Goal: Task Accomplishment & Management: Use online tool/utility

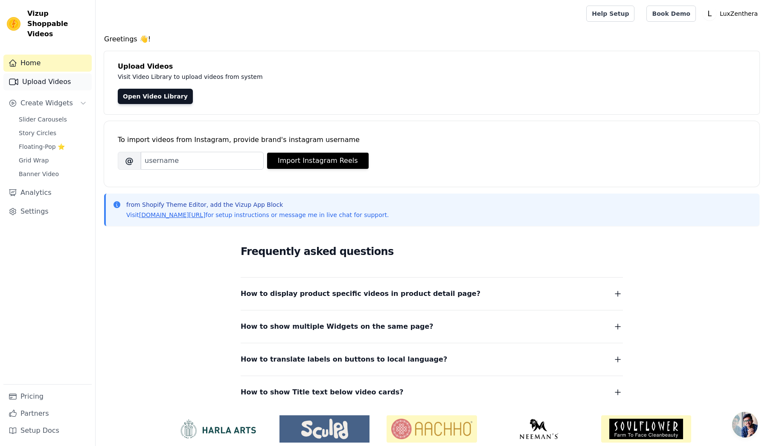
click at [60, 73] on link "Upload Videos" at bounding box center [47, 81] width 88 height 17
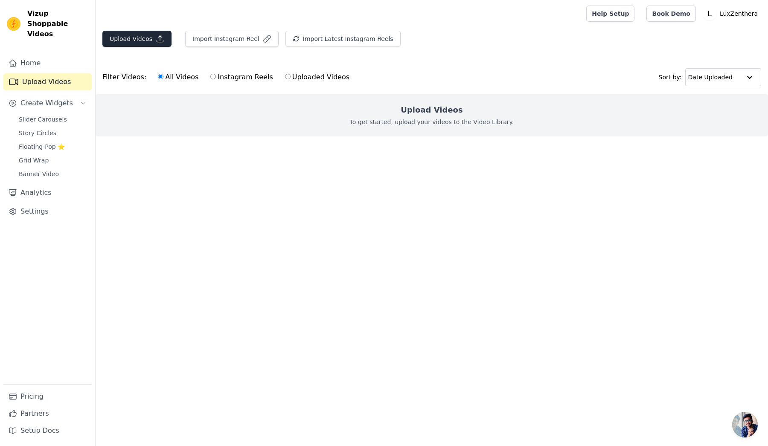
click at [158, 39] on icon "button" at bounding box center [160, 39] width 6 height 6
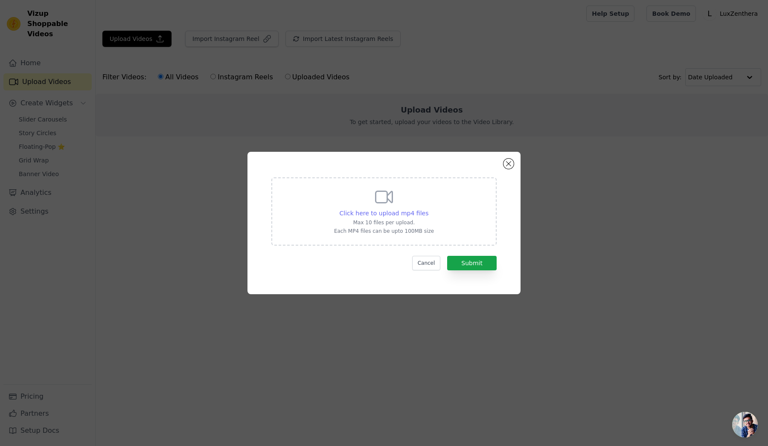
click at [421, 210] on span "Click here to upload mp4 files" at bounding box center [384, 213] width 89 height 7
click at [428, 209] on input "Click here to upload mp4 files Max 10 files per upload. Each MP4 files can be u…" at bounding box center [428, 209] width 0 height 0
type input "C:\fakepath\testemonio 1.mp4"
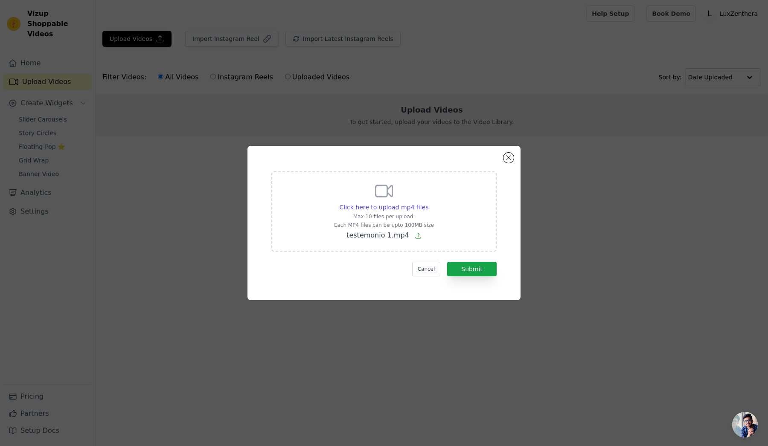
drag, startPoint x: 419, startPoint y: 217, endPoint x: 433, endPoint y: 217, distance: 14.5
click at [433, 217] on div "Click here to upload mp4 files Max 10 files per upload. Each MP4 files can be u…" at bounding box center [383, 211] width 225 height 80
click at [428, 203] on input "Click here to upload mp4 files Max 10 files per upload. Each MP4 files can be u…" at bounding box center [428, 203] width 0 height 0
click at [473, 267] on button "Submit" at bounding box center [471, 269] width 49 height 15
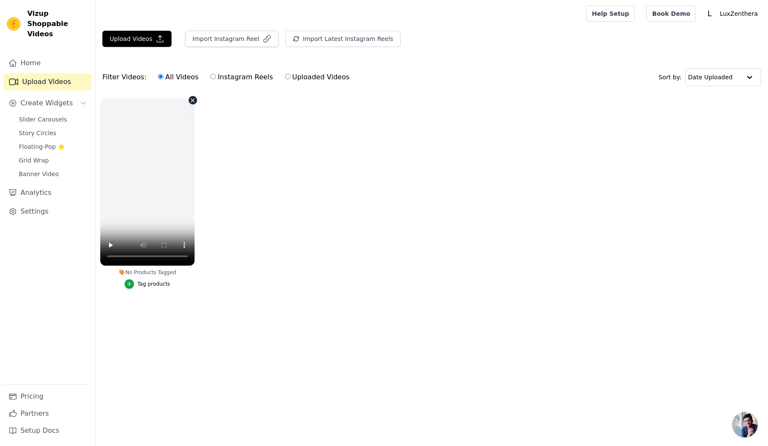
click at [174, 188] on html "Vizup Shoppable Videos Home Upload Videos Create Widgets Slider Carousels Story…" at bounding box center [384, 165] width 768 height 331
click at [147, 179] on video at bounding box center [147, 182] width 94 height 167
click at [142, 41] on button "Upload Videos" at bounding box center [136, 39] width 69 height 16
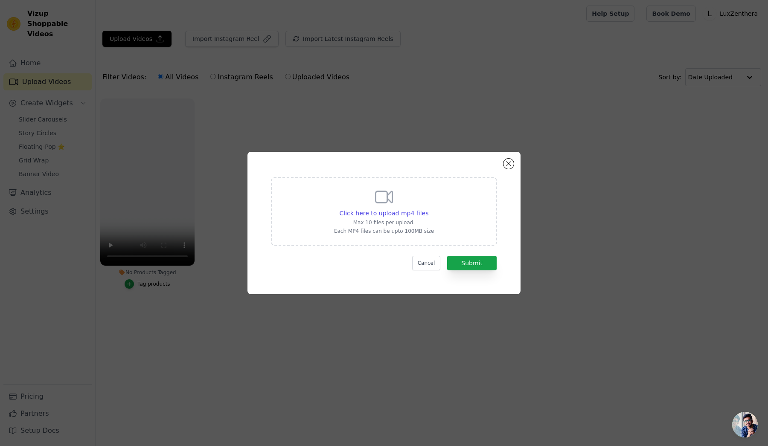
click at [379, 197] on icon at bounding box center [384, 197] width 20 height 20
click at [428, 209] on input "Click here to upload mp4 files Max 10 files per upload. Each MP4 files can be u…" at bounding box center [428, 209] width 0 height 0
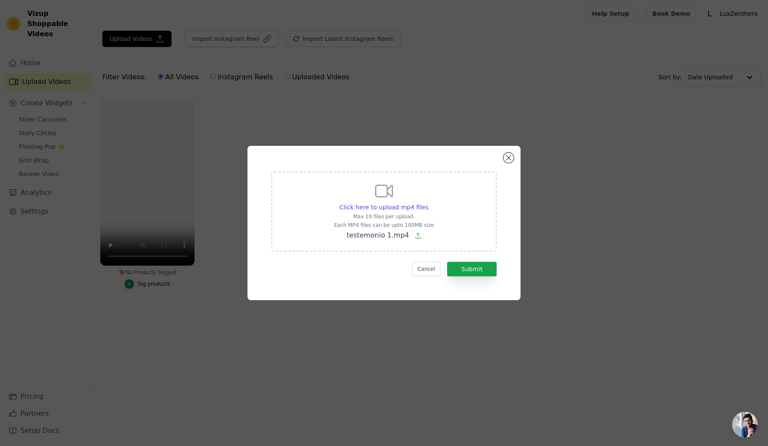
click at [445, 214] on div "Click here to upload mp4 files Max 10 files per upload. Each MP4 files can be u…" at bounding box center [383, 211] width 225 height 80
click at [428, 203] on input "Click here to upload mp4 files Max 10 files per upload. Each MP4 files can be u…" at bounding box center [428, 203] width 0 height 0
type input "C:\fakepath\testemonio 2.mp4"
click at [465, 267] on button "Submit" at bounding box center [471, 269] width 49 height 15
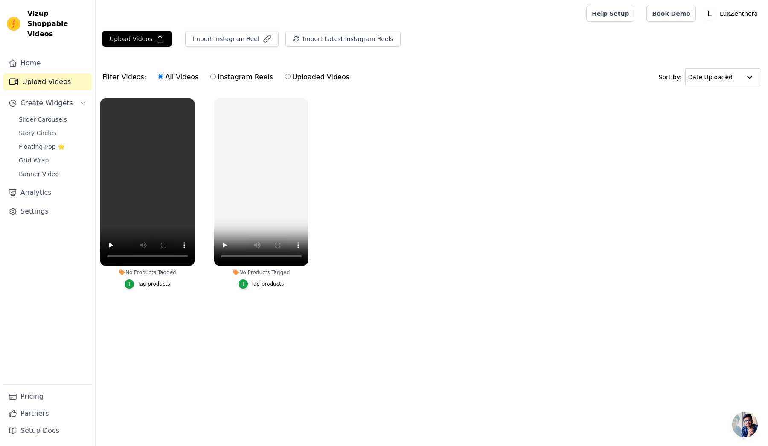
click at [350, 198] on ul "No Products Tagged Tag products No Products Tagged Tag products" at bounding box center [432, 202] width 672 height 217
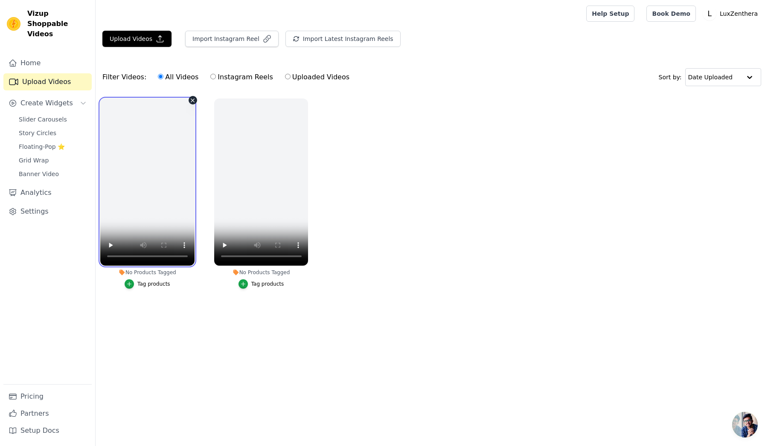
click at [145, 183] on video at bounding box center [147, 182] width 94 height 167
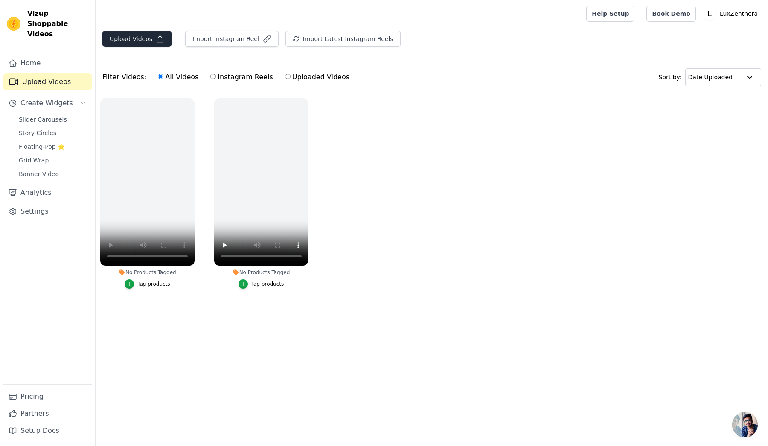
click at [149, 38] on button "Upload Videos" at bounding box center [136, 39] width 69 height 16
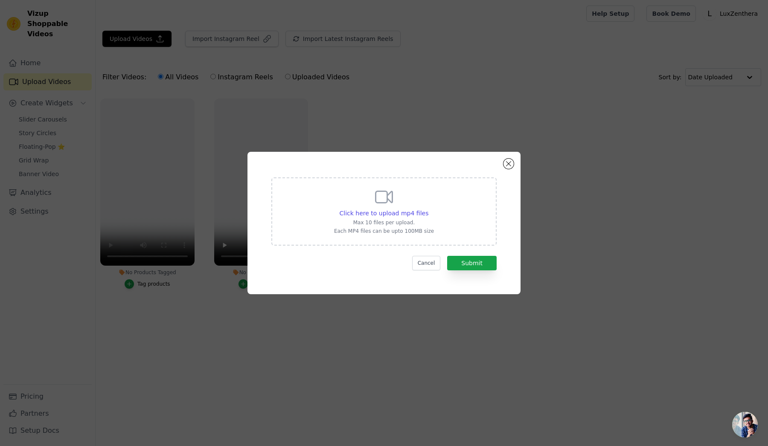
click at [383, 205] on icon at bounding box center [384, 197] width 20 height 20
click at [428, 209] on input "Click here to upload mp4 files Max 10 files per upload. Each MP4 files can be u…" at bounding box center [428, 209] width 0 height 0
type input "C:\fakepath\testemonio 1.mp4"
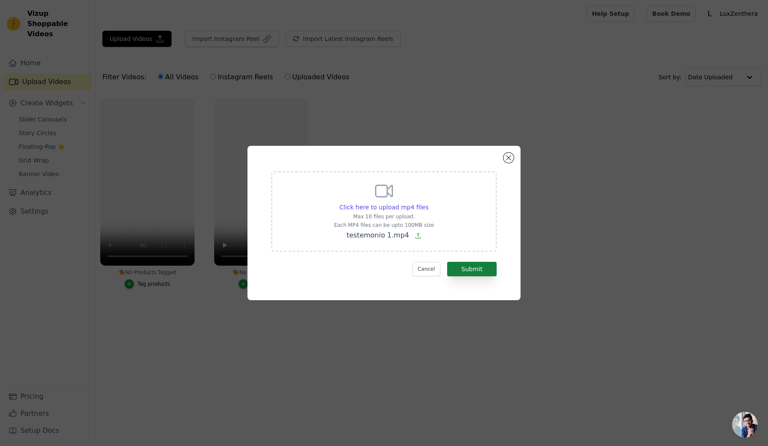
click at [461, 270] on button "Submit" at bounding box center [471, 269] width 49 height 15
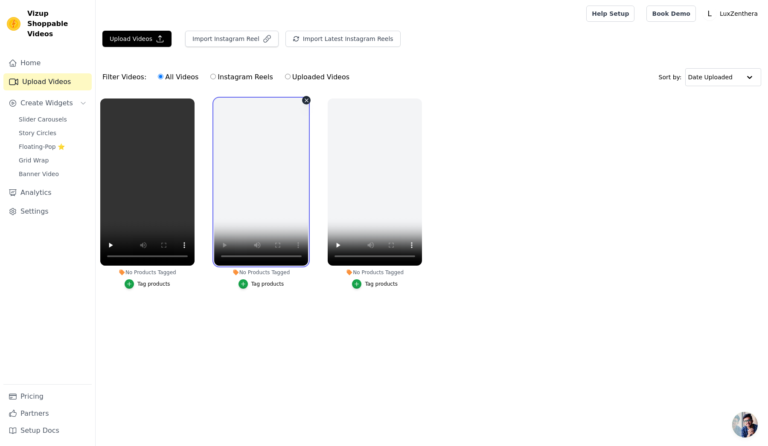
click at [273, 176] on video at bounding box center [261, 182] width 94 height 167
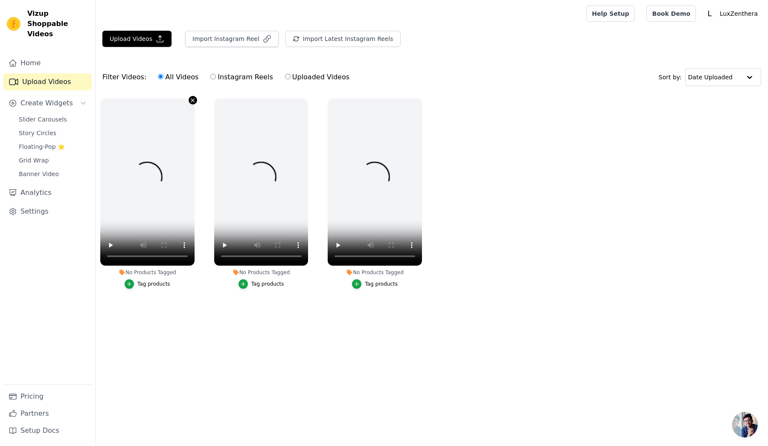
click at [194, 103] on icon "button" at bounding box center [192, 100] width 6 height 6
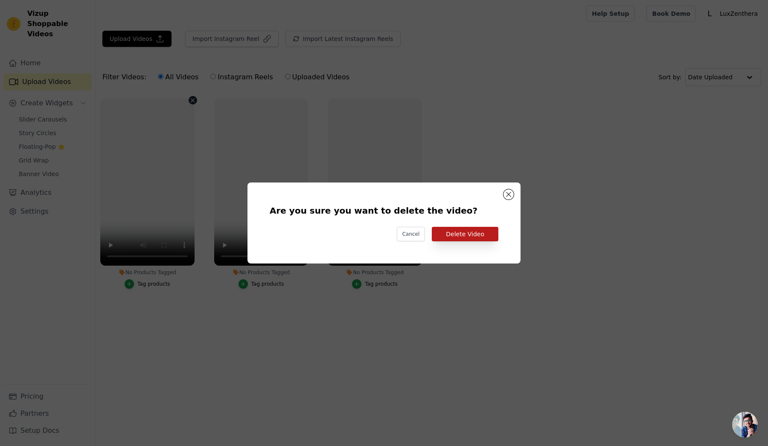
click at [453, 235] on button "Delete Video" at bounding box center [465, 234] width 67 height 15
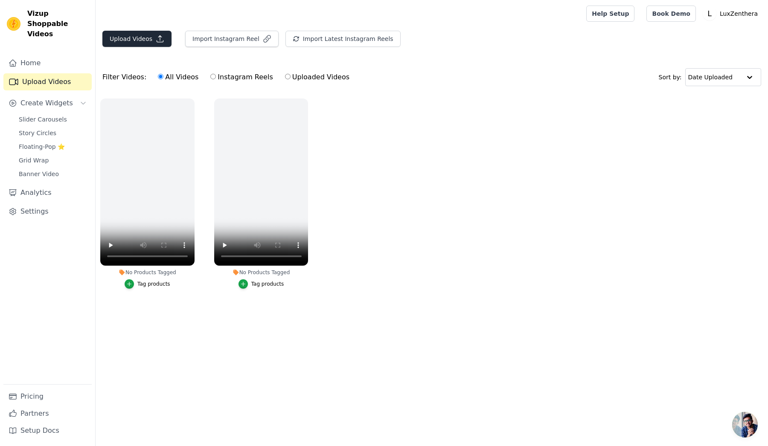
click at [129, 37] on button "Upload Videos" at bounding box center [136, 39] width 69 height 16
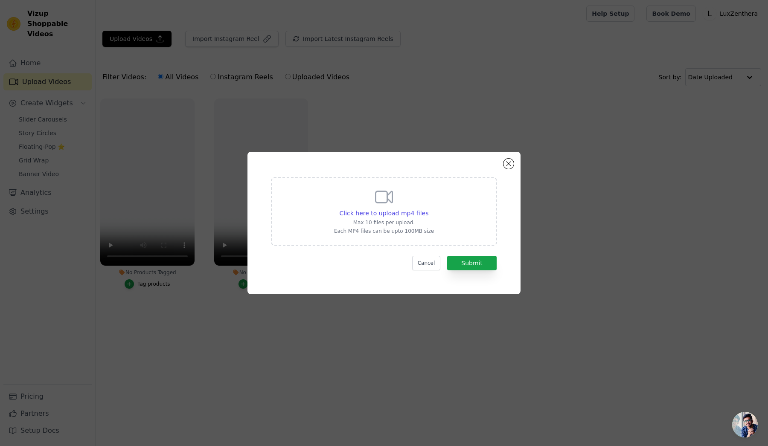
click at [384, 226] on div "Click here to upload mp4 files Max 10 files per upload. Each MP4 files can be u…" at bounding box center [384, 211] width 100 height 48
click at [428, 209] on input "Click here to upload mp4 files Max 10 files per upload. Each MP4 files can be u…" at bounding box center [428, 209] width 0 height 0
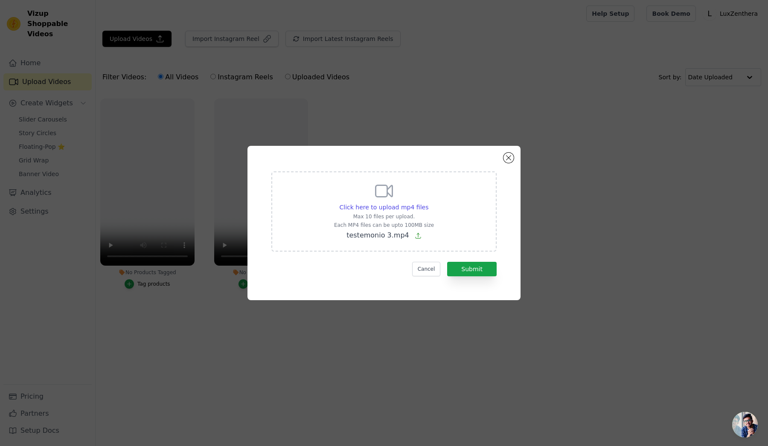
click at [444, 204] on div "Click here to upload mp4 files Max 10 files per upload. Each MP4 files can be u…" at bounding box center [383, 211] width 225 height 80
click at [428, 203] on input "Click here to upload mp4 files Max 10 files per upload. Each MP4 files can be u…" at bounding box center [428, 203] width 0 height 0
click at [442, 214] on div "Click here to upload mp4 files Max 10 files per upload. Each MP4 files can be u…" at bounding box center [383, 211] width 225 height 80
click at [428, 203] on input "Click here to upload mp4 files Max 10 files per upload. Each MP4 files can be u…" at bounding box center [428, 203] width 0 height 0
click at [379, 196] on icon at bounding box center [384, 191] width 20 height 20
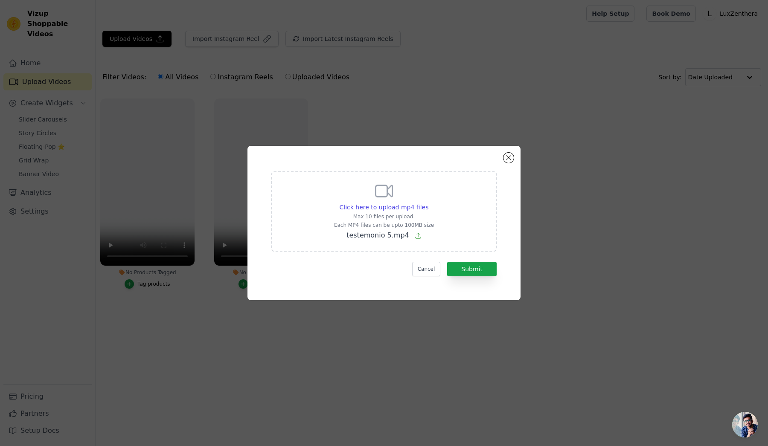
click at [428, 203] on input "Click here to upload mp4 files Max 10 files per upload. Each MP4 files can be u…" at bounding box center [428, 203] width 0 height 0
type input "C:\fakepath\testemonio 6.mp4"
click at [480, 270] on button "Submit" at bounding box center [471, 269] width 49 height 15
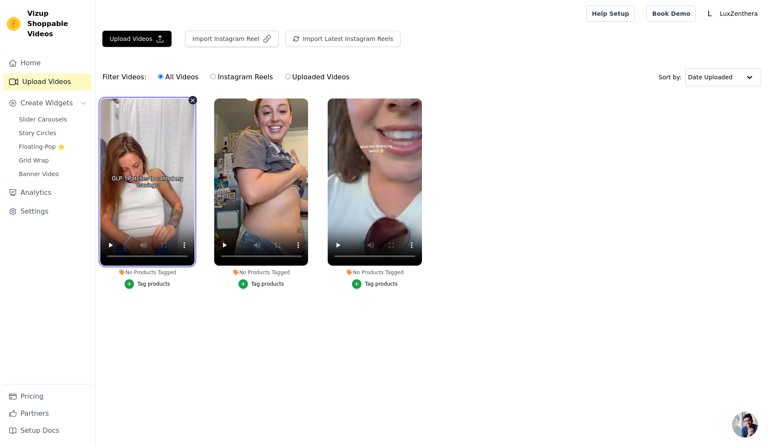
click at [146, 183] on video at bounding box center [147, 182] width 94 height 167
drag, startPoint x: 163, startPoint y: 174, endPoint x: 297, endPoint y: 168, distance: 134.1
click at [297, 168] on ul "No Products Tagged Tag products No Products Tagged Tag products No Products Tag…" at bounding box center [432, 202] width 672 height 217
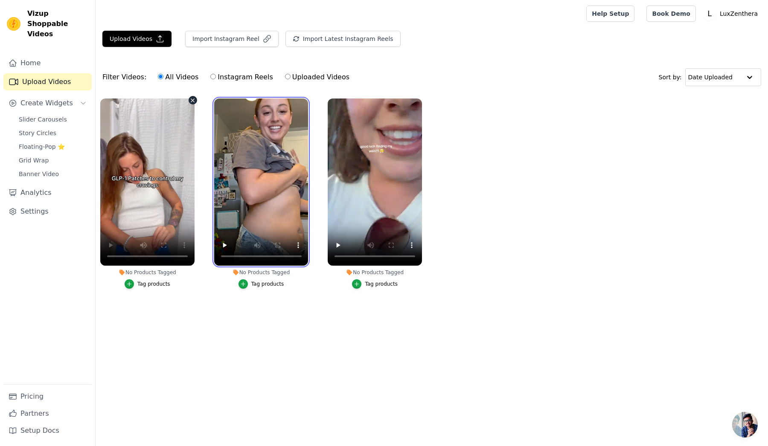
drag, startPoint x: 297, startPoint y: 168, endPoint x: 145, endPoint y: 160, distance: 151.6
click at [145, 160] on ul "No Products Tagged Tag products No Products Tagged Tag products No Products Tag…" at bounding box center [432, 202] width 672 height 217
click at [245, 285] on icon "button" at bounding box center [243, 284] width 6 height 6
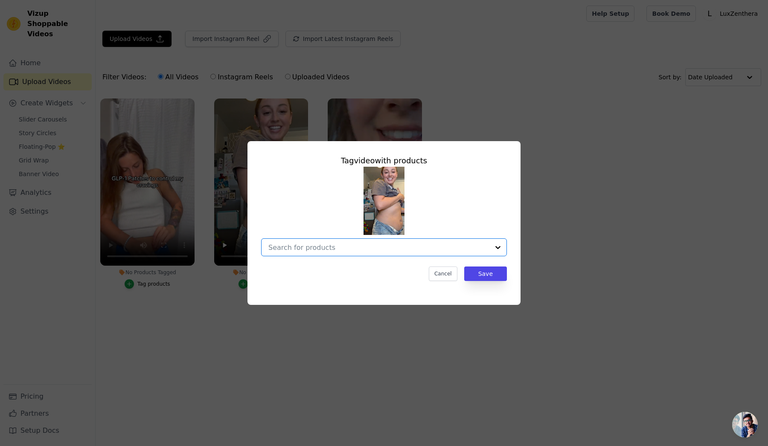
click at [465, 249] on input "No Products Tagged Tag video with products Option undefined, selected. Select i…" at bounding box center [378, 248] width 221 height 8
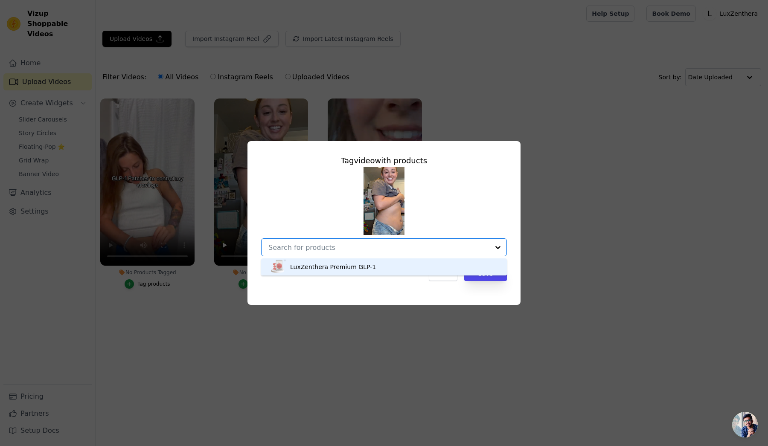
click at [387, 269] on div "LuxZenthera Premium GLP-1" at bounding box center [384, 266] width 229 height 17
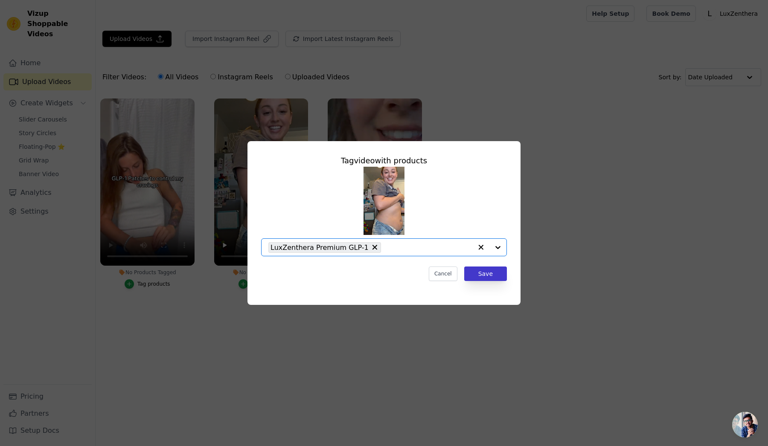
click at [479, 275] on button "Save" at bounding box center [485, 274] width 43 height 15
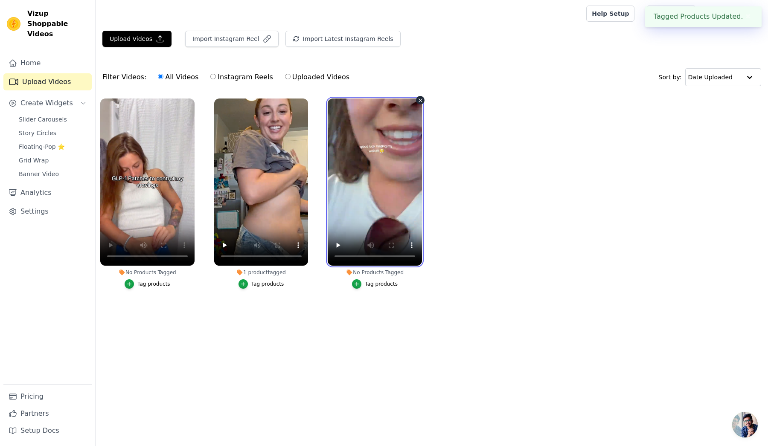
click at [388, 245] on video at bounding box center [375, 182] width 94 height 167
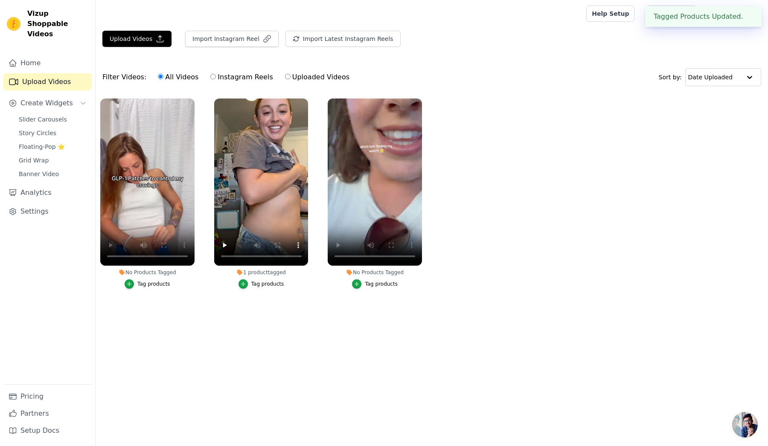
click at [380, 281] on div "Tag products" at bounding box center [381, 284] width 33 height 7
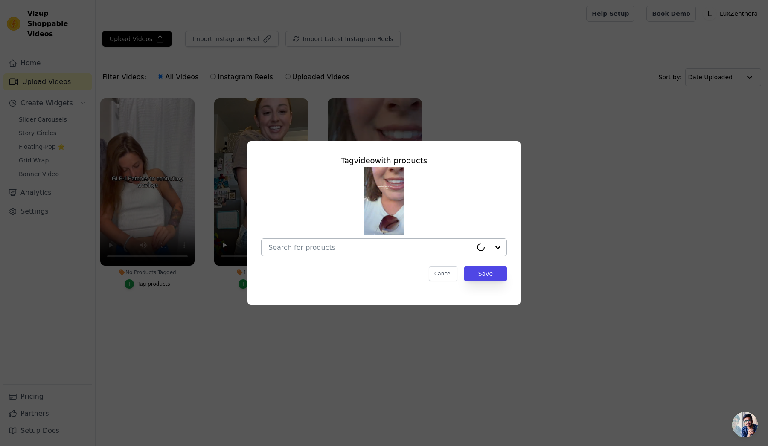
click at [413, 248] on input "No Products Tagged Tag video with products Cancel Save Tag products" at bounding box center [370, 248] width 204 height 8
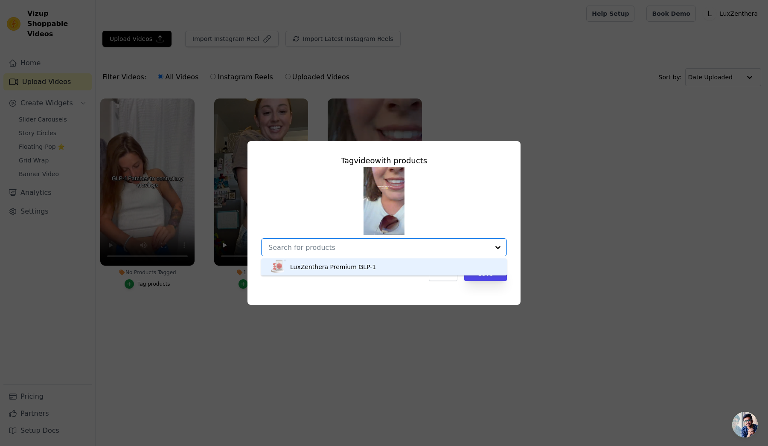
click at [387, 264] on div "LuxZenthera Premium GLP-1" at bounding box center [384, 266] width 229 height 17
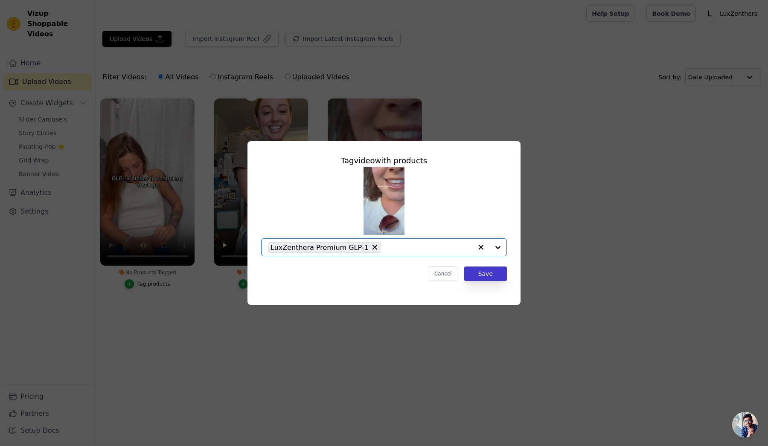
click at [491, 278] on button "Save" at bounding box center [485, 274] width 43 height 15
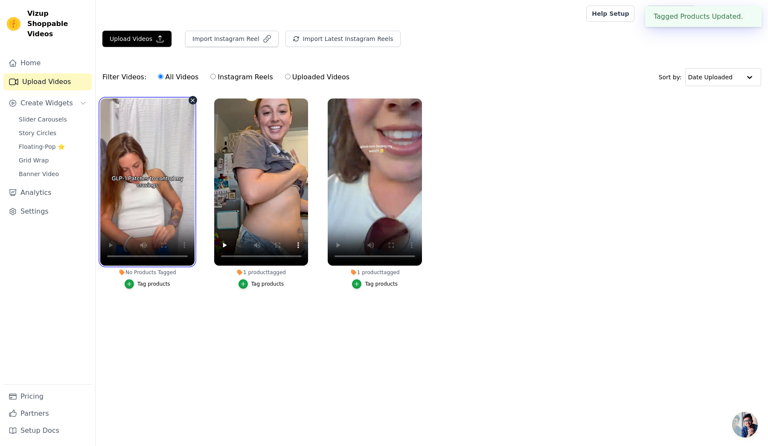
click at [126, 212] on video at bounding box center [147, 182] width 94 height 167
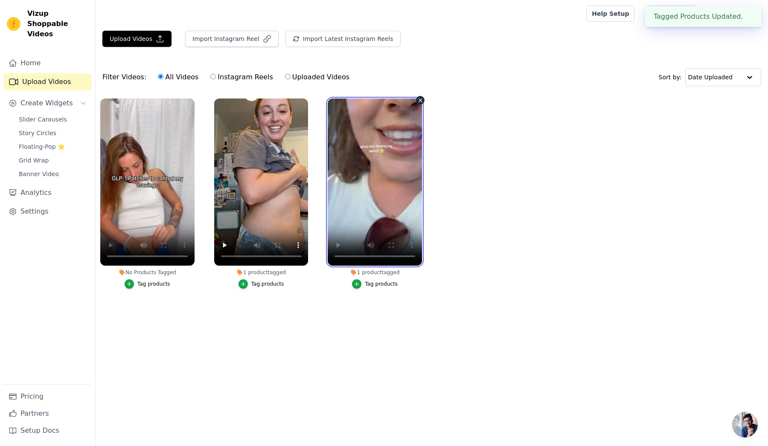
click at [370, 207] on video at bounding box center [375, 182] width 94 height 167
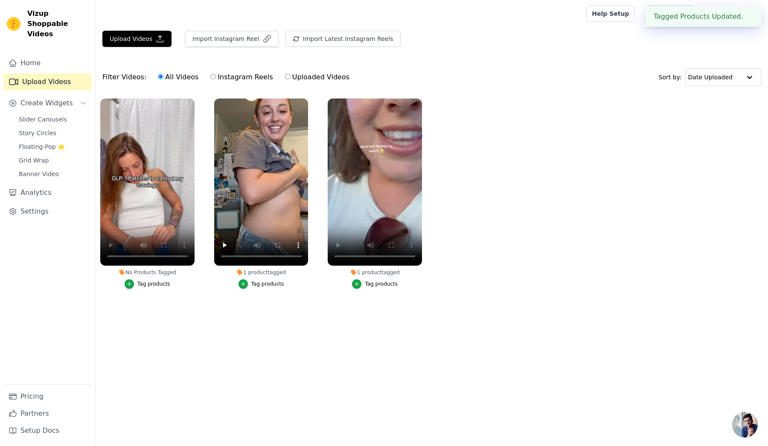
click at [159, 280] on button "Tag products" at bounding box center [148, 283] width 46 height 9
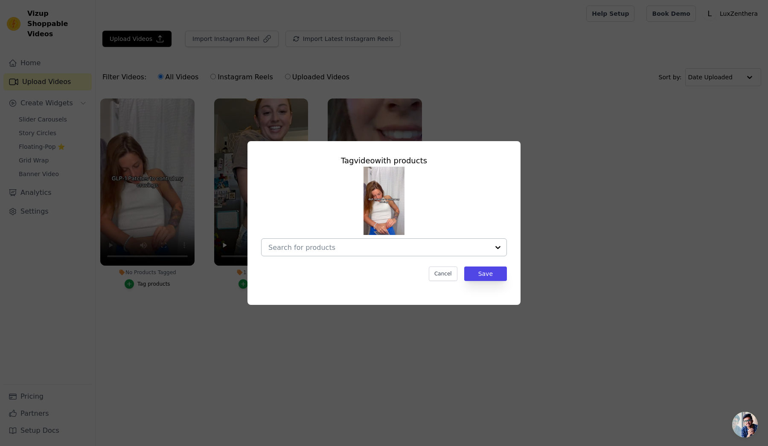
click at [404, 242] on div at bounding box center [378, 247] width 221 height 17
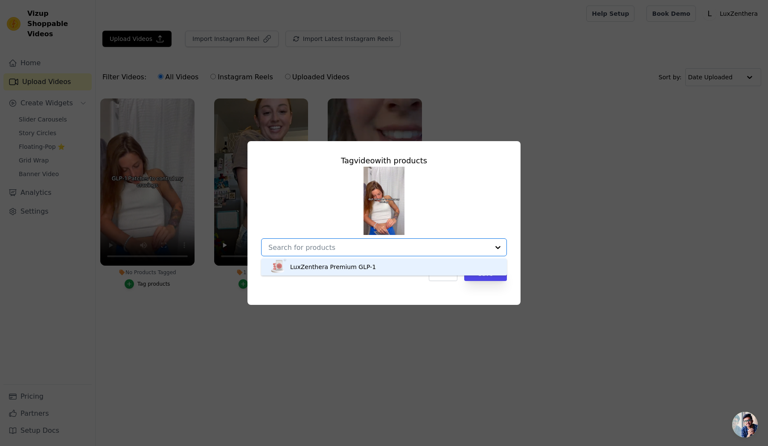
click at [375, 261] on div "LuxZenthera Premium GLP-1" at bounding box center [384, 266] width 229 height 17
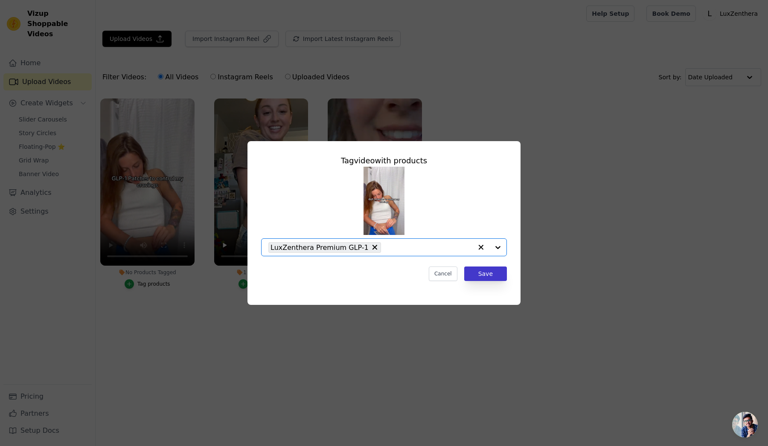
click at [475, 276] on button "Save" at bounding box center [485, 274] width 43 height 15
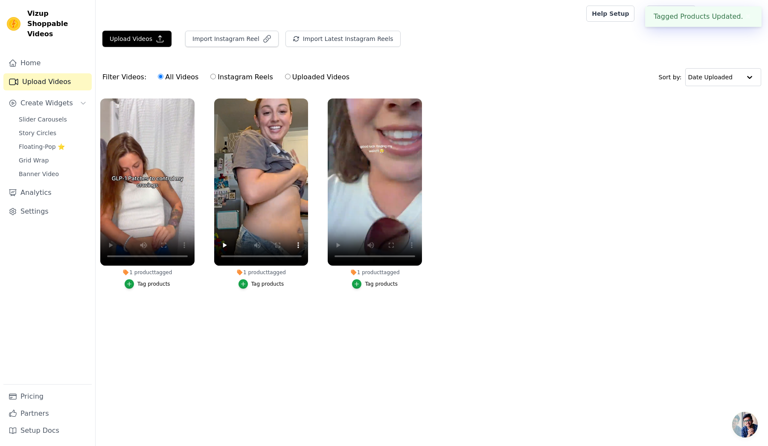
click at [279, 287] on div "Tag products" at bounding box center [267, 284] width 33 height 7
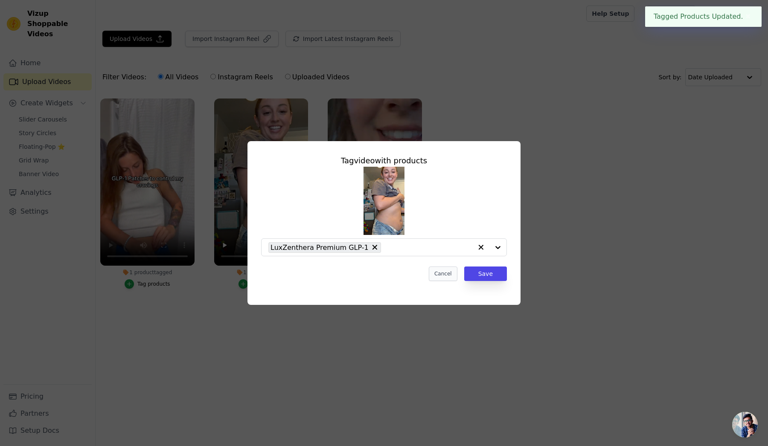
click at [435, 272] on button "Cancel" at bounding box center [443, 274] width 29 height 15
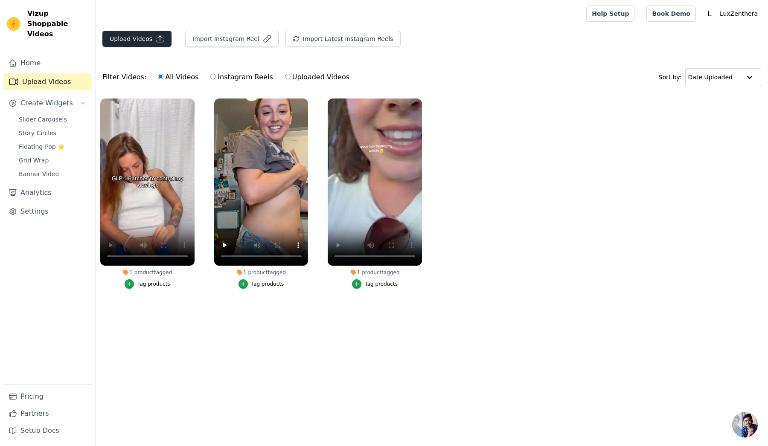
click at [130, 38] on button "Upload Videos" at bounding box center [136, 39] width 69 height 16
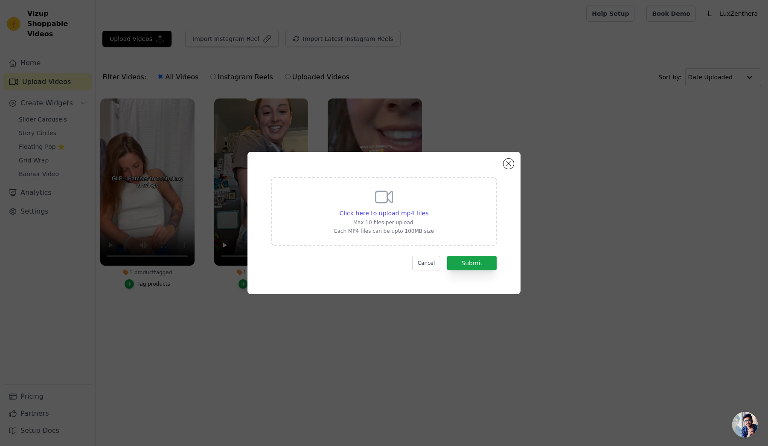
click at [384, 195] on icon at bounding box center [384, 197] width 20 height 20
click at [428, 209] on input "Click here to upload mp4 files Max 10 files per upload. Each MP4 files can be u…" at bounding box center [428, 209] width 0 height 0
type input "C:\fakepath\testemonio 5.mp4"
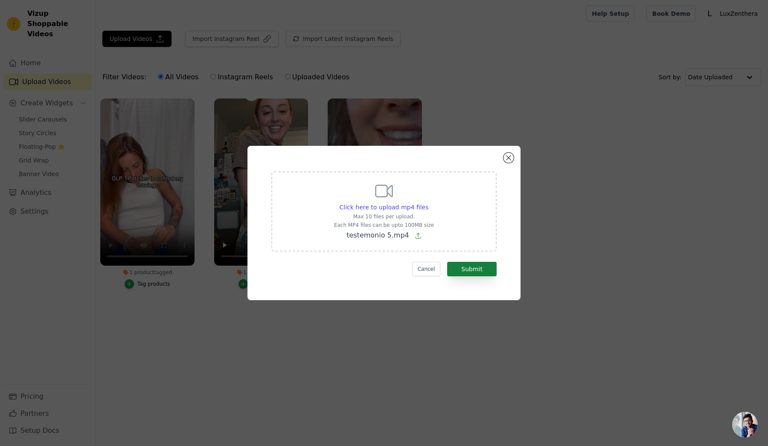
click at [490, 267] on button "Submit" at bounding box center [471, 269] width 49 height 15
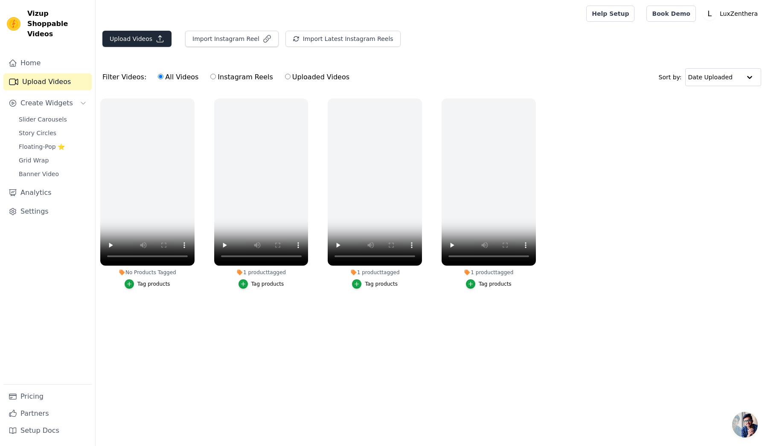
click at [156, 40] on icon "button" at bounding box center [160, 39] width 9 height 9
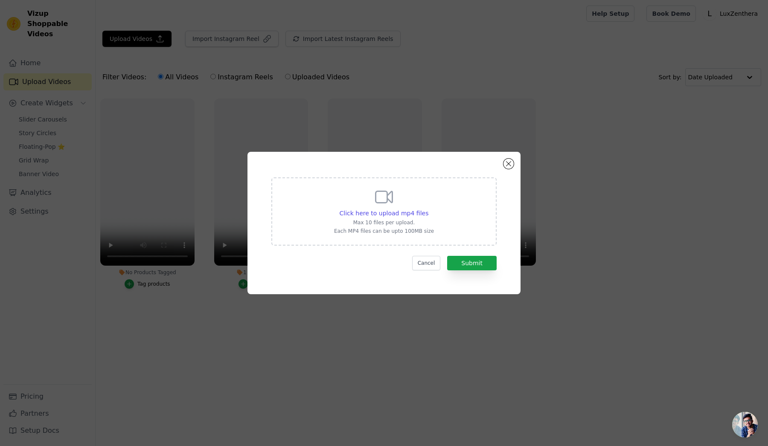
click at [358, 188] on div "Click here to upload mp4 files Max 10 files per upload. Each MP4 files can be u…" at bounding box center [384, 211] width 100 height 48
click at [428, 209] on input "Click here to upload mp4 files Max 10 files per upload. Each MP4 files can be u…" at bounding box center [428, 209] width 0 height 0
type input "C:\fakepath\testemonio 6.mp4"
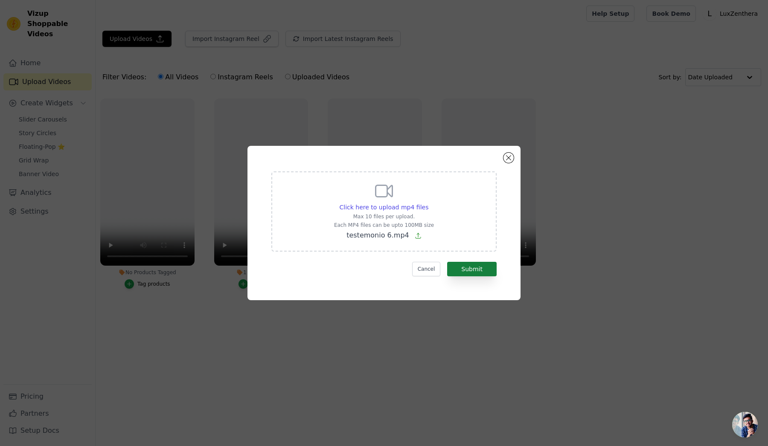
click at [481, 272] on button "Submit" at bounding box center [471, 269] width 49 height 15
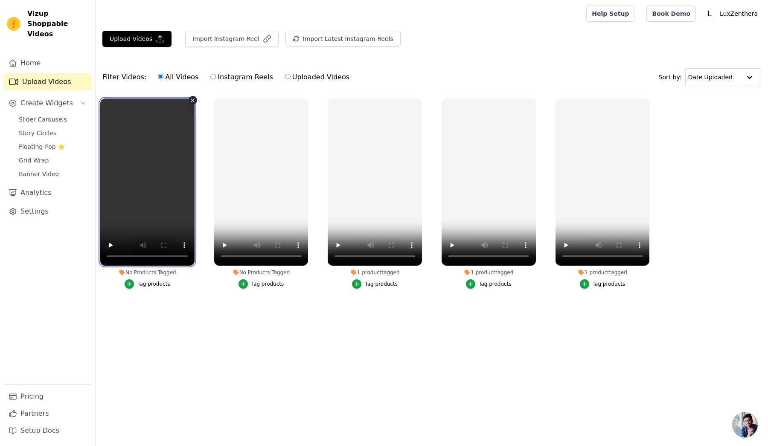
click at [141, 189] on video at bounding box center [147, 182] width 94 height 167
click at [161, 188] on video at bounding box center [147, 182] width 94 height 167
click at [190, 99] on icon "button" at bounding box center [192, 100] width 6 height 6
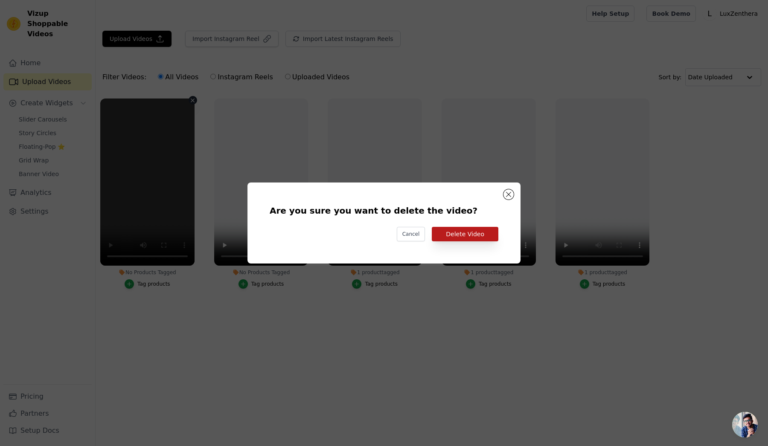
click at [462, 235] on button "Delete Video" at bounding box center [465, 234] width 67 height 15
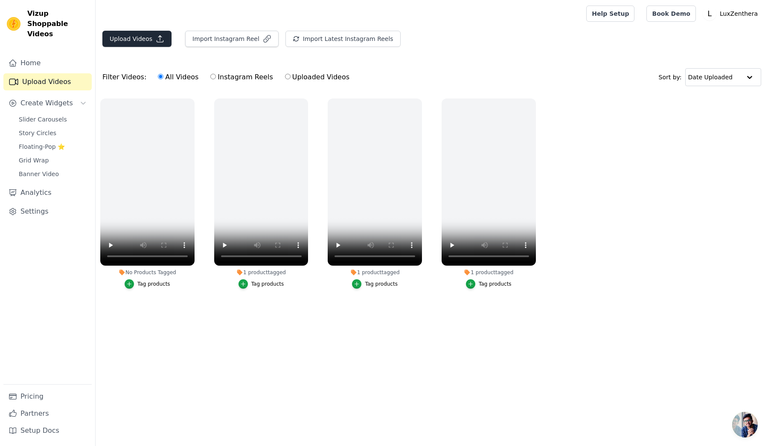
click at [160, 38] on icon "button" at bounding box center [160, 39] width 9 height 9
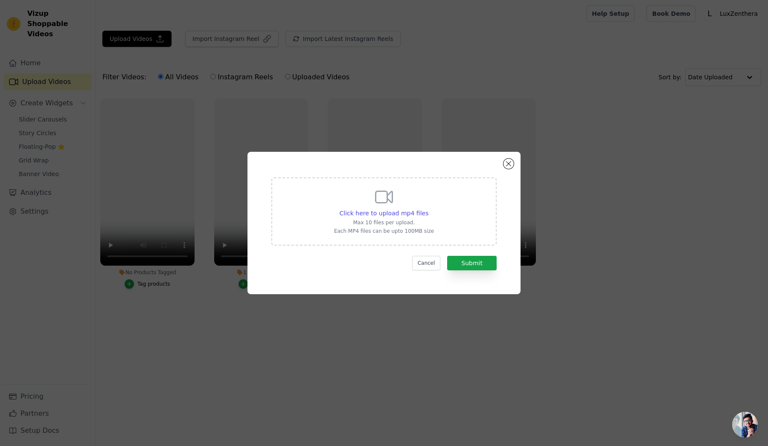
click at [341, 209] on div "Click here to upload mp4 files" at bounding box center [384, 213] width 100 height 9
click at [428, 209] on input "Click here to upload mp4 files Max 10 files per upload. Each MP4 files can be u…" at bounding box center [428, 209] width 0 height 0
type input "C:\fakepath\testemonio 5.mp4"
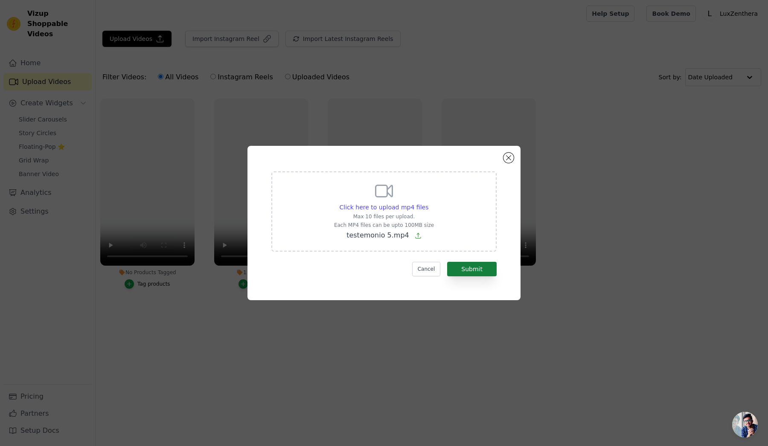
click at [482, 271] on button "Submit" at bounding box center [471, 269] width 49 height 15
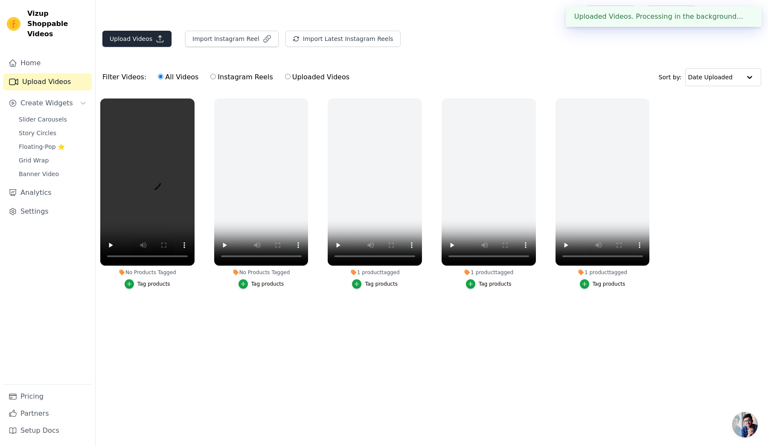
click at [144, 38] on button "Upload Videos" at bounding box center [136, 39] width 69 height 16
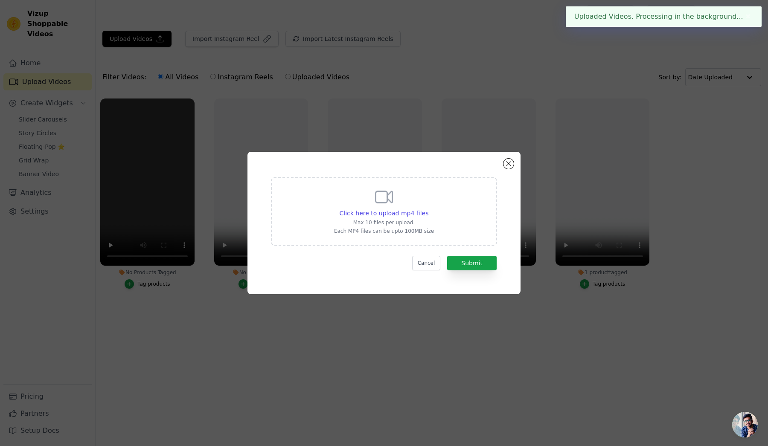
click at [366, 232] on p "Each MP4 files can be upto 100MB size" at bounding box center [384, 231] width 100 height 7
click at [428, 209] on input "Click here to upload mp4 files Max 10 files per upload. Each MP4 files can be u…" at bounding box center [428, 209] width 0 height 0
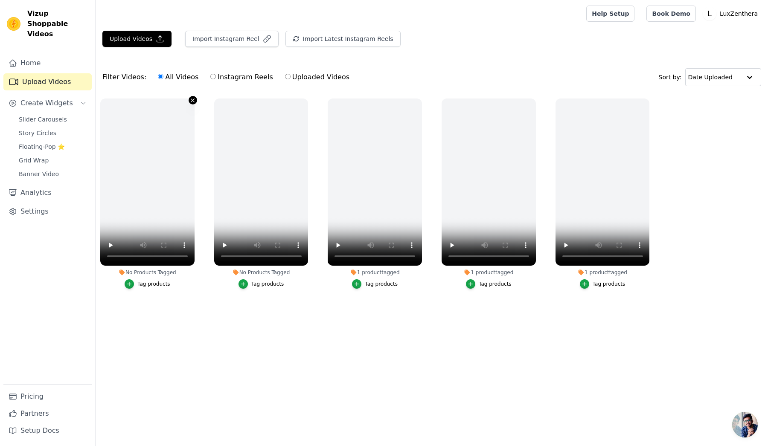
click at [193, 97] on icon "button" at bounding box center [192, 100] width 6 height 6
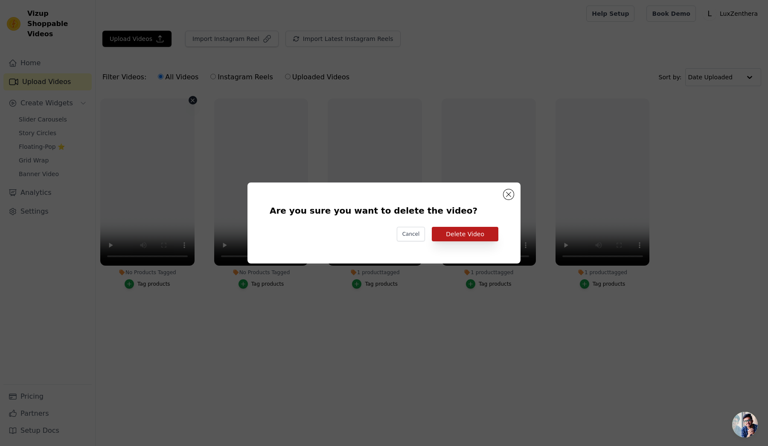
click at [461, 231] on button "Delete Video" at bounding box center [465, 234] width 67 height 15
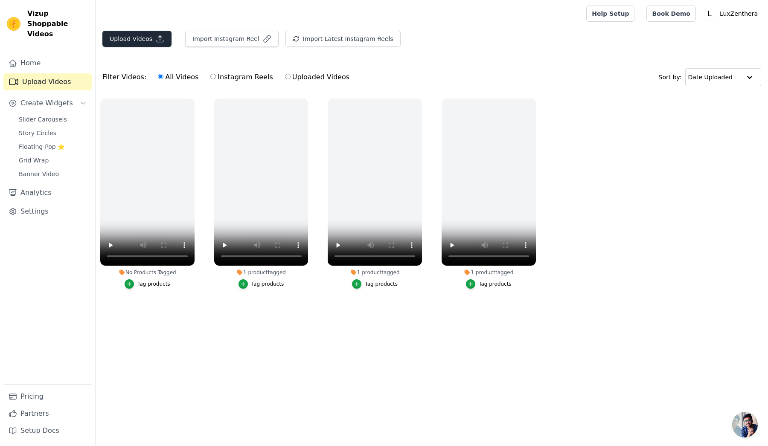
click at [138, 36] on button "Upload Videos" at bounding box center [136, 39] width 69 height 16
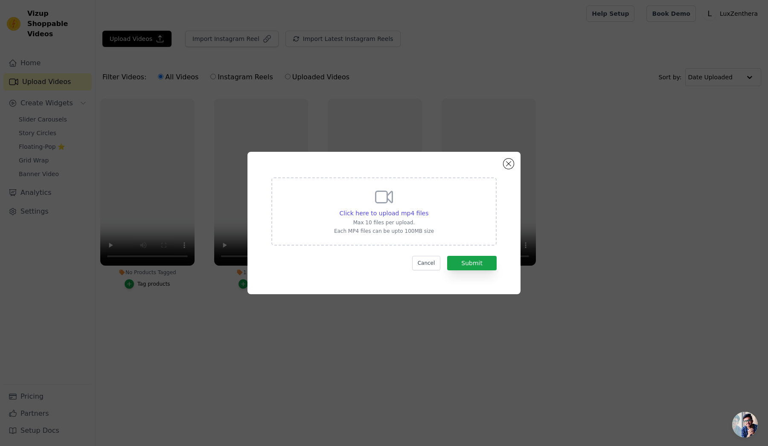
click at [365, 205] on div "Click here to upload mp4 files Max 10 files per upload. Each MP4 files can be u…" at bounding box center [384, 211] width 100 height 48
click at [428, 209] on input "Click here to upload mp4 files Max 10 files per upload. Each MP4 files can be u…" at bounding box center [428, 209] width 0 height 0
type input "C:\fakepath\testemonio 1.mp4"
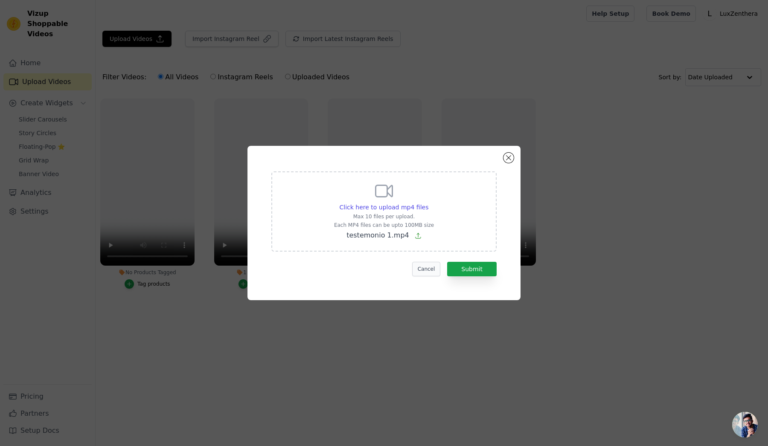
click at [422, 266] on button "Cancel" at bounding box center [426, 269] width 29 height 15
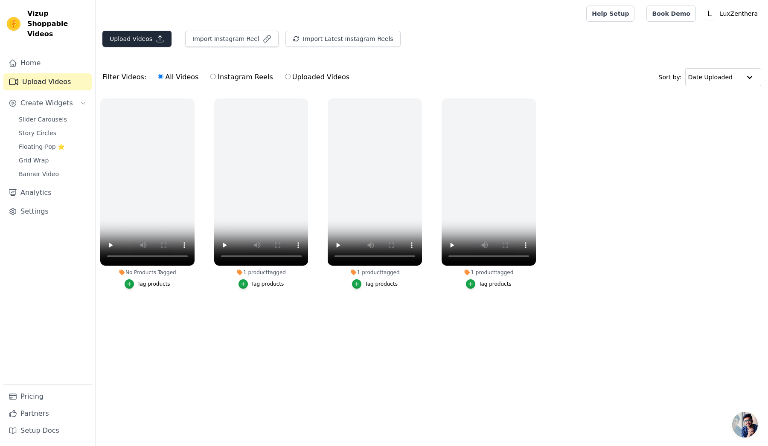
click at [162, 43] on button "Upload Videos" at bounding box center [136, 39] width 69 height 16
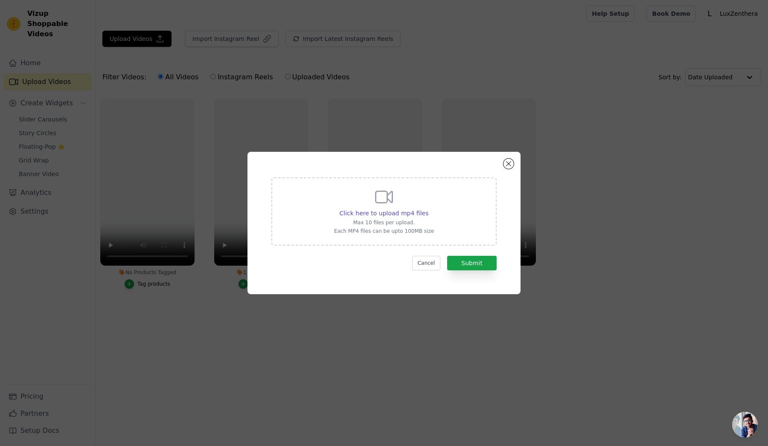
click at [397, 205] on div "Click here to upload mp4 files Max 10 files per upload. Each MP4 files can be u…" at bounding box center [384, 211] width 100 height 48
click at [428, 209] on input "Click here to upload mp4 files Max 10 files per upload. Each MP4 files can be u…" at bounding box center [428, 209] width 0 height 0
type input "C:\fakepath\testemonio 2.mp4"
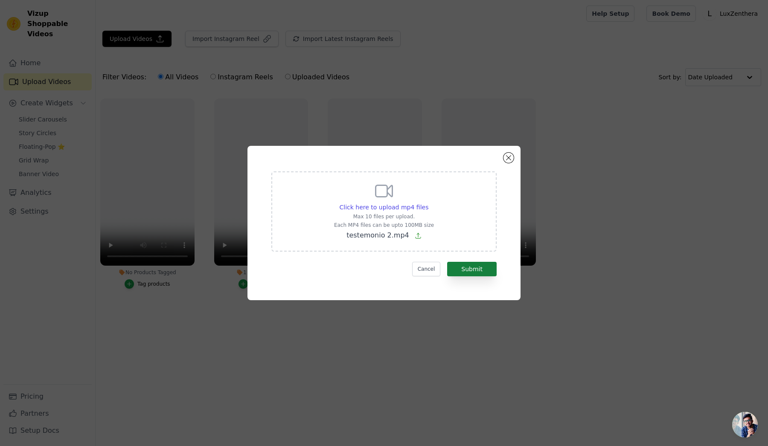
click at [476, 262] on button "Submit" at bounding box center [471, 269] width 49 height 15
click at [481, 266] on button "Submit" at bounding box center [471, 269] width 49 height 15
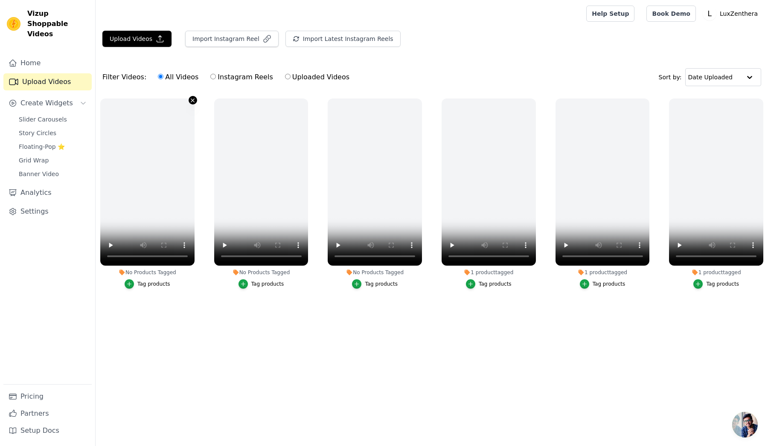
click at [192, 101] on icon "button" at bounding box center [192, 100] width 6 height 6
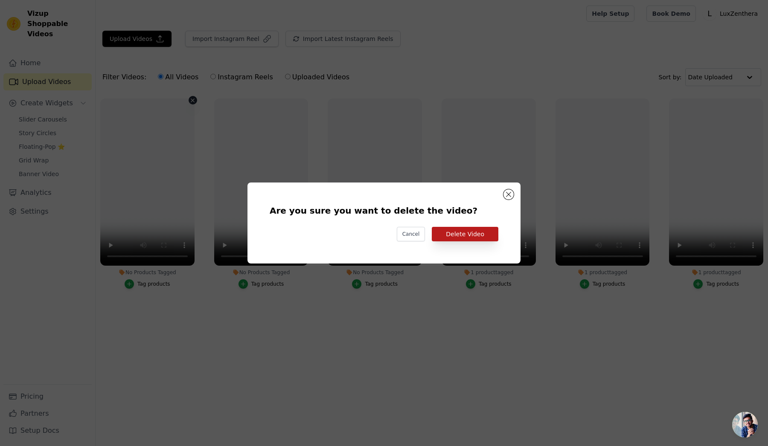
click at [450, 233] on button "Delete Video" at bounding box center [465, 234] width 67 height 15
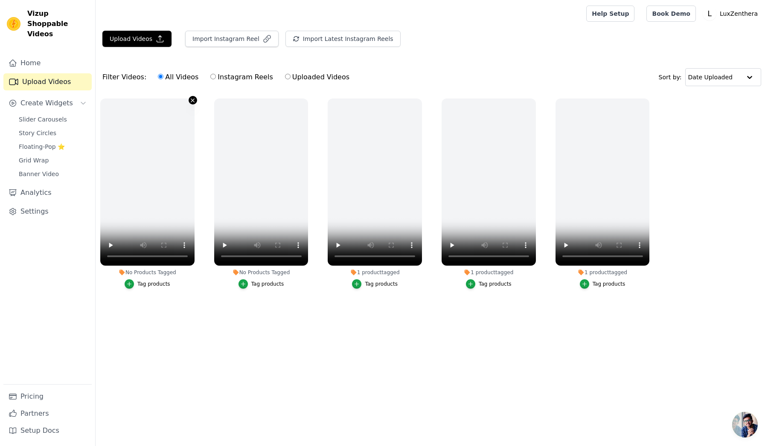
click at [194, 102] on icon "button" at bounding box center [192, 100] width 6 height 6
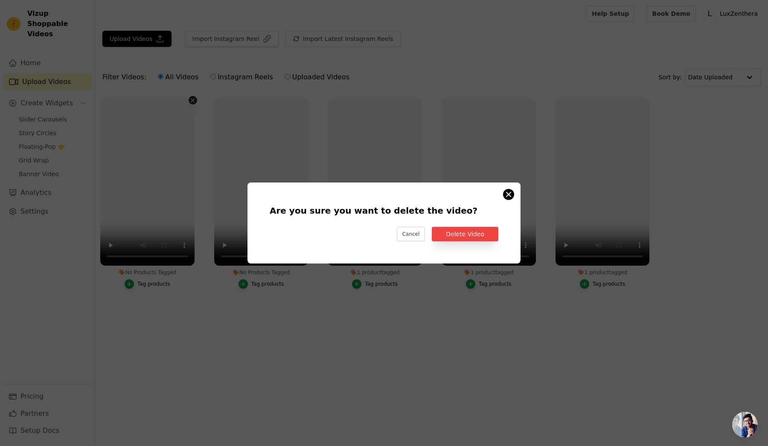
click at [509, 193] on button "Are you sure you want to delete the video? Cancel Delete Video No Products Tagg…" at bounding box center [508, 194] width 10 height 10
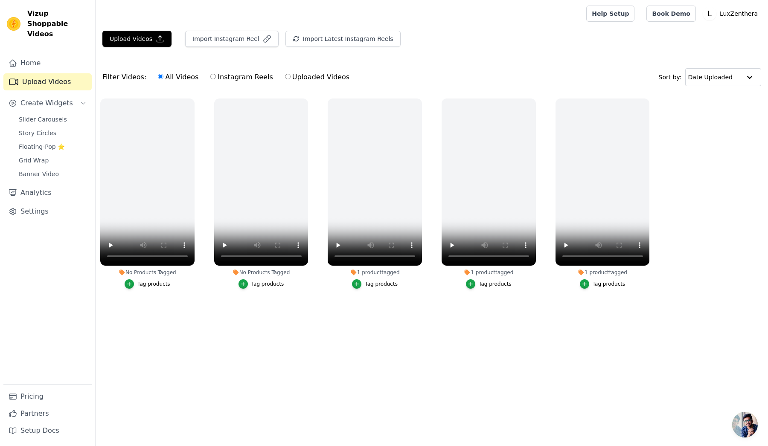
click at [537, 98] on div "1 product tagged Tag products" at bounding box center [489, 195] width 104 height 203
click at [533, 100] on icon "button" at bounding box center [533, 100] width 3 height 3
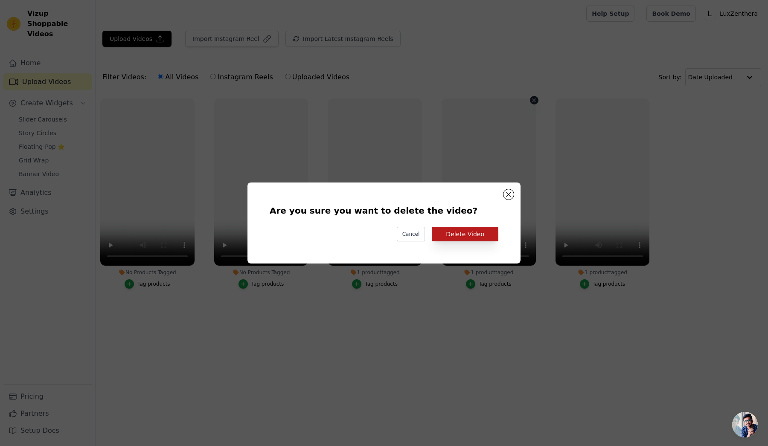
click at [462, 230] on button "Delete Video" at bounding box center [465, 234] width 67 height 15
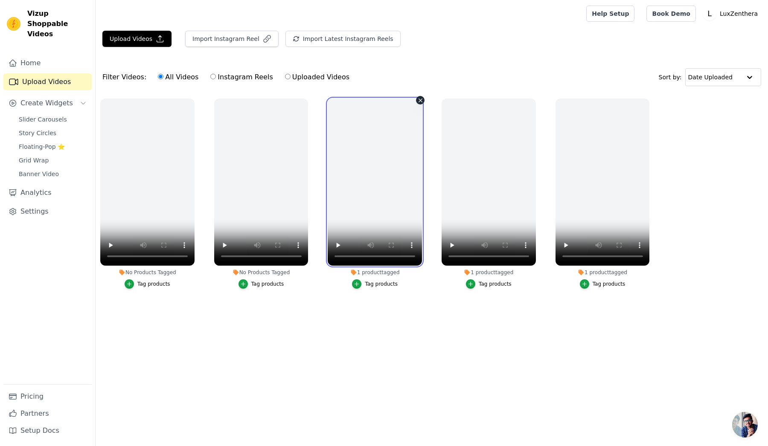
click at [374, 142] on video at bounding box center [375, 182] width 94 height 167
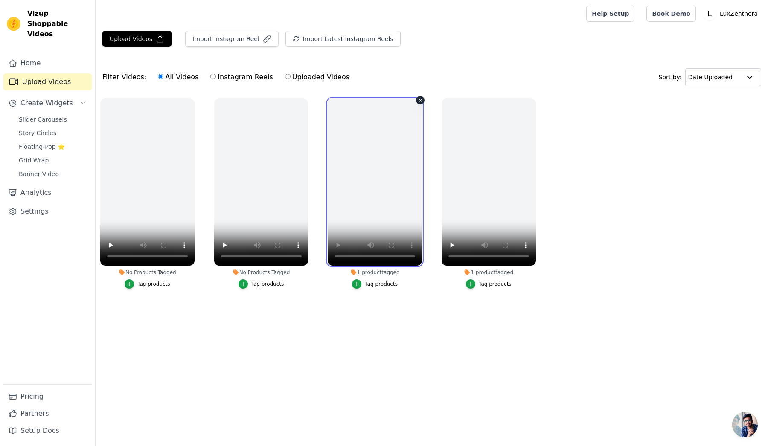
click at [380, 154] on video at bounding box center [375, 182] width 94 height 167
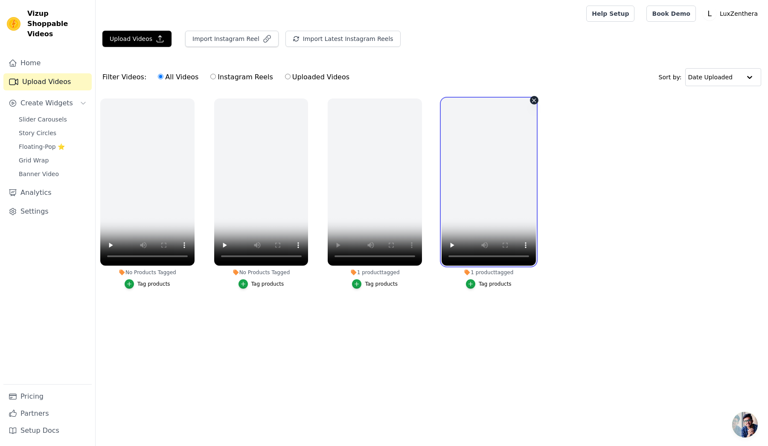
click at [479, 169] on video at bounding box center [488, 182] width 94 height 167
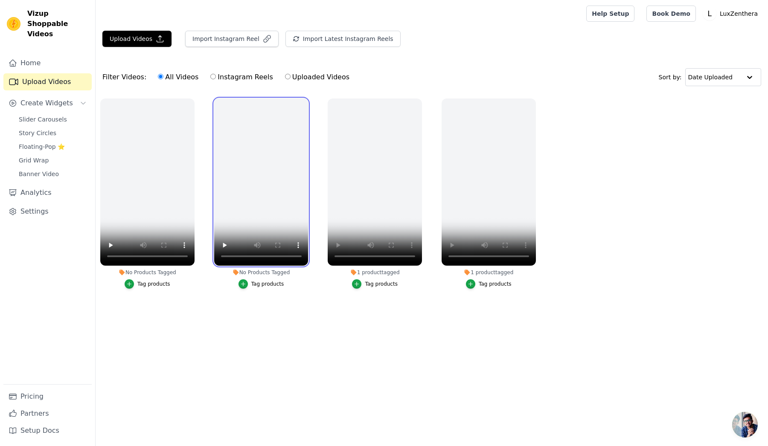
click at [291, 175] on video at bounding box center [261, 182] width 94 height 167
click at [270, 183] on video at bounding box center [261, 182] width 94 height 167
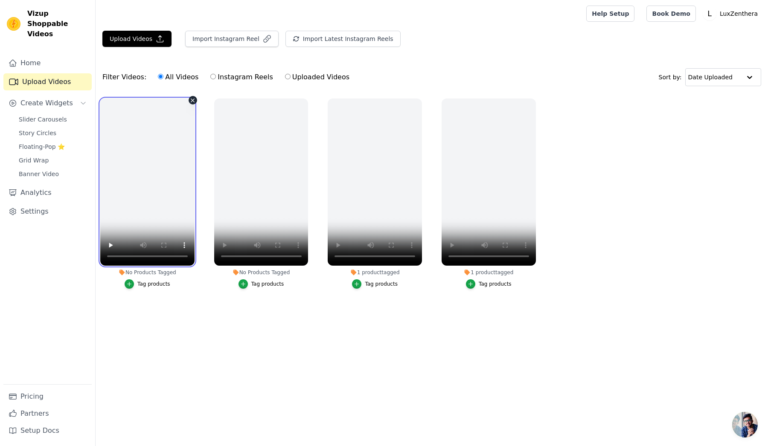
click at [188, 191] on video at bounding box center [147, 182] width 94 height 167
click at [165, 184] on video at bounding box center [147, 182] width 94 height 167
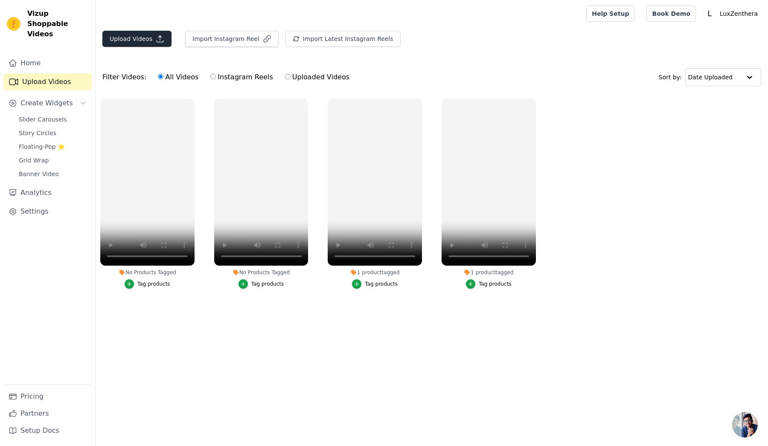
click at [160, 41] on icon "button" at bounding box center [160, 39] width 9 height 9
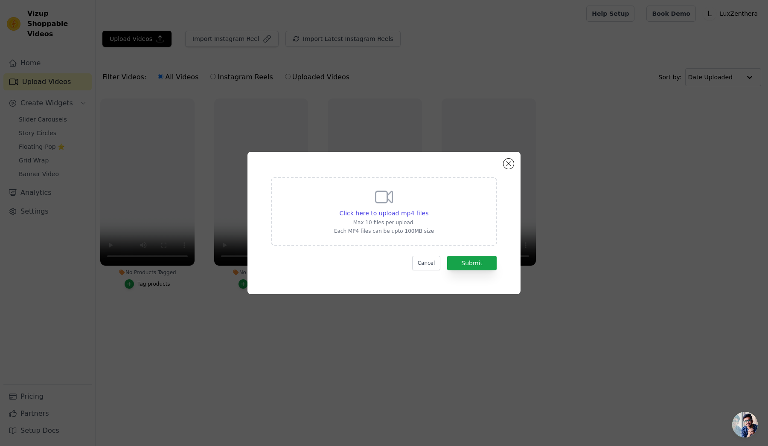
click at [415, 237] on div "Click here to upload mp4 files Max 10 files per upload. Each MP4 files can be u…" at bounding box center [383, 211] width 225 height 68
click at [428, 209] on input "Click here to upload mp4 files Max 10 files per upload. Each MP4 files can be u…" at bounding box center [428, 209] width 0 height 0
type input "C:\fakepath\testemonio 3.mp4"
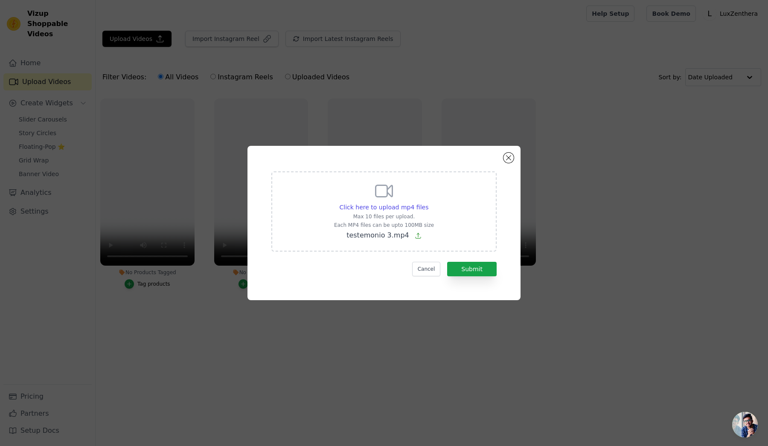
click at [471, 259] on form "Click here to upload mp4 files Max 10 files per upload. Each MP4 files can be u…" at bounding box center [383, 223] width 225 height 105
click at [472, 268] on button "Submit" at bounding box center [471, 269] width 49 height 15
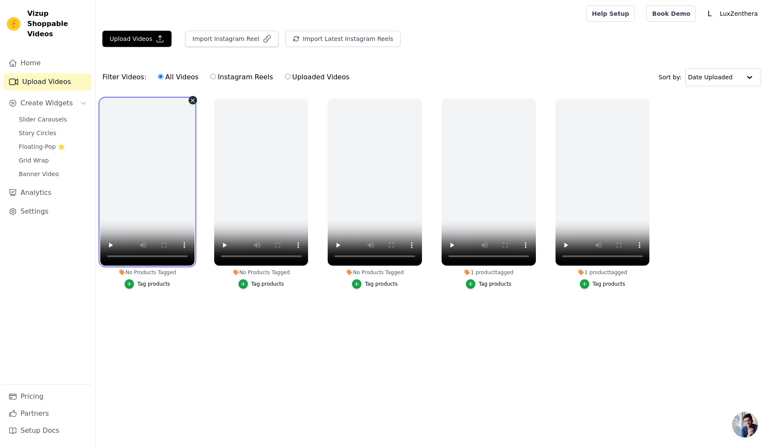
click at [142, 184] on video at bounding box center [147, 182] width 94 height 167
click at [135, 47] on div "Upload Videos Import Instagram Reel Import Latest Instagram Reels Import Latest…" at bounding box center [432, 42] width 672 height 23
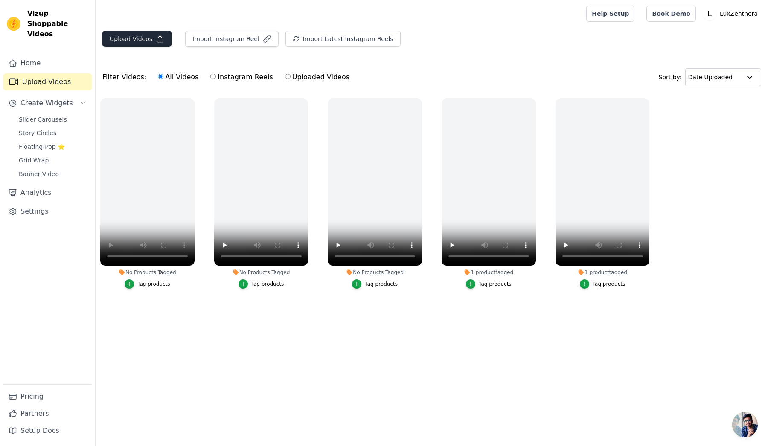
click at [139, 41] on button "Upload Videos" at bounding box center [136, 39] width 69 height 16
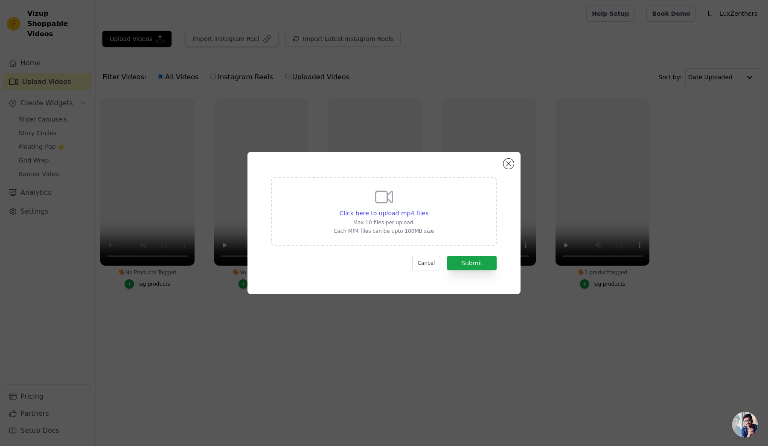
click at [411, 206] on div "Click here to upload mp4 files Max 10 files per upload. Each MP4 files can be u…" at bounding box center [384, 211] width 100 height 48
click at [428, 209] on input "Click here to upload mp4 files Max 10 files per upload. Each MP4 files can be u…" at bounding box center [428, 209] width 0 height 0
click at [507, 162] on button "Close modal" at bounding box center [508, 164] width 10 height 10
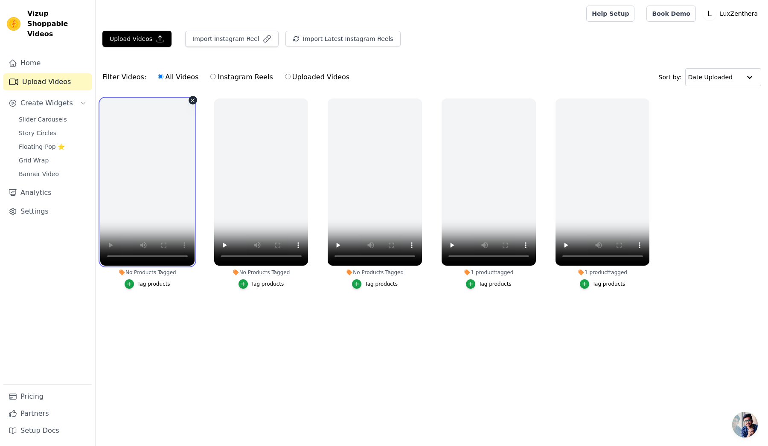
click at [136, 175] on video at bounding box center [147, 182] width 94 height 167
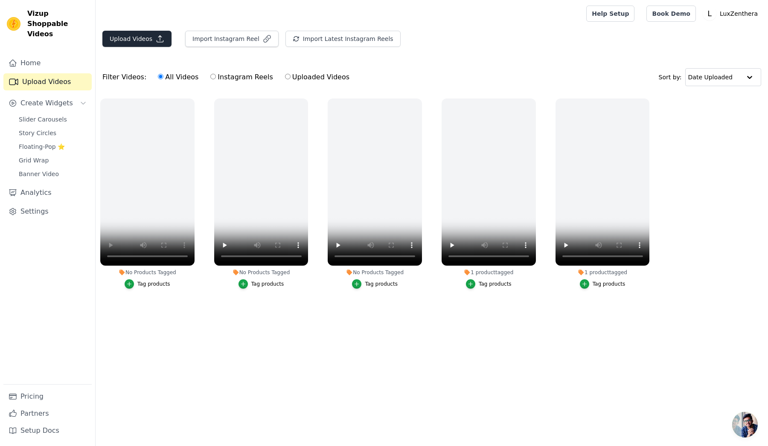
click at [152, 37] on button "Upload Videos" at bounding box center [136, 39] width 69 height 16
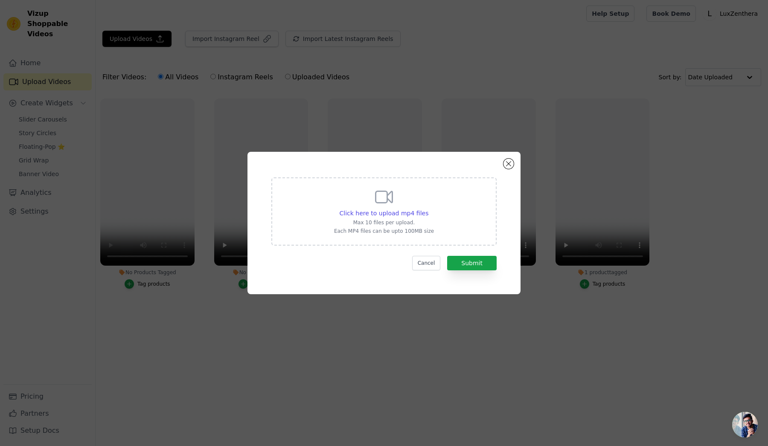
click at [384, 218] on div "Click here to upload mp4 files Max 10 files per upload. Each MP4 files can be u…" at bounding box center [384, 211] width 100 height 48
click at [428, 209] on input "Click here to upload mp4 files Max 10 files per upload. Each MP4 files can be u…" at bounding box center [428, 209] width 0 height 0
type input "C:\fakepath\testemonio 1.mp4"
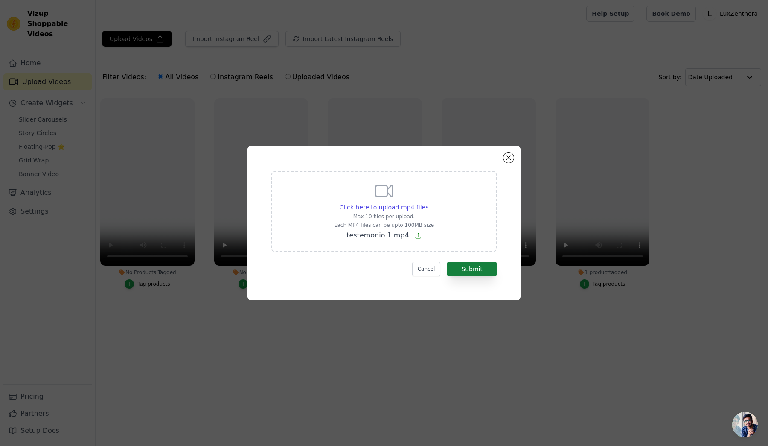
click at [465, 270] on button "Submit" at bounding box center [471, 269] width 49 height 15
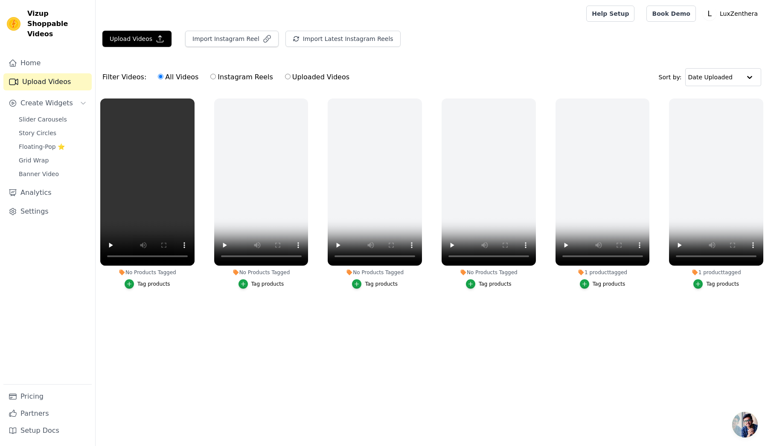
click at [276, 17] on div at bounding box center [338, 13] width 473 height 27
click at [209, 89] on div "Filter Videos: All Videos Instagram Reels Uploaded Videos Sort by: Date Uploaded" at bounding box center [432, 77] width 672 height 33
click at [209, 109] on div "No Products Tagged Tag products" at bounding box center [261, 195] width 104 height 203
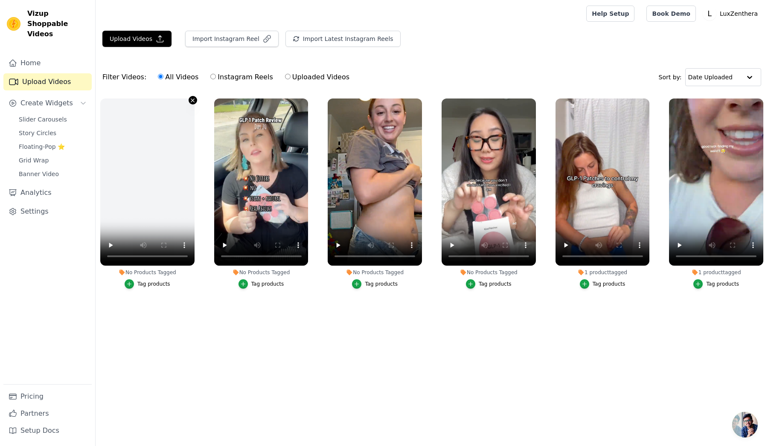
click at [193, 99] on icon "button" at bounding box center [192, 100] width 6 height 6
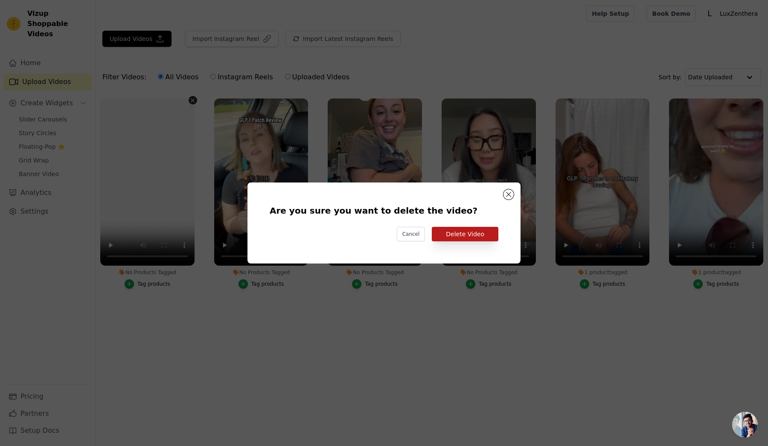
click at [467, 232] on button "Delete Video" at bounding box center [465, 234] width 67 height 15
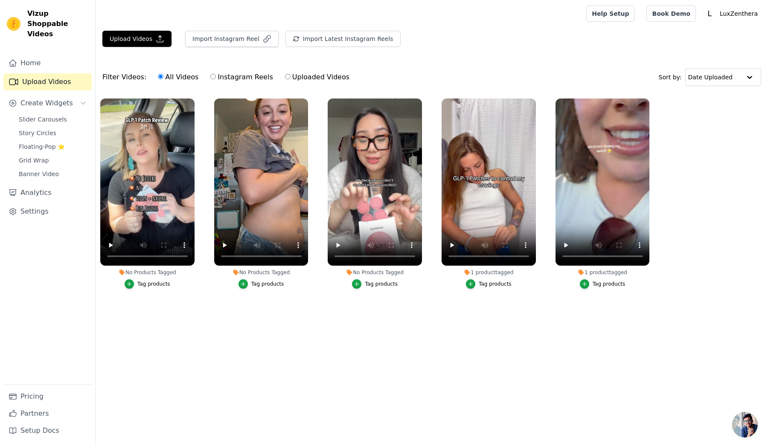
click at [285, 79] on input "Uploaded Videos" at bounding box center [288, 77] width 6 height 6
radio input "true"
click at [163, 78] on label "All Videos" at bounding box center [177, 77] width 41 height 11
click at [163, 78] on input "All Videos" at bounding box center [161, 77] width 6 height 6
radio input "true"
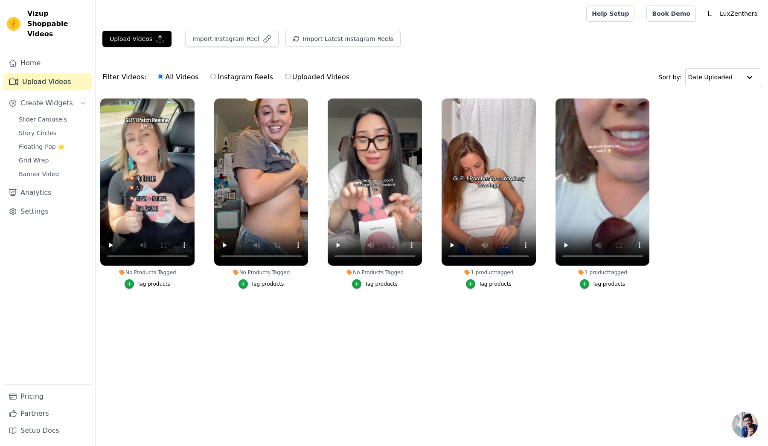
click at [305, 0] on div at bounding box center [338, 13] width 473 height 27
click at [59, 113] on link "Slider Carousels" at bounding box center [53, 119] width 78 height 12
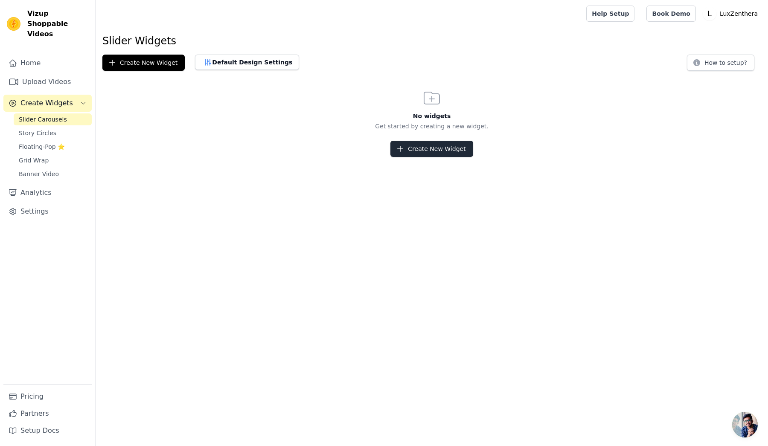
click at [434, 150] on button "Create New Widget" at bounding box center [431, 149] width 82 height 16
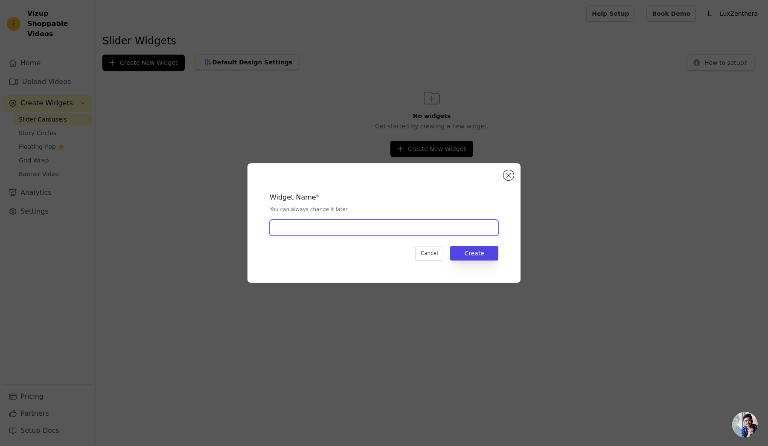
click at [421, 224] on input "text" at bounding box center [384, 228] width 229 height 16
type input "Happy Women"
click at [476, 252] on button "Create" at bounding box center [474, 253] width 48 height 15
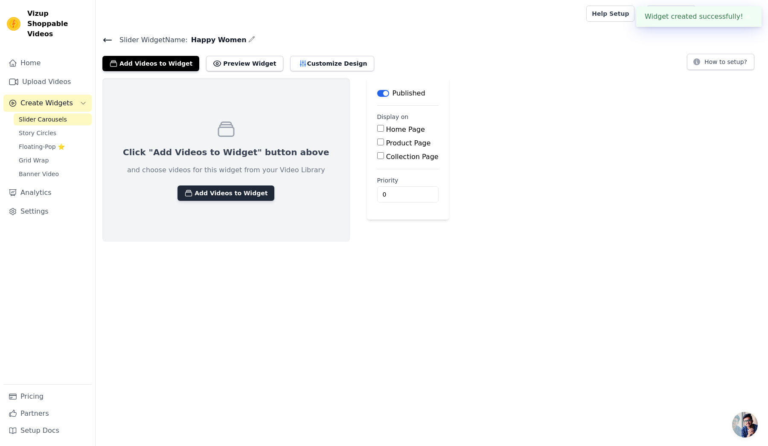
click at [245, 196] on button "Add Videos to Widget" at bounding box center [225, 193] width 97 height 15
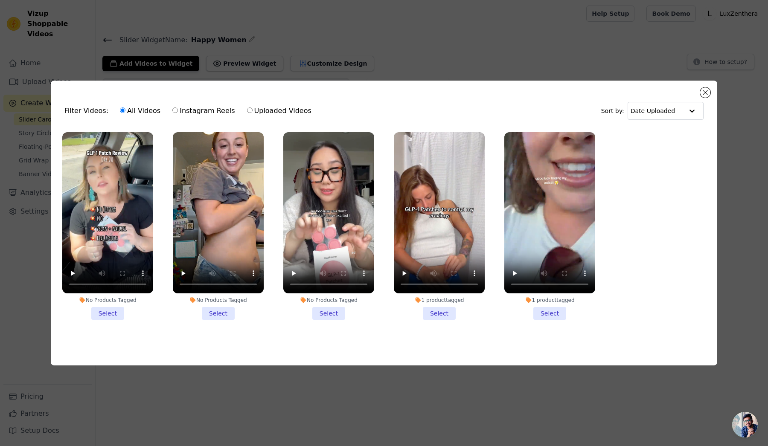
click at [110, 313] on li "No Products Tagged Select" at bounding box center [107, 226] width 91 height 188
click at [0, 0] on input "No Products Tagged Select" at bounding box center [0, 0] width 0 height 0
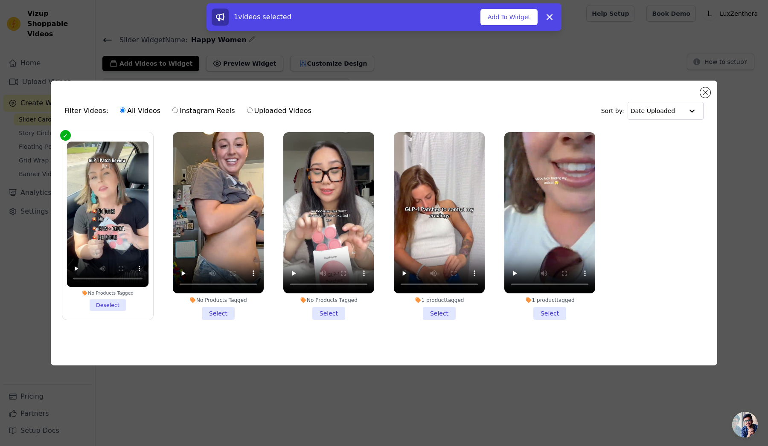
click at [220, 316] on li "No Products Tagged Select" at bounding box center [218, 226] width 91 height 188
click at [0, 0] on input "No Products Tagged Select" at bounding box center [0, 0] width 0 height 0
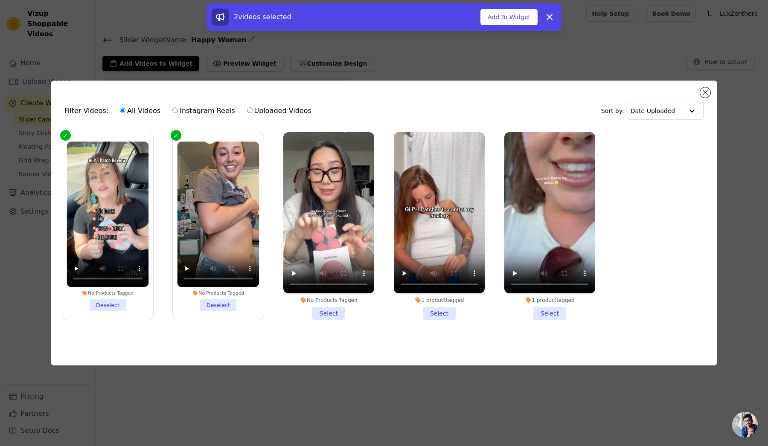
click at [320, 308] on li "No Products Tagged Select" at bounding box center [328, 226] width 91 height 188
click at [0, 0] on input "No Products Tagged Select" at bounding box center [0, 0] width 0 height 0
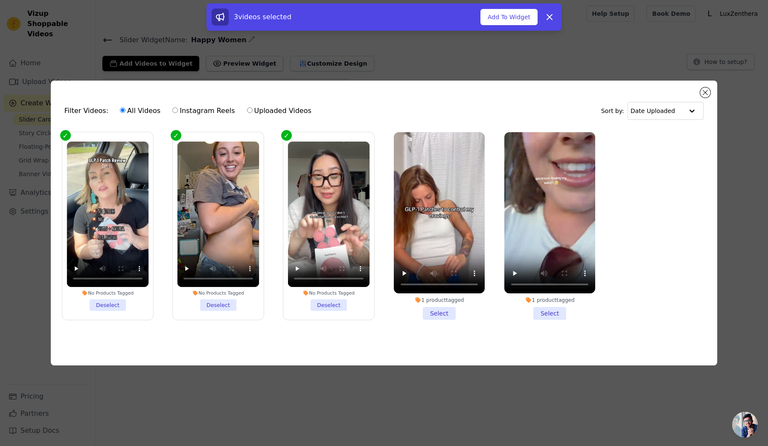
click at [432, 316] on li "1 product tagged Select" at bounding box center [439, 226] width 91 height 188
click at [0, 0] on input "1 product tagged Select" at bounding box center [0, 0] width 0 height 0
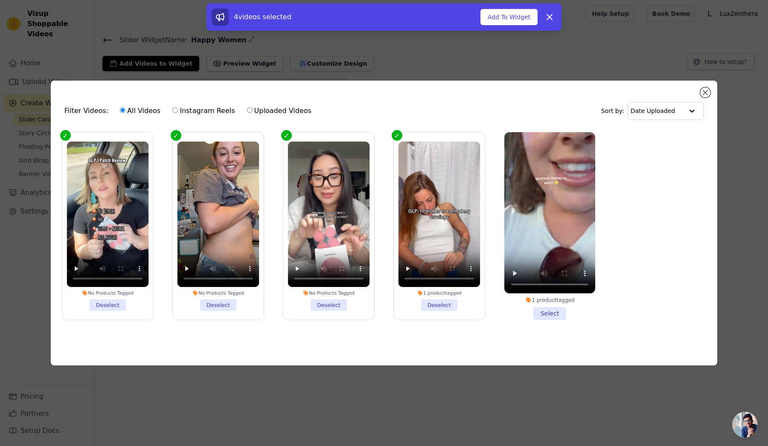
click at [555, 315] on li "1 product tagged Select" at bounding box center [549, 226] width 91 height 188
click at [0, 0] on input "1 product tagged Select" at bounding box center [0, 0] width 0 height 0
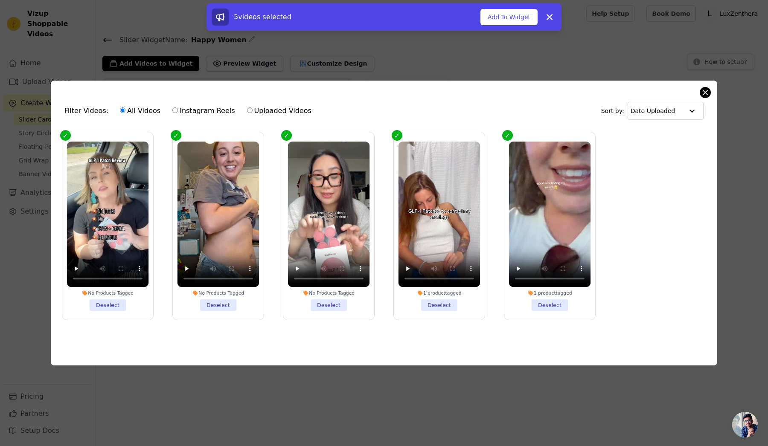
click at [705, 90] on button "Close modal" at bounding box center [705, 92] width 10 height 10
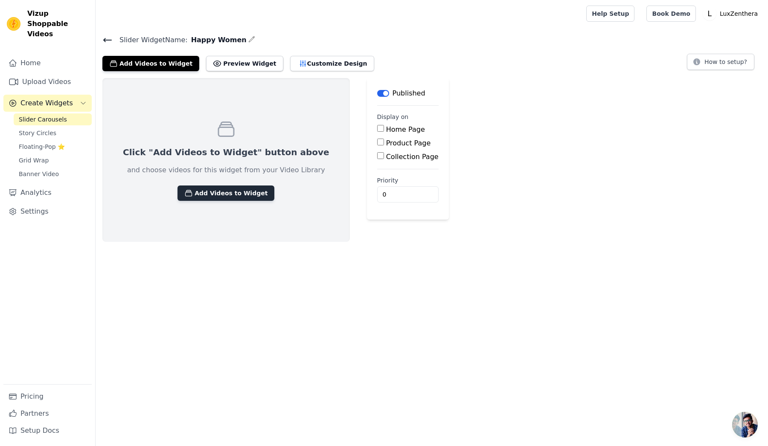
click at [200, 188] on button "Add Videos to Widget" at bounding box center [225, 193] width 97 height 15
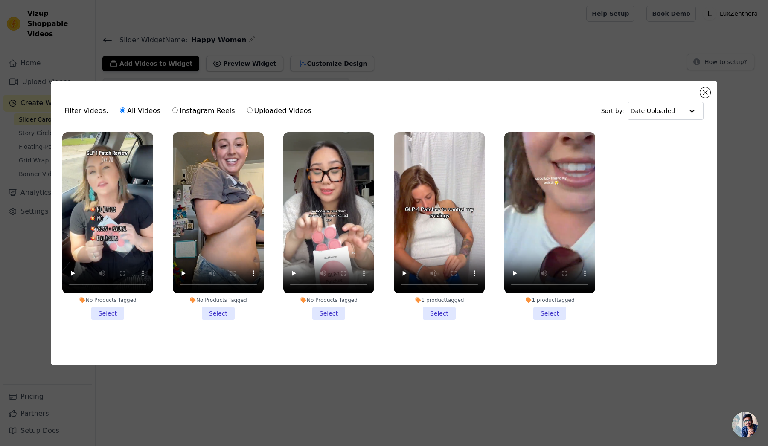
click at [540, 308] on li "1 product tagged Select" at bounding box center [549, 226] width 91 height 188
click at [0, 0] on input "1 product tagged Select" at bounding box center [0, 0] width 0 height 0
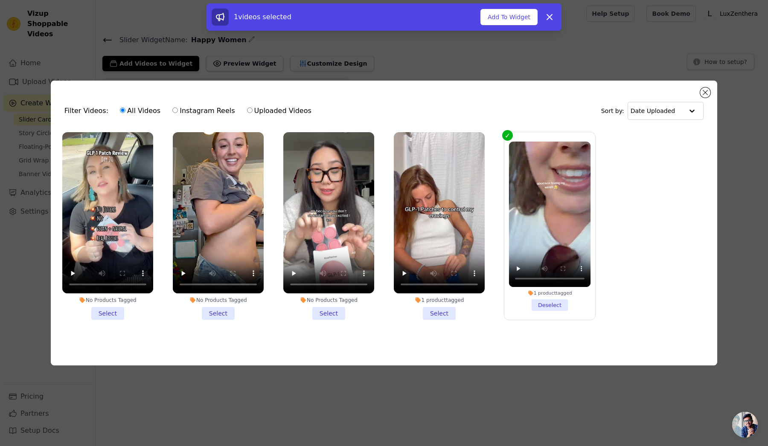
click at [450, 312] on li "1 product tagged Select" at bounding box center [439, 226] width 91 height 188
click at [0, 0] on input "1 product tagged Select" at bounding box center [0, 0] width 0 height 0
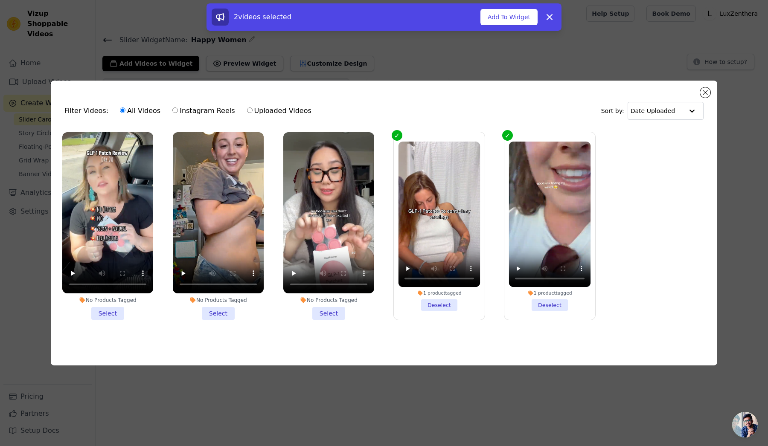
click at [331, 313] on li "No Products Tagged Select" at bounding box center [328, 226] width 91 height 188
click at [0, 0] on input "No Products Tagged Select" at bounding box center [0, 0] width 0 height 0
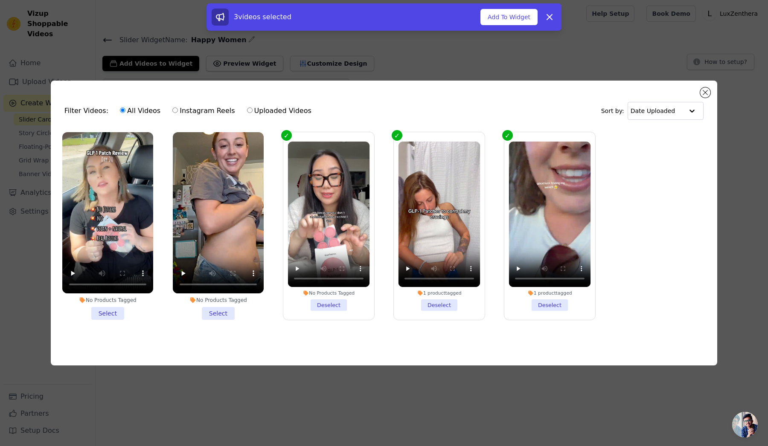
click at [229, 313] on li "No Products Tagged Select" at bounding box center [218, 226] width 91 height 188
click at [0, 0] on input "No Products Tagged Select" at bounding box center [0, 0] width 0 height 0
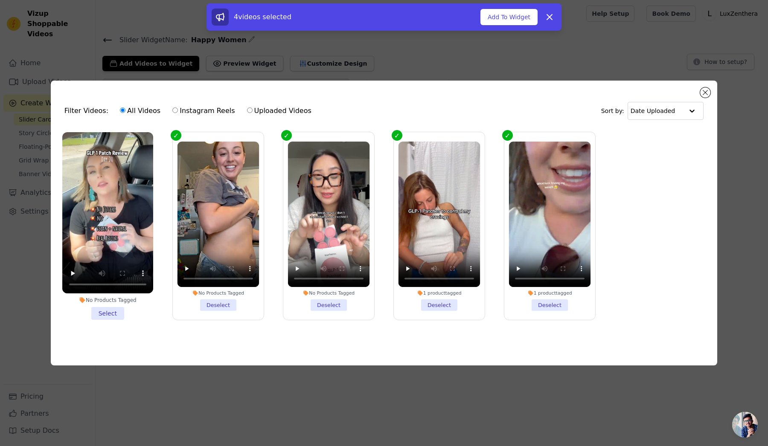
click at [107, 313] on li "No Products Tagged Select" at bounding box center [107, 226] width 91 height 188
click at [0, 0] on input "No Products Tagged Select" at bounding box center [0, 0] width 0 height 0
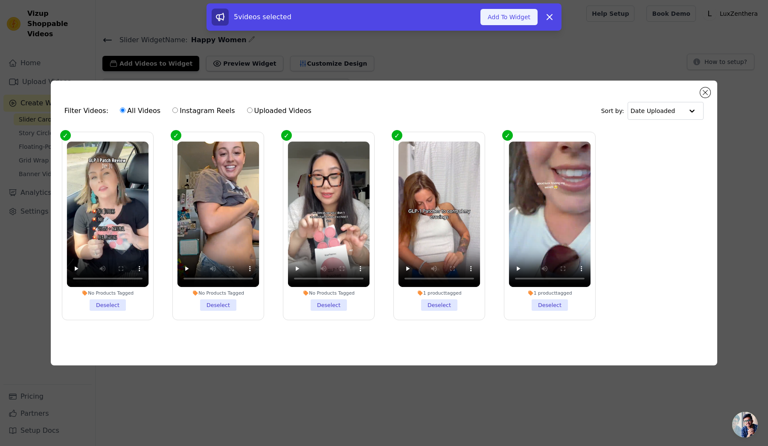
click at [514, 17] on button "Add To Widget" at bounding box center [508, 17] width 57 height 16
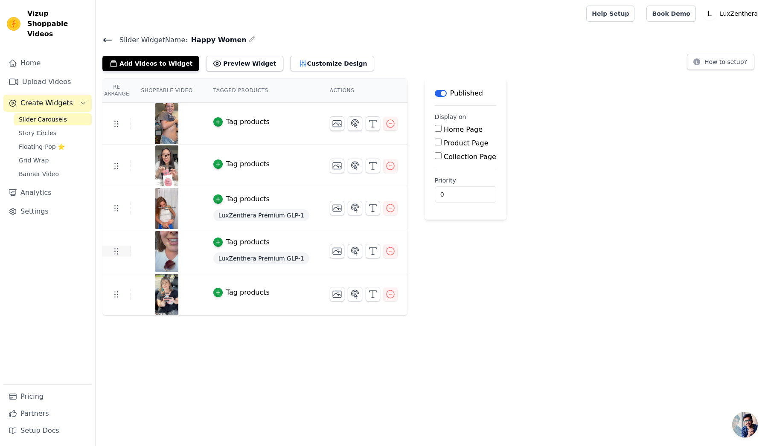
click at [115, 250] on icon at bounding box center [116, 251] width 10 height 10
drag, startPoint x: 116, startPoint y: 302, endPoint x: 123, endPoint y: 262, distance: 39.8
click at [123, 262] on tbody "Tag products Tag products Tag products LuxZenthera Premium GLP-1 Tag products L…" at bounding box center [254, 209] width 305 height 213
click at [435, 140] on input "Product Page" at bounding box center [438, 142] width 7 height 7
checkbox input "true"
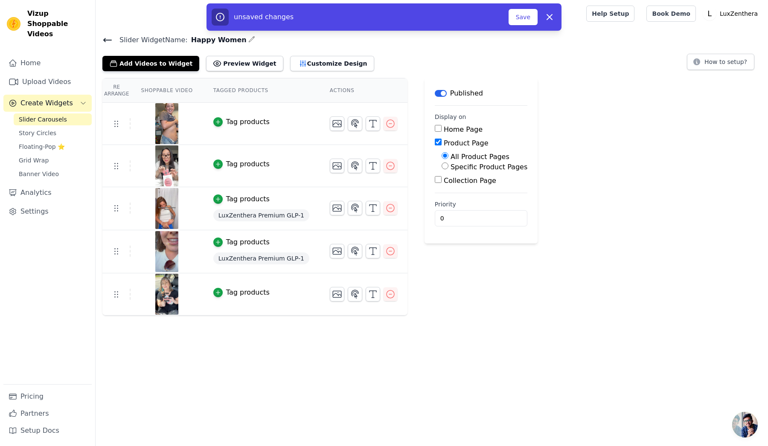
click at [435, 134] on div "Home Page" at bounding box center [481, 130] width 93 height 10
click at [435, 131] on input "Home Page" at bounding box center [438, 128] width 7 height 7
checkbox input "true"
click at [514, 20] on button "Save" at bounding box center [522, 17] width 29 height 16
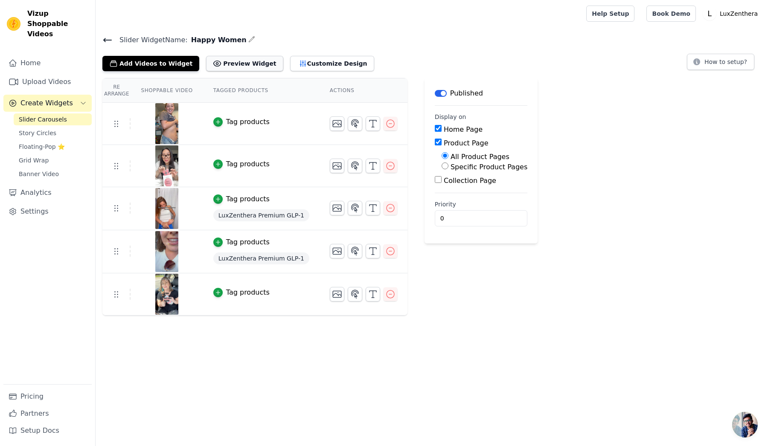
click at [234, 69] on button "Preview Widget" at bounding box center [244, 63] width 77 height 15
click at [330, 66] on button "Customize Design" at bounding box center [332, 63] width 84 height 15
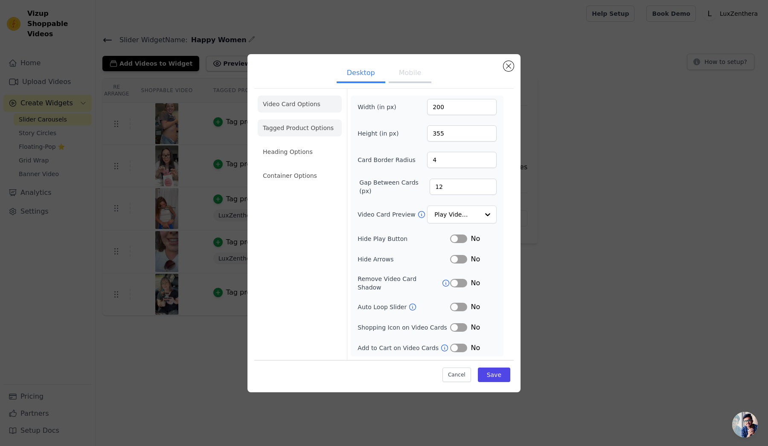
click at [299, 167] on li "Tagged Product Options" at bounding box center [300, 175] width 84 height 17
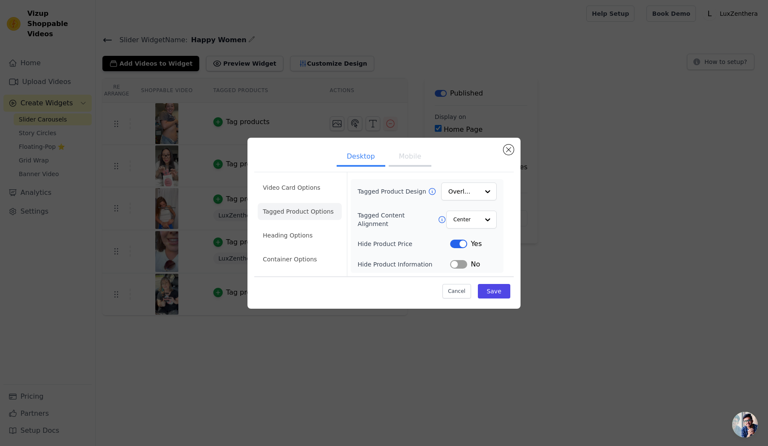
click at [512, 153] on ul "Desktop Mobile" at bounding box center [383, 158] width 259 height 26
click at [510, 151] on button "Close modal" at bounding box center [508, 150] width 10 height 10
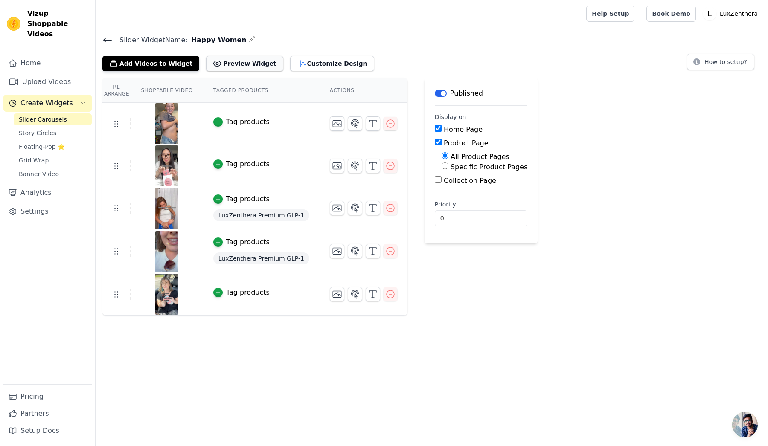
click at [214, 61] on icon at bounding box center [217, 64] width 7 height 6
click at [100, 42] on div "Slider Widget Name: Happy Women Add Videos to Widget Preview Widget Customize D…" at bounding box center [432, 52] width 672 height 37
click at [107, 40] on icon at bounding box center [108, 39] width 8 height 3
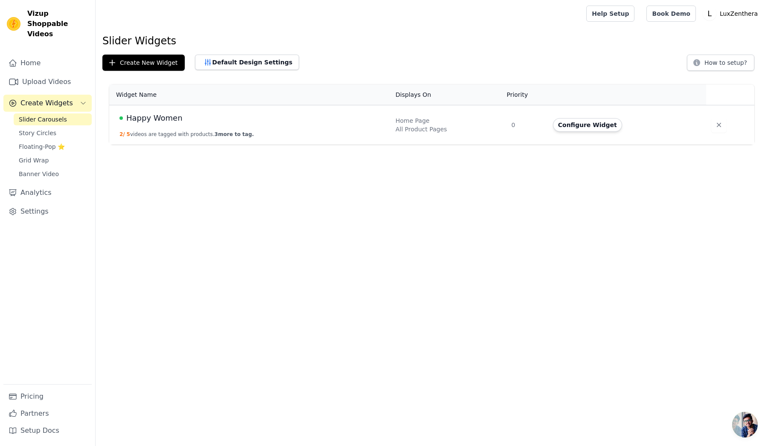
click at [188, 136] on button "2 / 5 videos are tagged with products. 3 more to tag." at bounding box center [186, 134] width 134 height 7
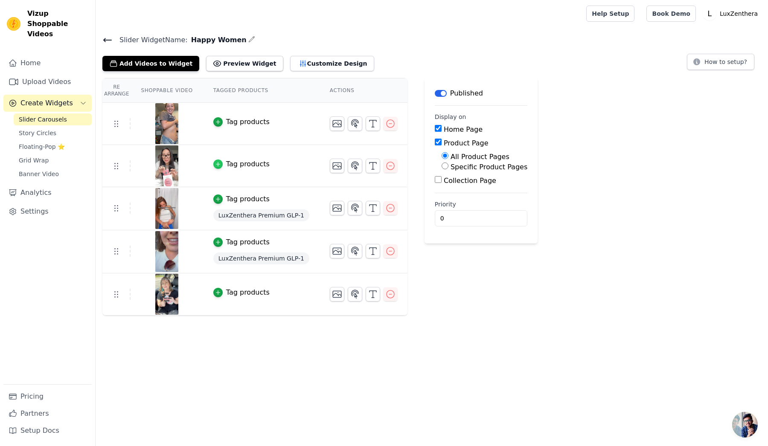
click at [219, 164] on icon "button" at bounding box center [218, 164] width 6 height 6
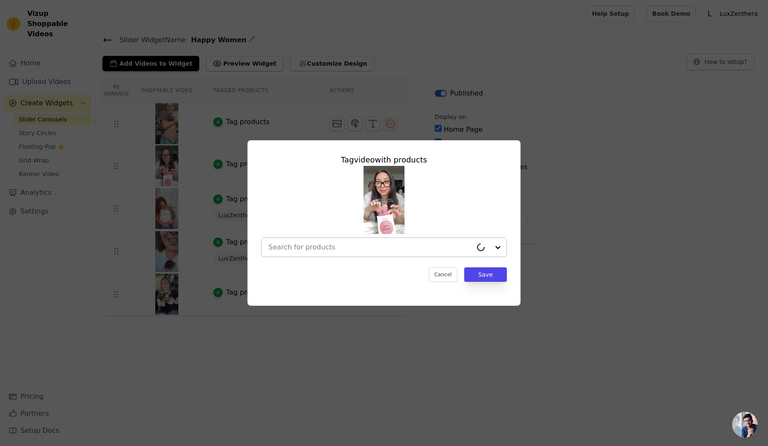
click at [403, 241] on div at bounding box center [370, 247] width 204 height 19
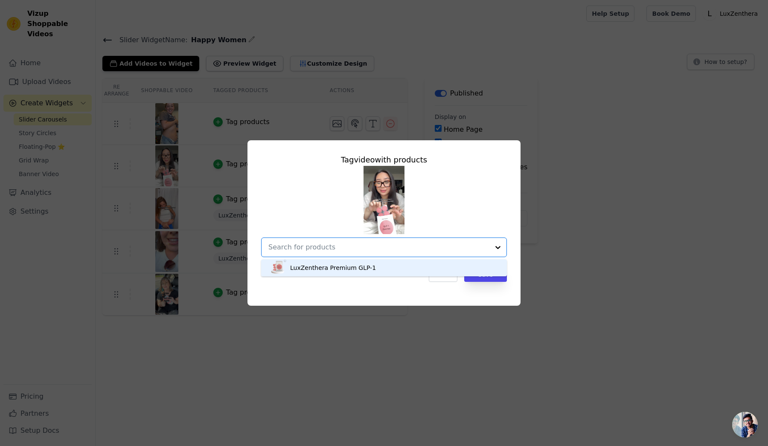
click at [365, 271] on div "LuxZenthera Premium GLP-1" at bounding box center [384, 267] width 229 height 17
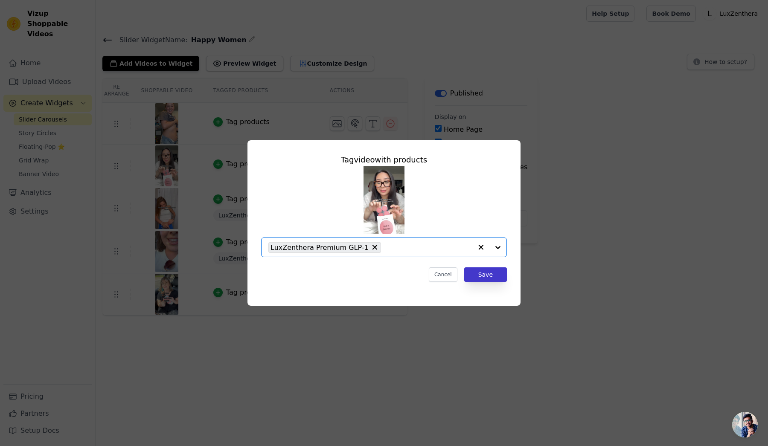
click at [483, 274] on button "Save" at bounding box center [485, 274] width 43 height 15
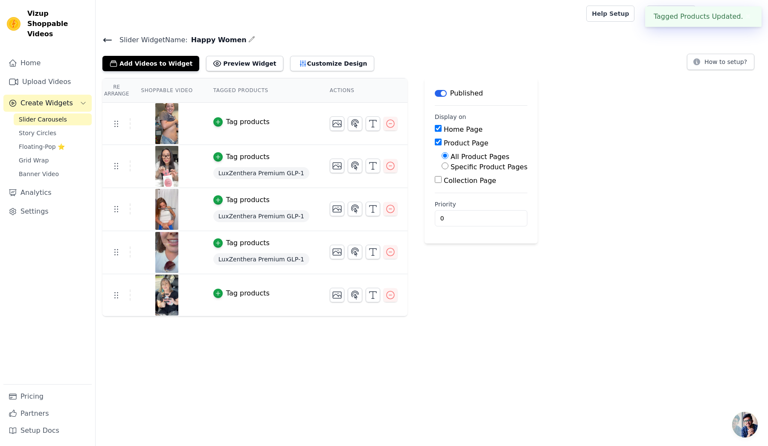
click at [226, 124] on div "Tag products" at bounding box center [248, 122] width 44 height 10
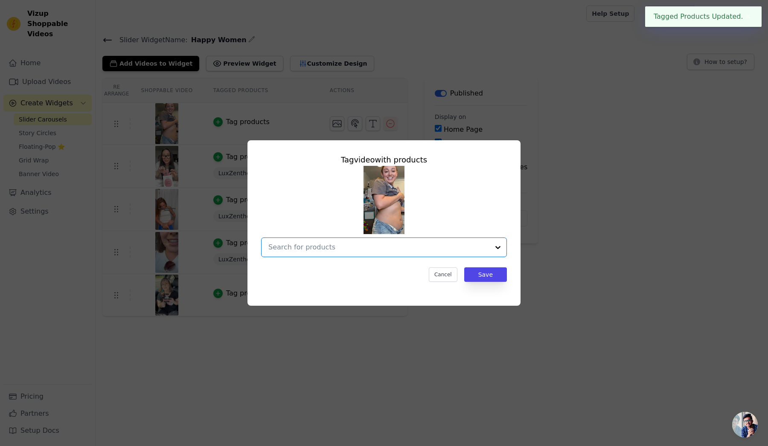
click at [389, 247] on input "text" at bounding box center [378, 247] width 221 height 10
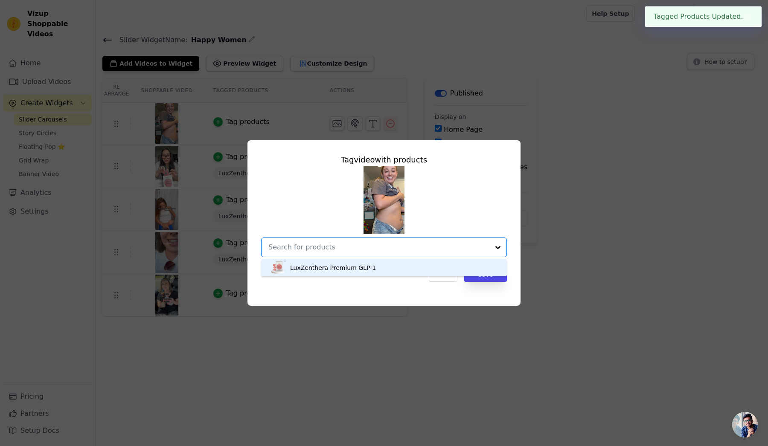
click at [370, 273] on div "LuxZenthera Premium GLP-1" at bounding box center [384, 267] width 229 height 17
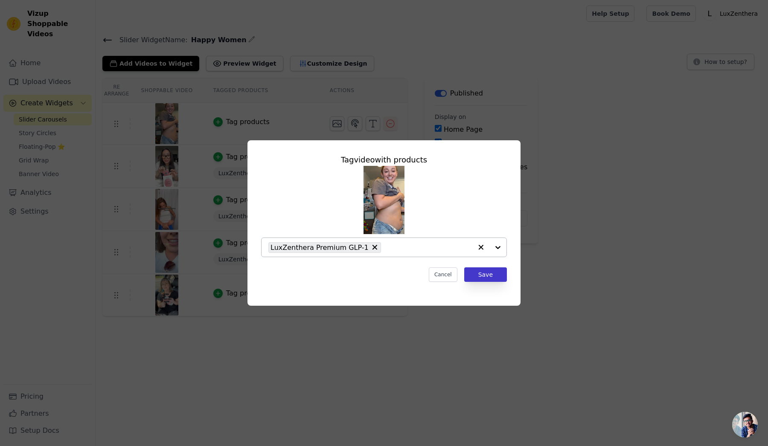
click at [479, 273] on button "Save" at bounding box center [485, 274] width 43 height 15
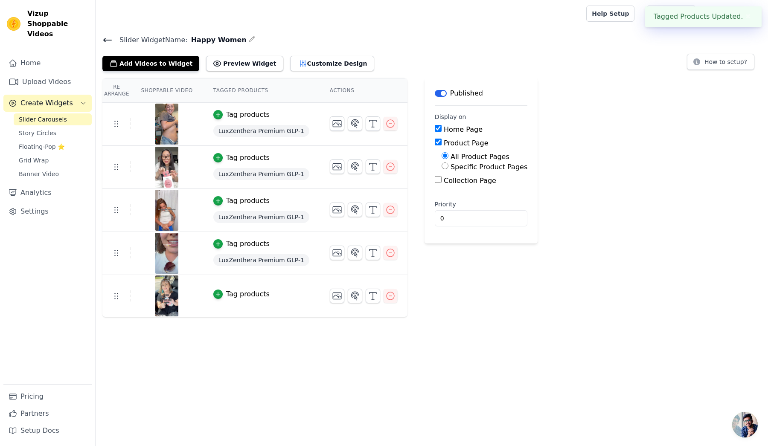
click at [258, 300] on td "Tag products" at bounding box center [261, 296] width 116 height 42
click at [249, 299] on div "Tag products" at bounding box center [248, 294] width 44 height 10
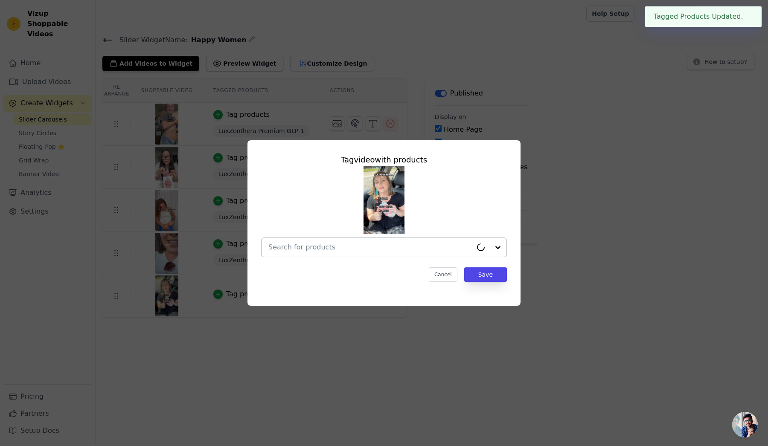
click at [403, 248] on input "text" at bounding box center [370, 247] width 204 height 10
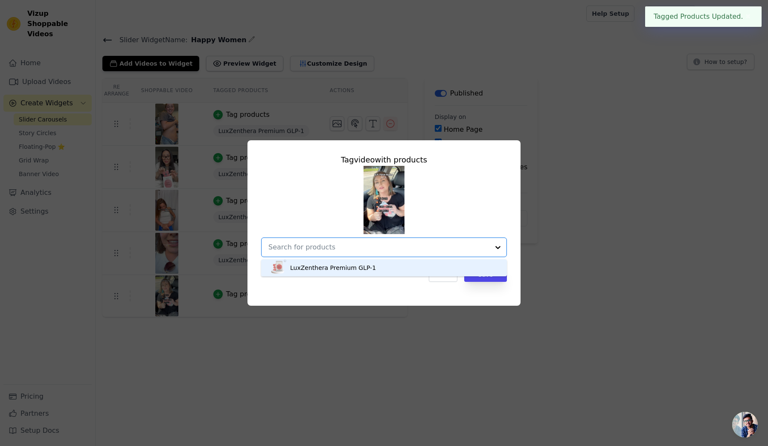
click at [380, 276] on div "LuxZenthera Premium GLP-1" at bounding box center [384, 267] width 229 height 17
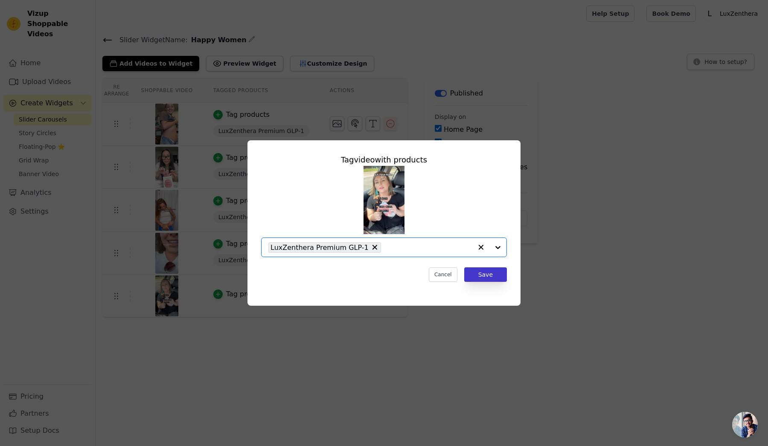
click at [485, 273] on button "Save" at bounding box center [485, 274] width 43 height 15
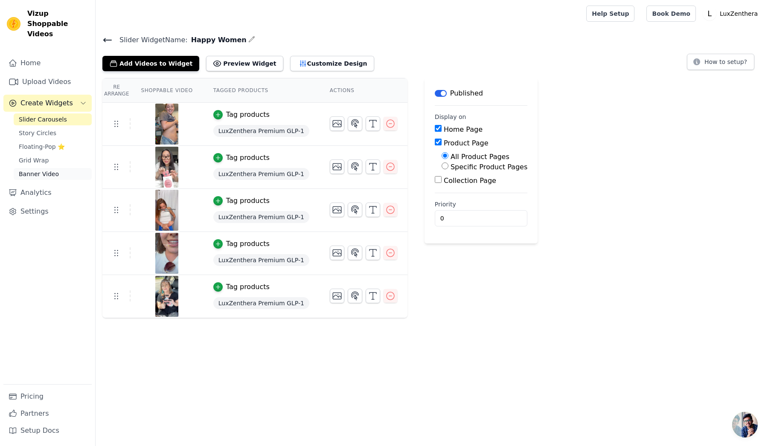
click at [51, 170] on span "Banner Video" at bounding box center [39, 174] width 40 height 9
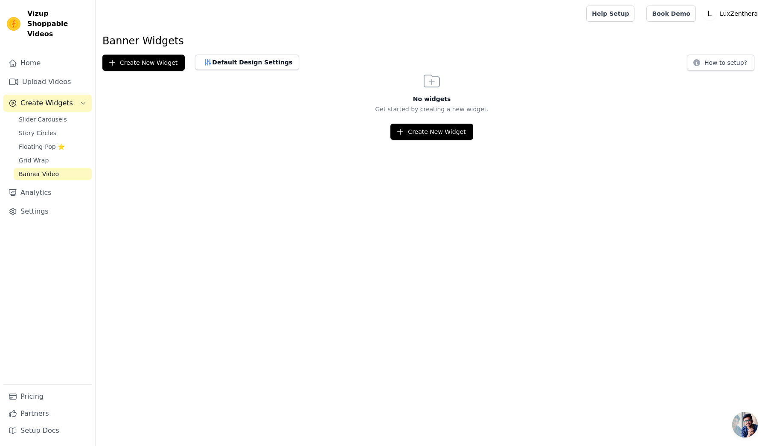
click at [59, 84] on div "Home Upload Videos Create Widgets Slider Carousels Story Circles Floating-Pop ⭐…" at bounding box center [47, 220] width 88 height 330
click at [52, 55] on link "Home" at bounding box center [47, 63] width 88 height 17
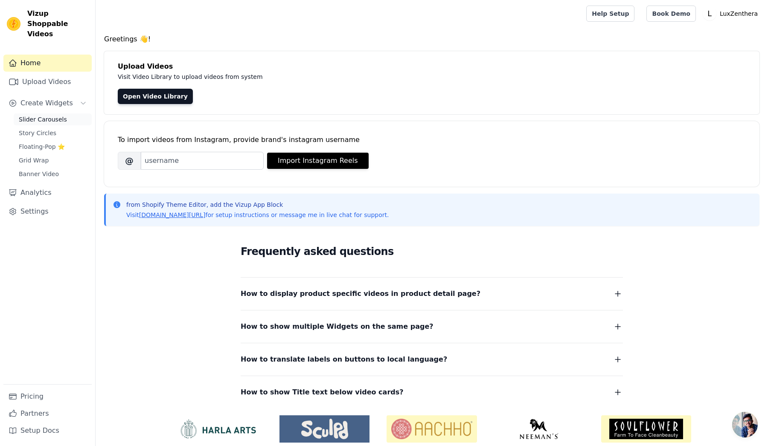
click at [48, 115] on span "Slider Carousels" at bounding box center [43, 119] width 48 height 9
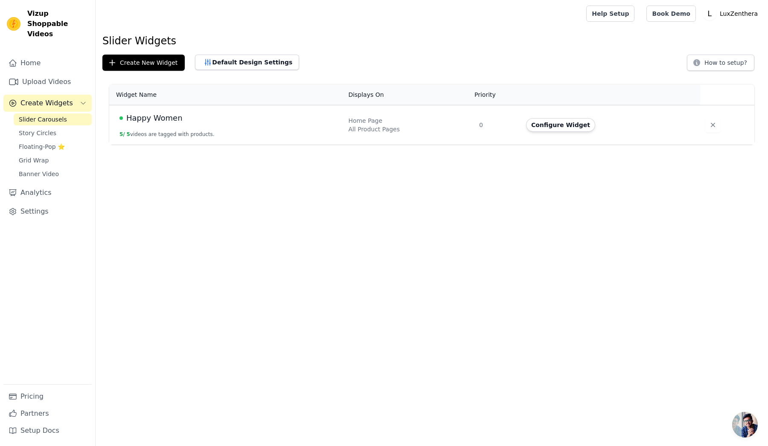
click at [485, 140] on td "0" at bounding box center [497, 125] width 47 height 40
click at [469, 128] on div "All Product Pages" at bounding box center [408, 129] width 121 height 9
click at [563, 129] on button "Configure Widget" at bounding box center [560, 125] width 69 height 14
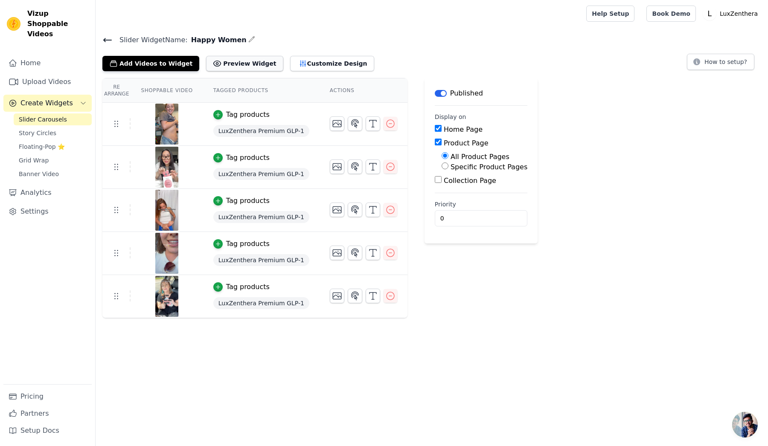
click at [241, 70] on button "Preview Widget" at bounding box center [244, 63] width 77 height 15
click at [235, 61] on button "Preview Widget" at bounding box center [244, 63] width 77 height 15
click at [298, 64] on button "Customize Design" at bounding box center [332, 63] width 84 height 15
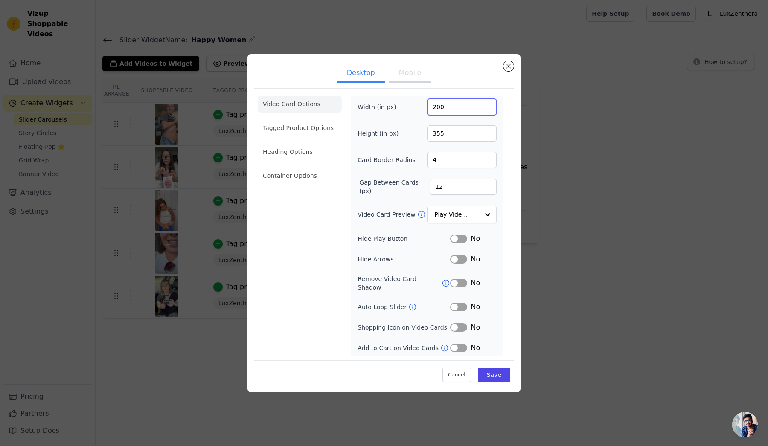
click at [460, 113] on input "200" at bounding box center [462, 107] width 70 height 16
click at [458, 139] on input "355" at bounding box center [462, 133] width 70 height 16
click at [490, 134] on input "481" at bounding box center [462, 133] width 70 height 16
click at [489, 139] on input "480" at bounding box center [462, 133] width 70 height 16
click at [491, 139] on input "310" at bounding box center [462, 133] width 70 height 16
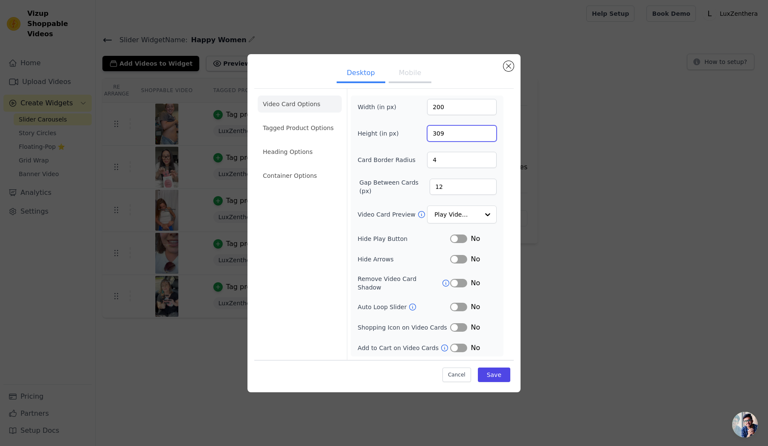
click at [488, 139] on input "309" at bounding box center [462, 133] width 70 height 16
click at [488, 139] on input "284" at bounding box center [462, 133] width 70 height 16
click at [488, 139] on input "283" at bounding box center [462, 133] width 70 height 16
click at [488, 139] on input "232" at bounding box center [462, 133] width 70 height 16
click at [488, 135] on input "233" at bounding box center [462, 133] width 70 height 16
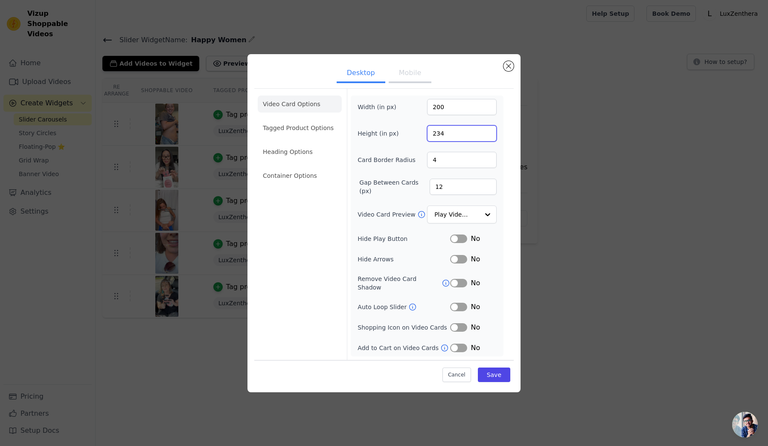
click at [488, 135] on input "234" at bounding box center [462, 133] width 70 height 16
click at [488, 135] on input "235" at bounding box center [462, 133] width 70 height 16
click at [488, 135] on input "248" at bounding box center [462, 133] width 70 height 16
click at [488, 135] on input "249" at bounding box center [462, 133] width 70 height 16
type input "250"
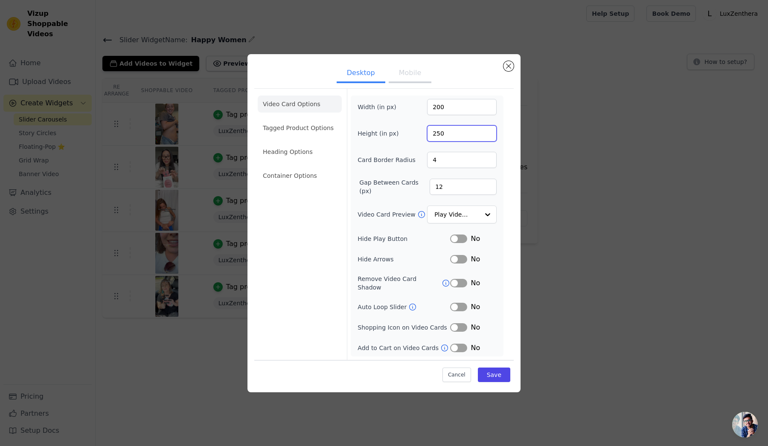
click at [488, 135] on input "250" at bounding box center [462, 133] width 70 height 16
click at [446, 227] on div "Width (in px) 200 Height (in px) 250 Card Border Radius 4 Gap Between Cards (px…" at bounding box center [426, 226] width 139 height 254
click at [451, 221] on input "Video Card Preview" at bounding box center [457, 214] width 44 height 17
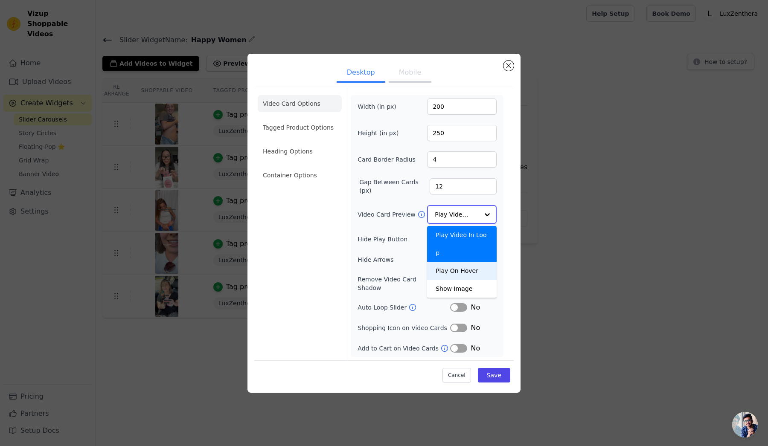
click at [480, 262] on div "Play On Hover" at bounding box center [462, 271] width 70 height 18
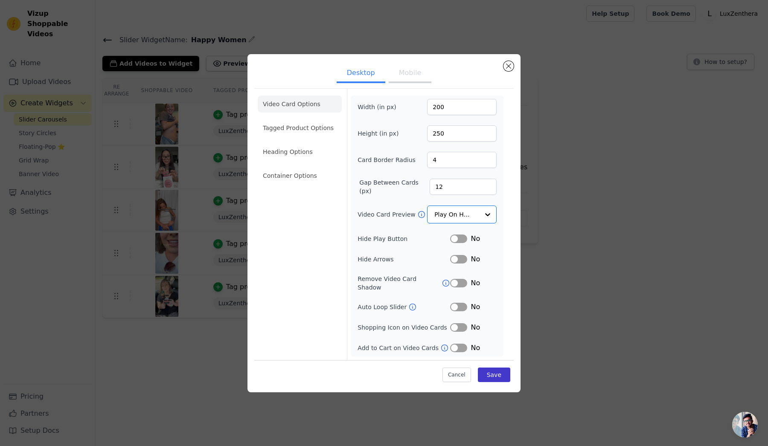
click at [499, 371] on button "Save" at bounding box center [494, 375] width 32 height 15
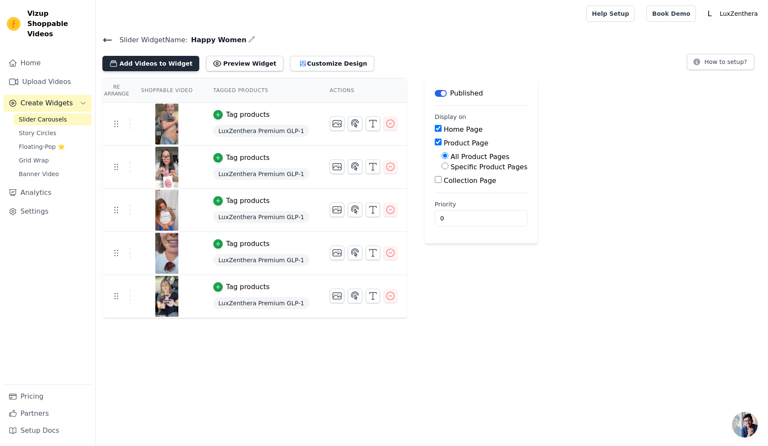
click at [152, 65] on button "Add Videos to Widget" at bounding box center [150, 63] width 97 height 15
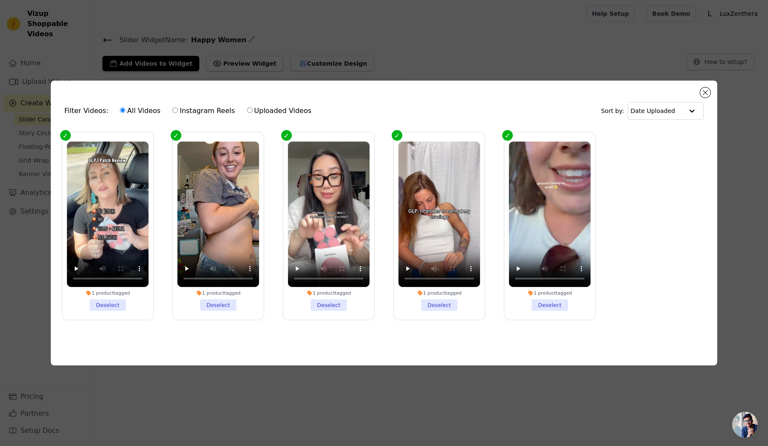
click at [711, 90] on div "Filter Videos: All Videos Instagram Reels Uploaded Videos Sort by: Date Uploade…" at bounding box center [384, 223] width 666 height 285
click at [708, 91] on button "Close modal" at bounding box center [705, 92] width 10 height 10
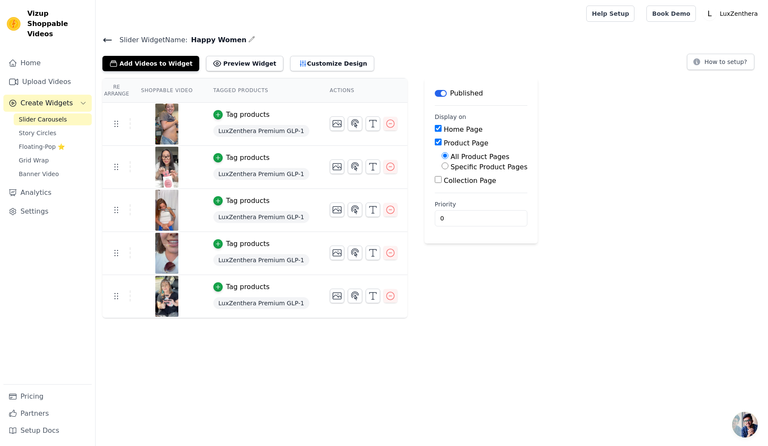
click at [107, 41] on icon at bounding box center [107, 40] width 10 height 10
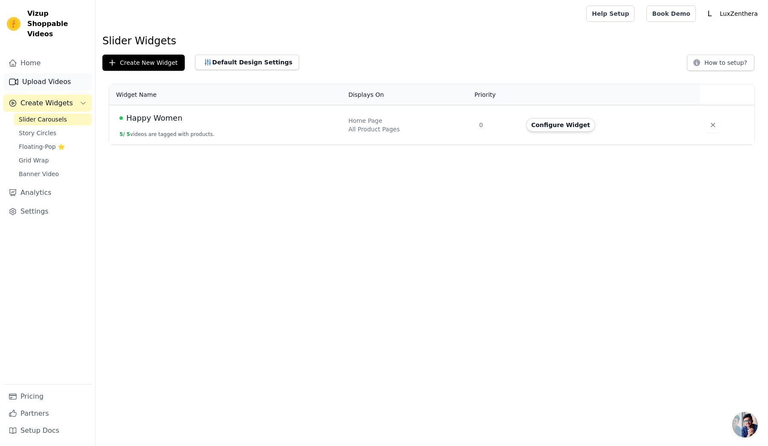
click at [72, 73] on link "Upload Videos" at bounding box center [47, 81] width 88 height 17
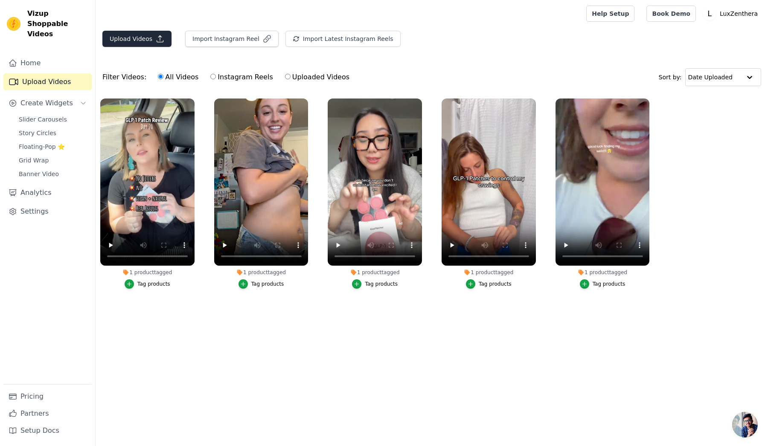
click at [156, 38] on icon "button" at bounding box center [160, 39] width 9 height 9
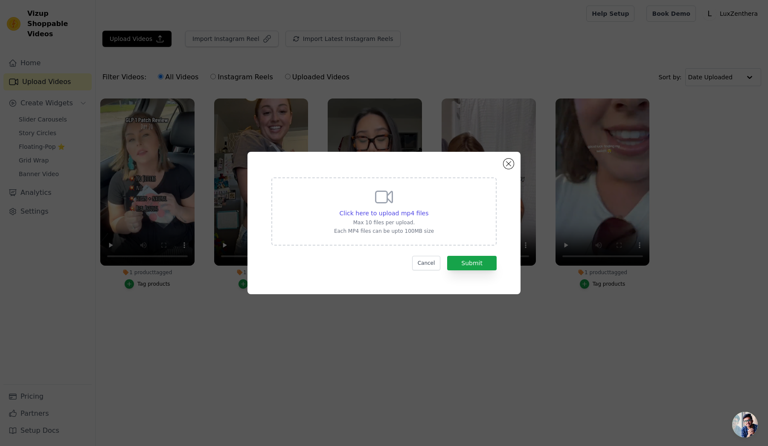
click at [345, 198] on div "Click here to upload mp4 files Max 10 files per upload. Each MP4 files can be u…" at bounding box center [384, 211] width 100 height 48
click at [428, 209] on input "Click here to upload mp4 files Max 10 files per upload. Each MP4 files can be u…" at bounding box center [428, 209] width 0 height 0
type input "C:\fakepath\testemonio7.mp4"
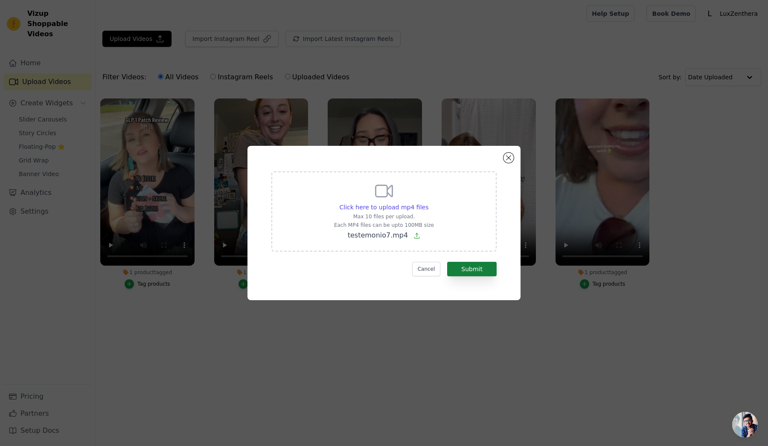
click at [473, 268] on button "Submit" at bounding box center [471, 269] width 49 height 15
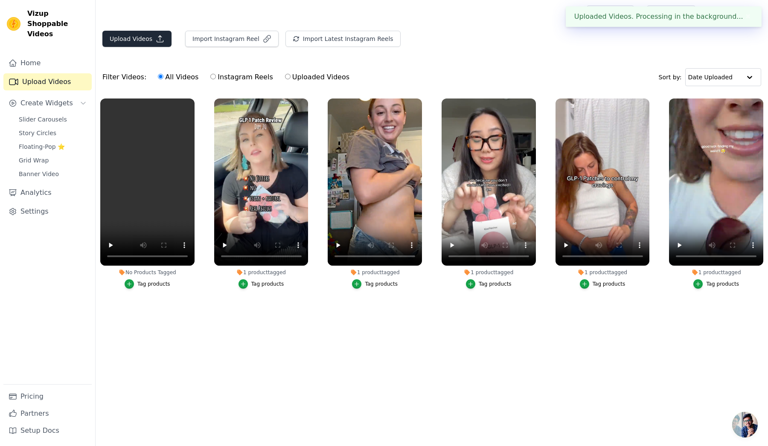
click at [146, 39] on button "Upload Videos" at bounding box center [136, 39] width 69 height 16
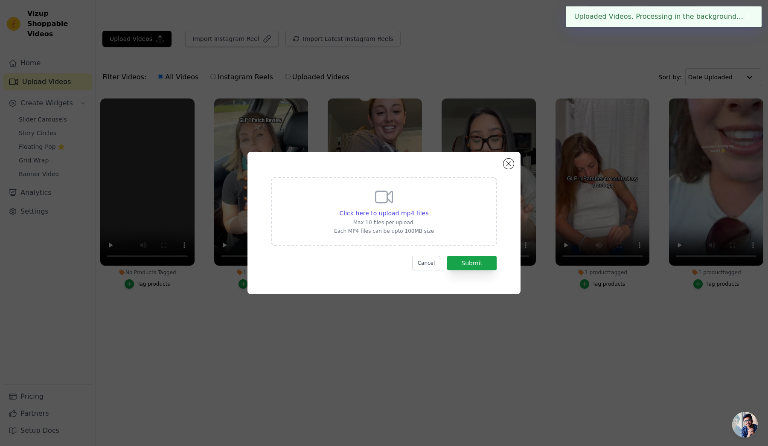
click at [322, 215] on div "Click here to upload mp4 files Max 10 files per upload. Each MP4 files can be u…" at bounding box center [383, 211] width 225 height 68
click at [428, 209] on input "Click here to upload mp4 files Max 10 files per upload. Each MP4 files can be u…" at bounding box center [428, 209] width 0 height 0
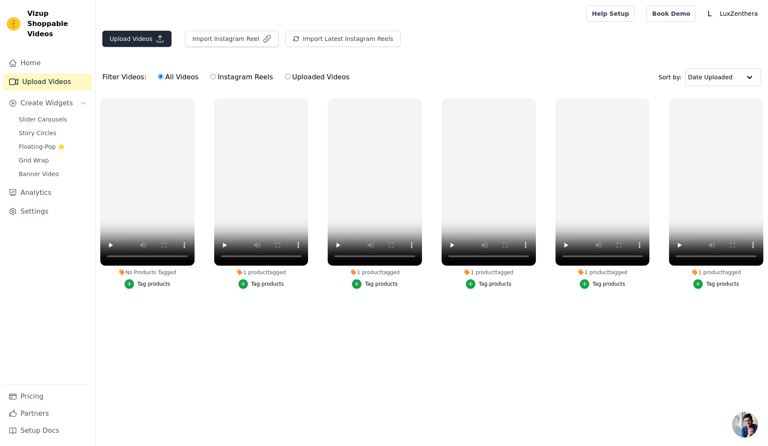
click at [157, 39] on icon "button" at bounding box center [160, 39] width 9 height 9
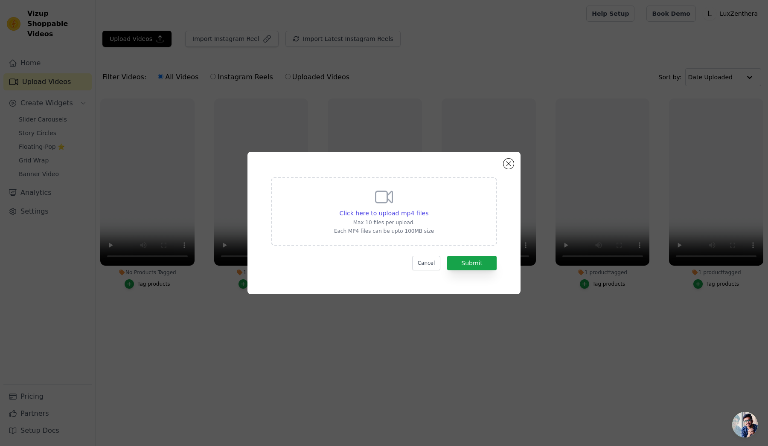
click at [367, 205] on div "Click here to upload mp4 files Max 10 files per upload. Each MP4 files can be u…" at bounding box center [384, 211] width 100 height 48
click at [428, 209] on input "Click here to upload mp4 files Max 10 files per upload. Each MP4 files can be u…" at bounding box center [428, 209] width 0 height 0
type input "C:\fakepath\testemonio9.mp4"
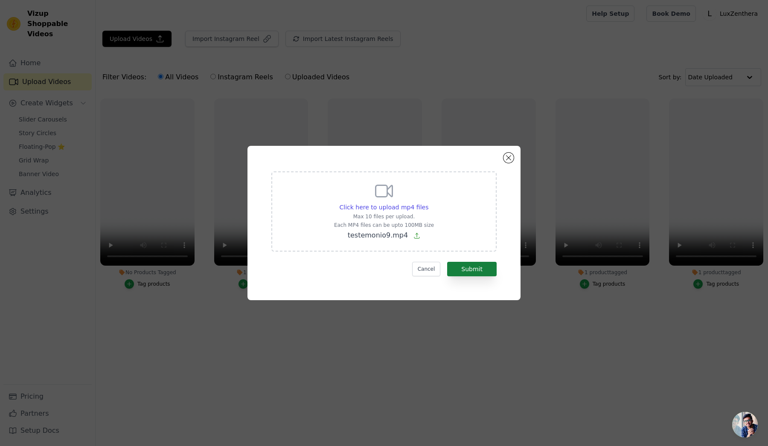
click at [478, 270] on button "Submit" at bounding box center [471, 269] width 49 height 15
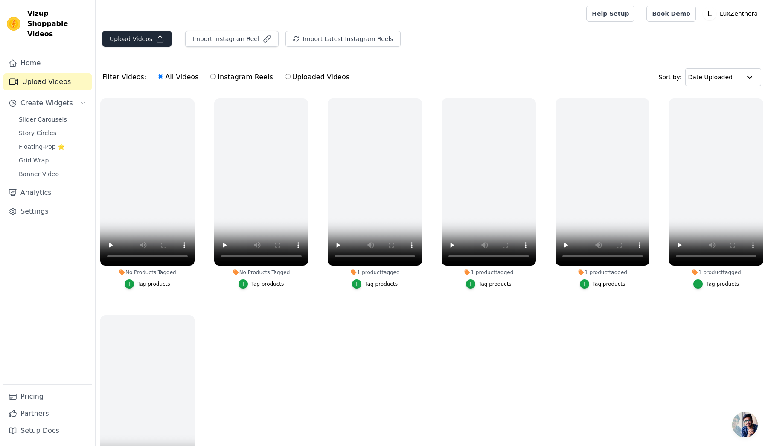
click at [147, 36] on button "Upload Videos" at bounding box center [136, 39] width 69 height 16
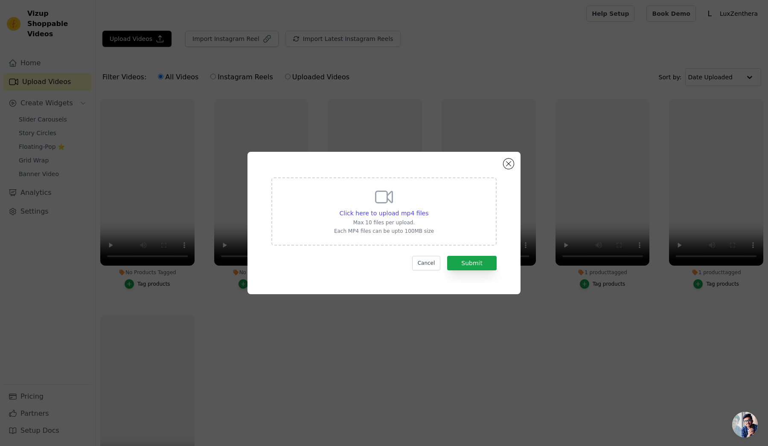
click at [372, 192] on div "Click here to upload mp4 files Max 10 files per upload. Each MP4 files can be u…" at bounding box center [384, 211] width 100 height 48
click at [428, 209] on input "Click here to upload mp4 files Max 10 files per upload. Each MP4 files can be u…" at bounding box center [428, 209] width 0 height 0
type input "C:\fakepath\testemonio8.mp4"
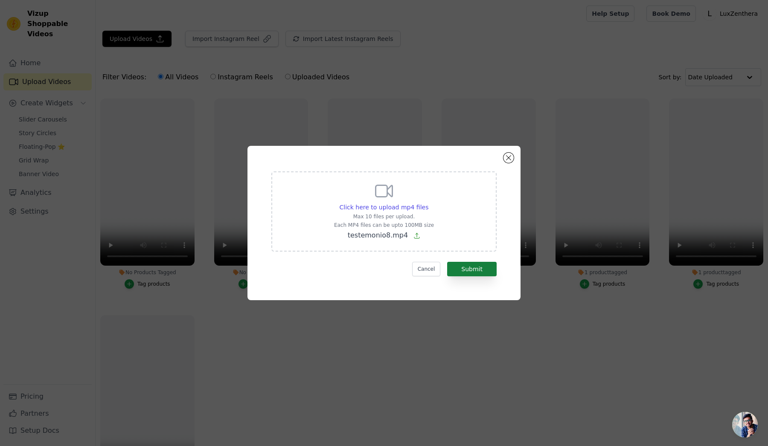
click at [466, 271] on button "Submit" at bounding box center [471, 269] width 49 height 15
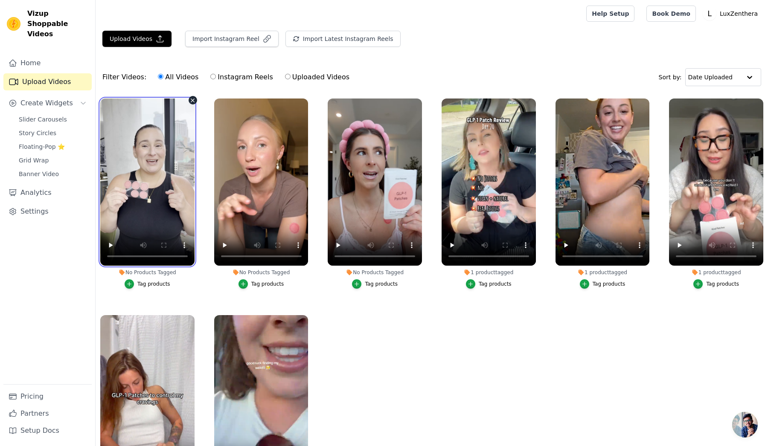
click at [150, 186] on video at bounding box center [147, 182] width 94 height 167
click at [148, 185] on video at bounding box center [147, 182] width 94 height 167
click at [46, 115] on span "Slider Carousels" at bounding box center [43, 119] width 48 height 9
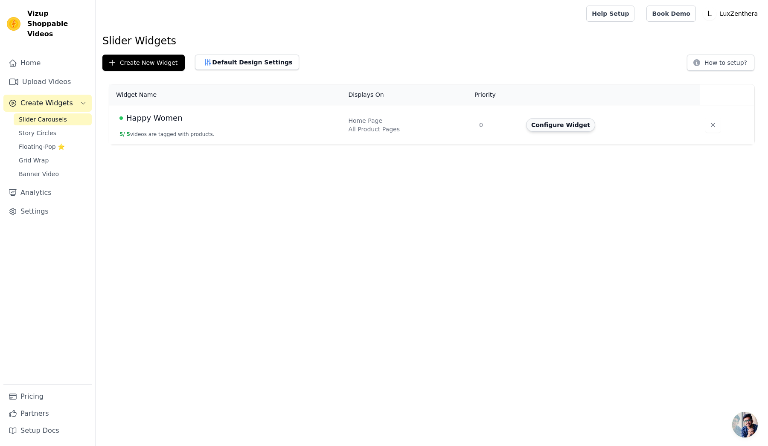
click at [564, 127] on button "Configure Widget" at bounding box center [560, 125] width 69 height 14
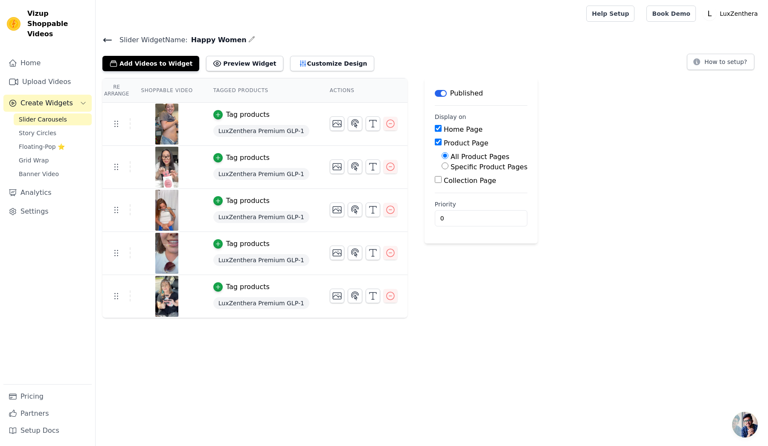
click at [146, 55] on div "Add Videos to Widget Preview Widget Customize Design" at bounding box center [241, 61] width 279 height 19
click at [149, 59] on button "Add Videos to Widget" at bounding box center [150, 63] width 97 height 15
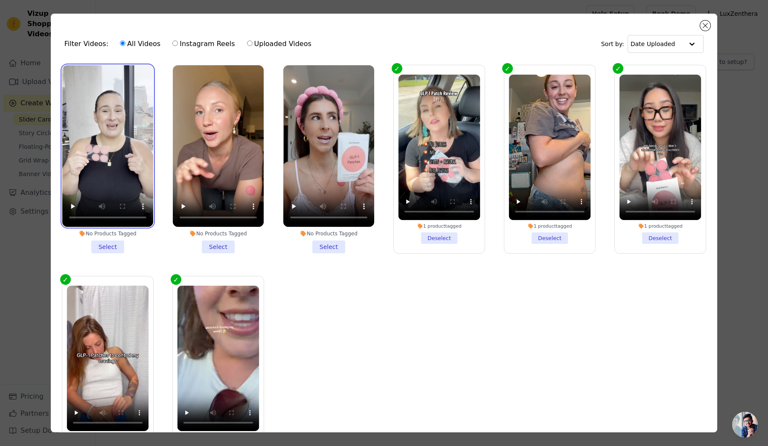
click at [122, 145] on video at bounding box center [107, 146] width 91 height 162
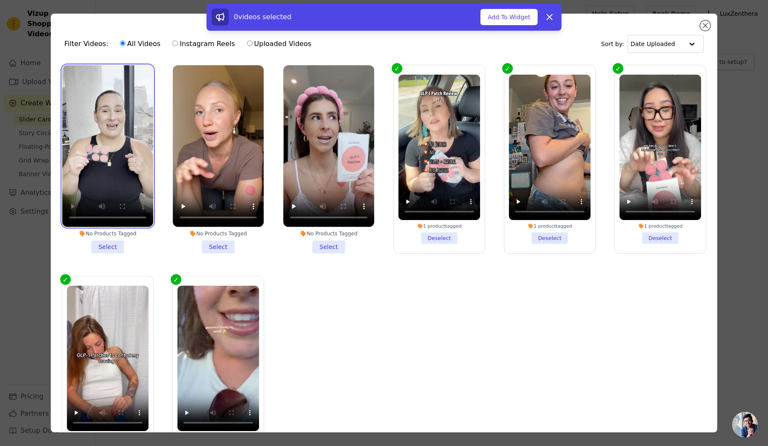
click at [126, 199] on video at bounding box center [107, 146] width 91 height 162
click at [104, 246] on li "No Products Tagged Select" at bounding box center [107, 159] width 91 height 188
click at [0, 0] on input "No Products Tagged Select" at bounding box center [0, 0] width 0 height 0
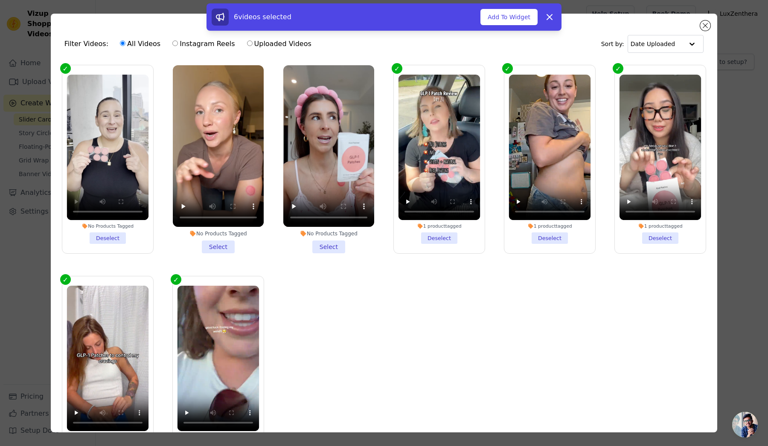
click at [226, 240] on li "No Products Tagged Select" at bounding box center [218, 159] width 91 height 188
click at [0, 0] on input "No Products Tagged Select" at bounding box center [0, 0] width 0 height 0
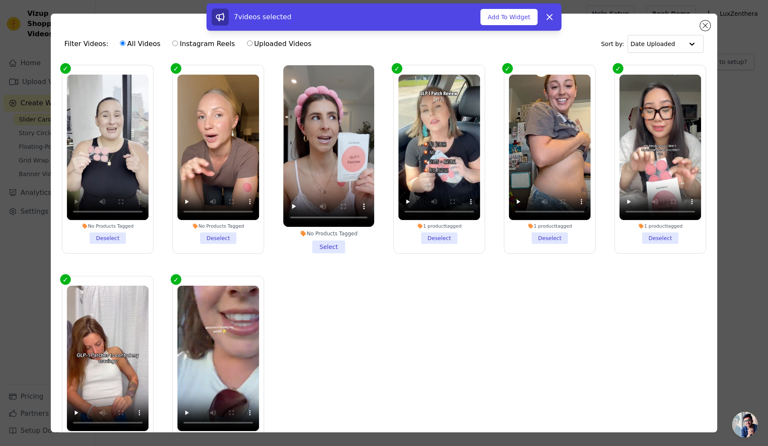
click at [320, 248] on li "No Products Tagged Select" at bounding box center [328, 159] width 91 height 188
click at [0, 0] on input "No Products Tagged Select" at bounding box center [0, 0] width 0 height 0
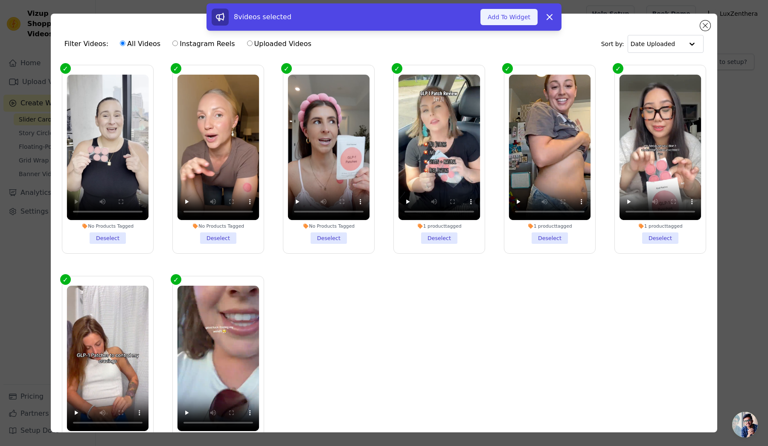
click at [508, 20] on button "Add To Widget" at bounding box center [508, 17] width 57 height 16
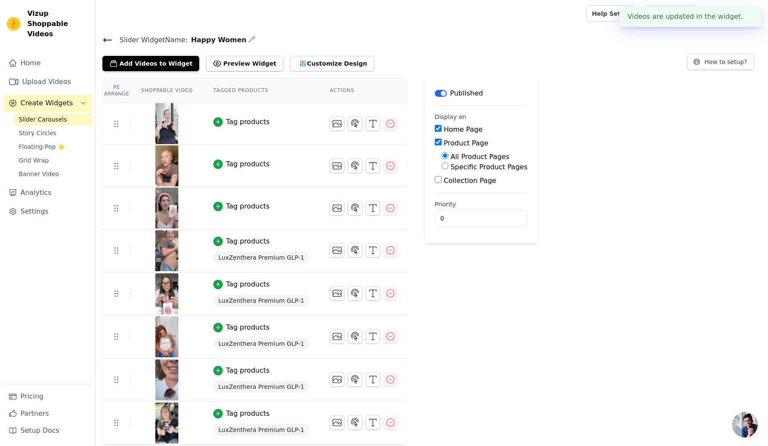
click at [217, 128] on td "Tag products" at bounding box center [261, 124] width 116 height 42
click at [221, 122] on div "button" at bounding box center [217, 121] width 9 height 9
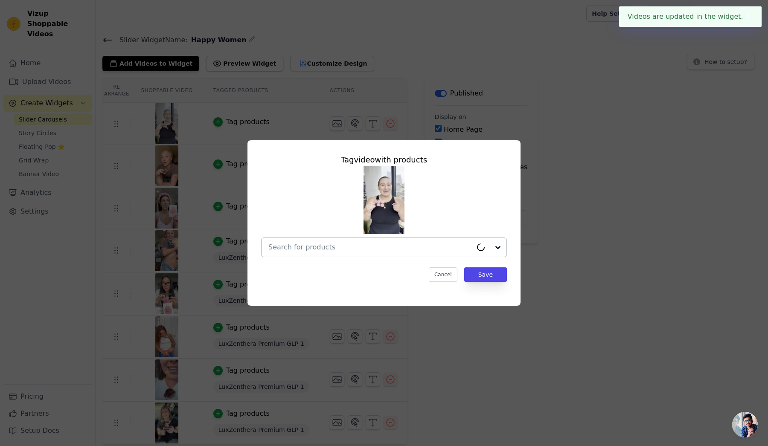
click at [380, 255] on div at bounding box center [370, 247] width 204 height 19
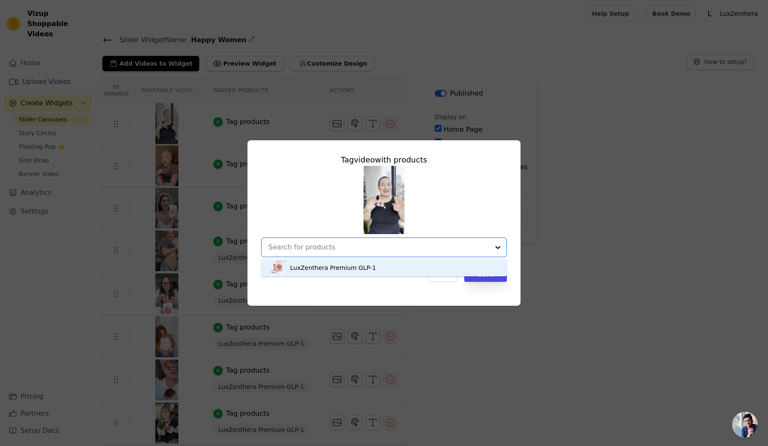
click at [364, 268] on div "LuxZenthera Premium GLP-1" at bounding box center [384, 267] width 246 height 17
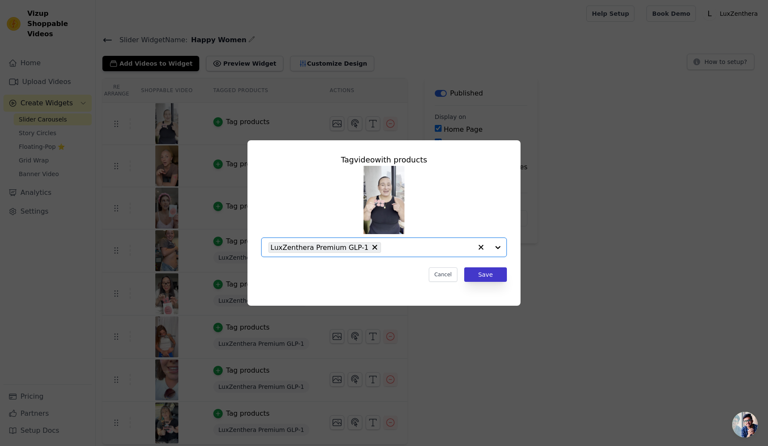
click at [473, 275] on button "Save" at bounding box center [485, 274] width 43 height 15
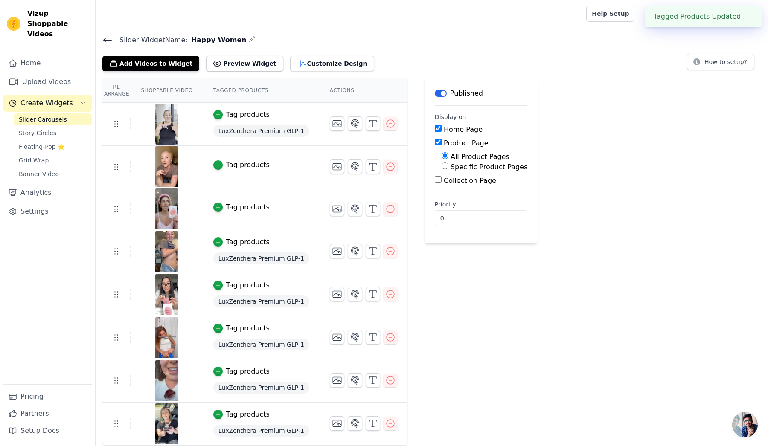
click at [243, 170] on td "Tag products" at bounding box center [261, 167] width 116 height 42
click at [244, 165] on div "Tag products" at bounding box center [248, 165] width 44 height 10
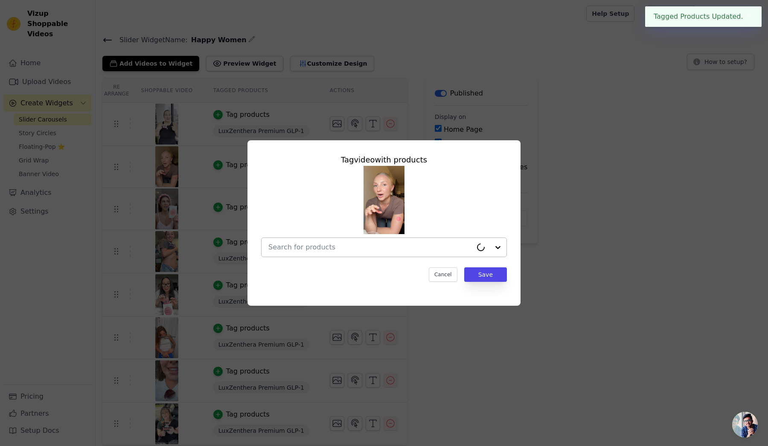
click at [376, 245] on input "text" at bounding box center [370, 247] width 204 height 10
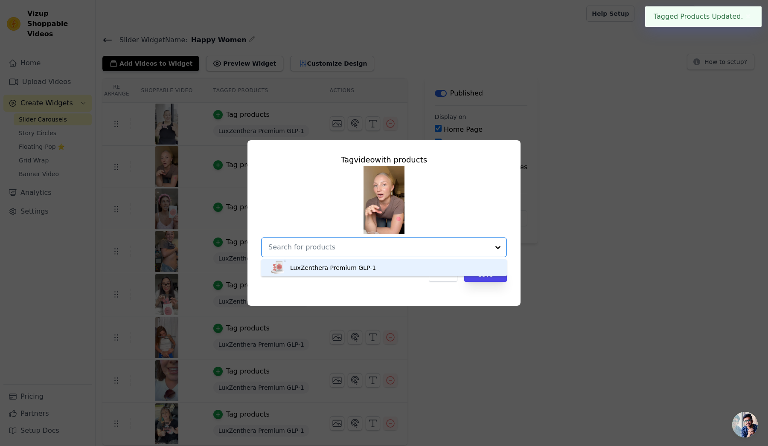
click at [365, 276] on div "LuxZenthera Premium GLP-1" at bounding box center [384, 267] width 229 height 17
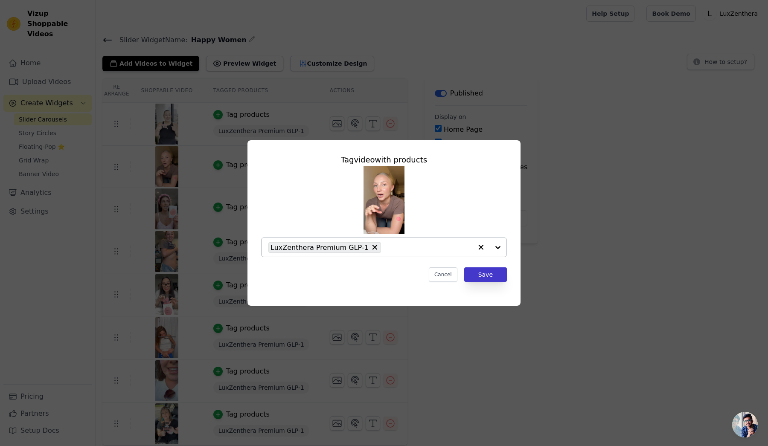
click at [482, 278] on button "Save" at bounding box center [485, 274] width 43 height 15
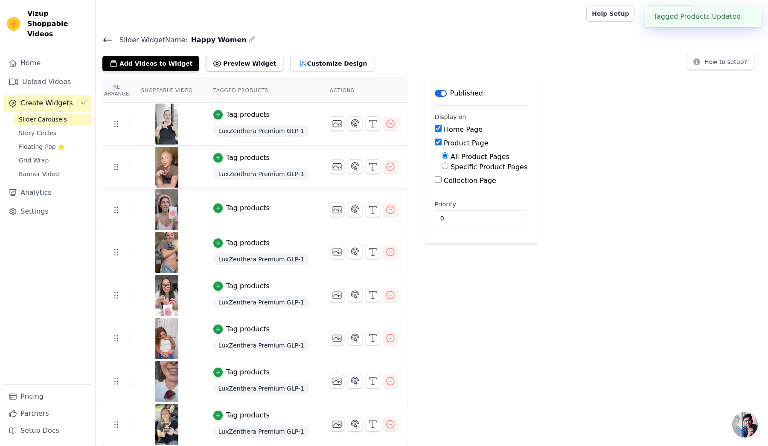
click at [241, 201] on td "Tag products" at bounding box center [261, 210] width 116 height 42
click at [241, 209] on div "Tag products" at bounding box center [248, 208] width 44 height 10
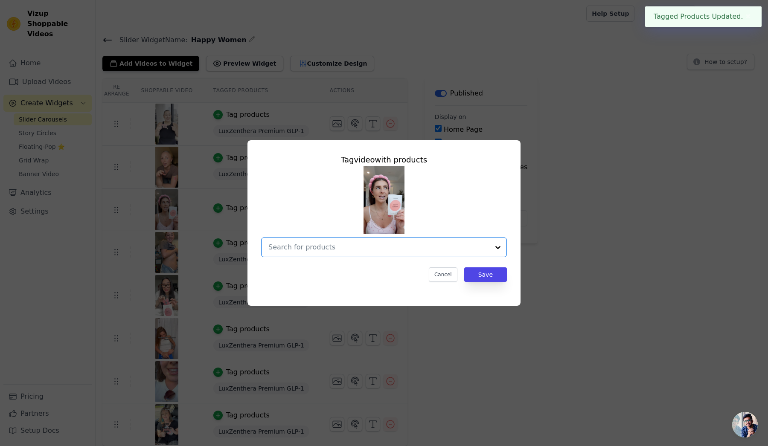
click at [395, 248] on input "text" at bounding box center [378, 247] width 221 height 10
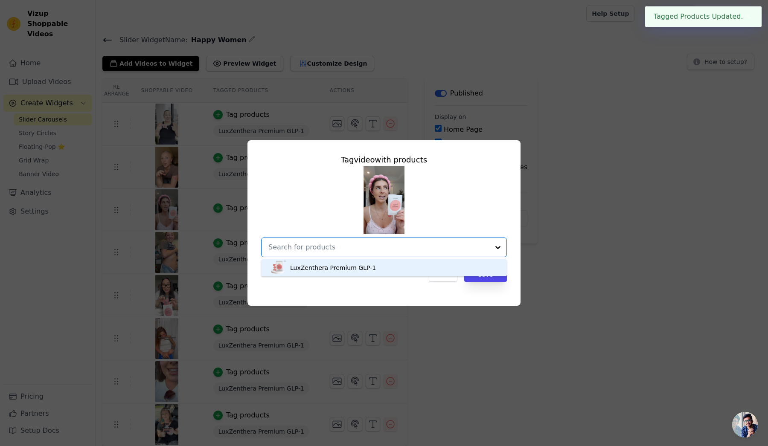
click at [380, 276] on div "LuxZenthera Premium GLP-1" at bounding box center [384, 267] width 229 height 17
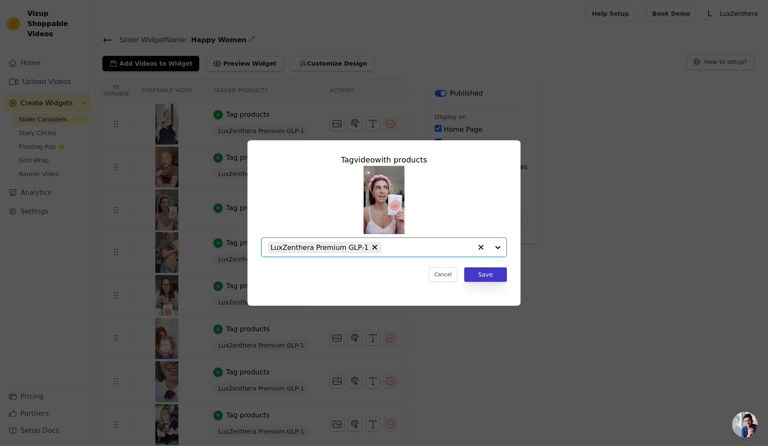
click at [485, 279] on button "Save" at bounding box center [485, 274] width 43 height 15
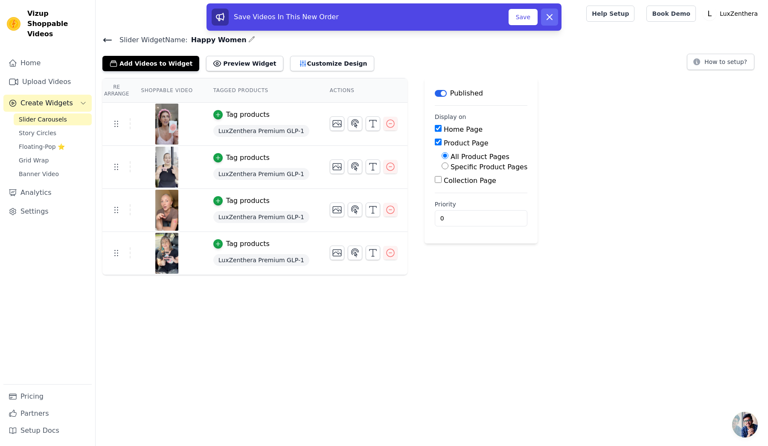
click at [544, 12] on button "Dismiss" at bounding box center [549, 17] width 17 height 17
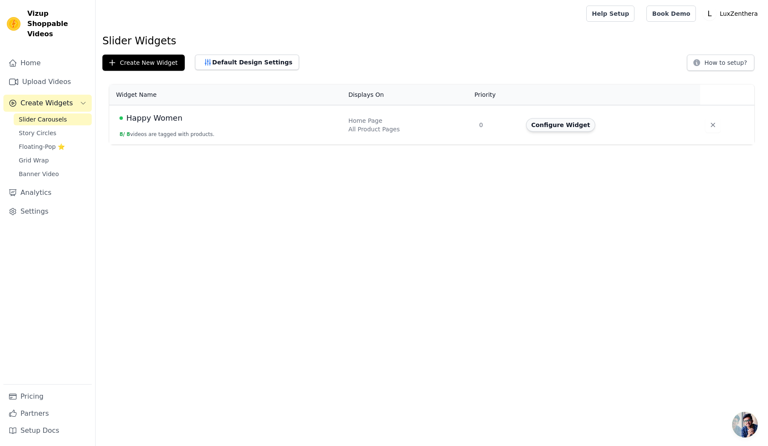
click at [584, 126] on button "Configure Widget" at bounding box center [560, 125] width 69 height 14
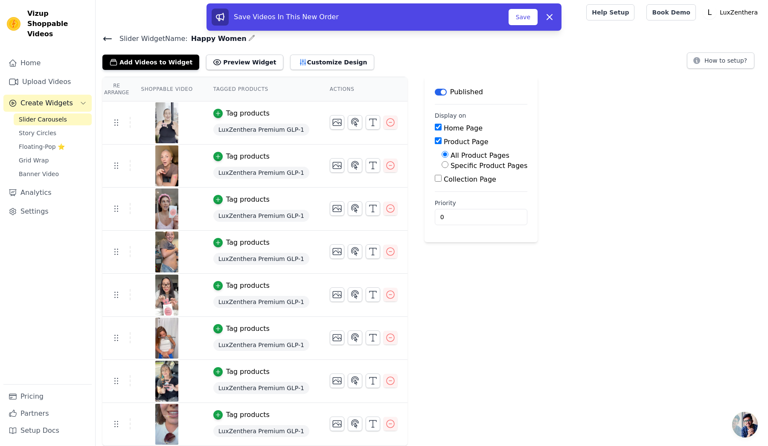
scroll to position [1, 0]
click at [116, 206] on icon at bounding box center [116, 209] width 10 height 10
click at [520, 15] on button "Save" at bounding box center [522, 17] width 29 height 16
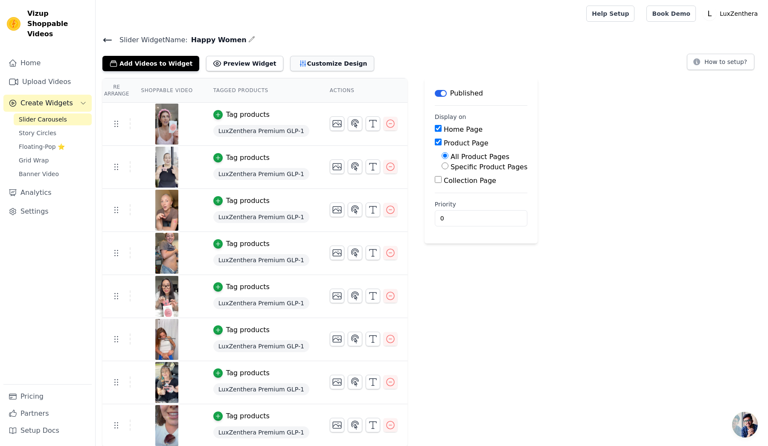
click at [325, 63] on button "Customize Design" at bounding box center [332, 63] width 84 height 15
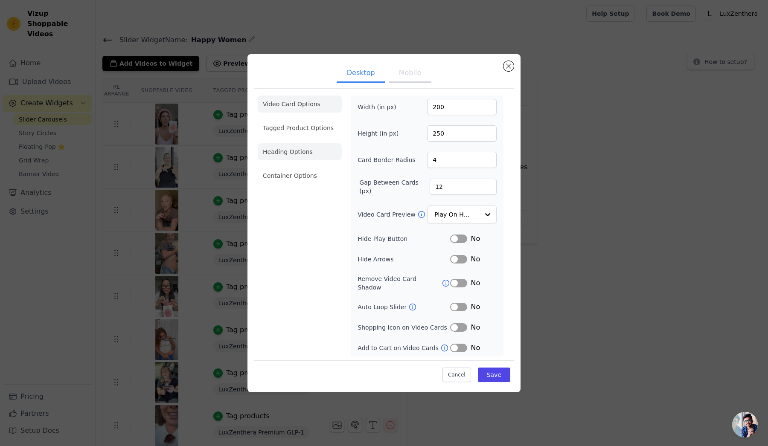
click at [301, 153] on li "Heading Options" at bounding box center [300, 151] width 84 height 17
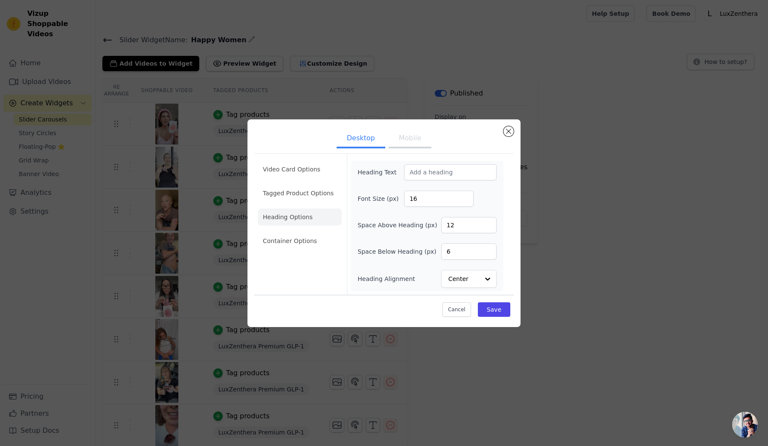
click at [410, 136] on button "Mobile" at bounding box center [410, 139] width 43 height 19
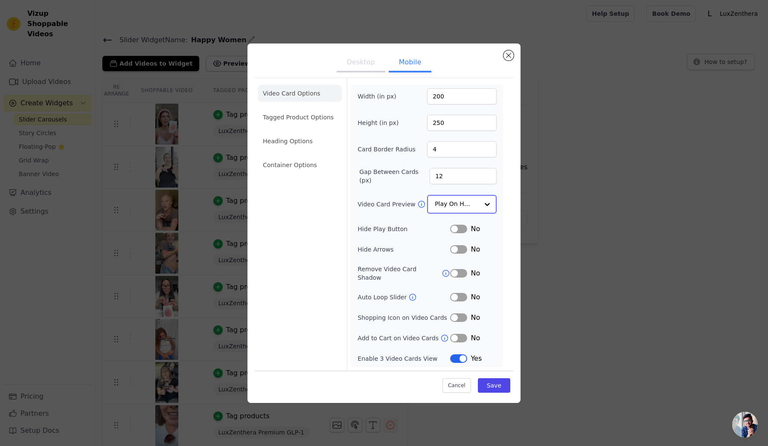
click at [482, 207] on div at bounding box center [487, 204] width 17 height 17
click at [485, 231] on div "Play Video In Loop" at bounding box center [462, 234] width 70 height 36
click at [462, 294] on button "Label" at bounding box center [458, 297] width 17 height 9
click at [412, 295] on icon at bounding box center [412, 297] width 9 height 9
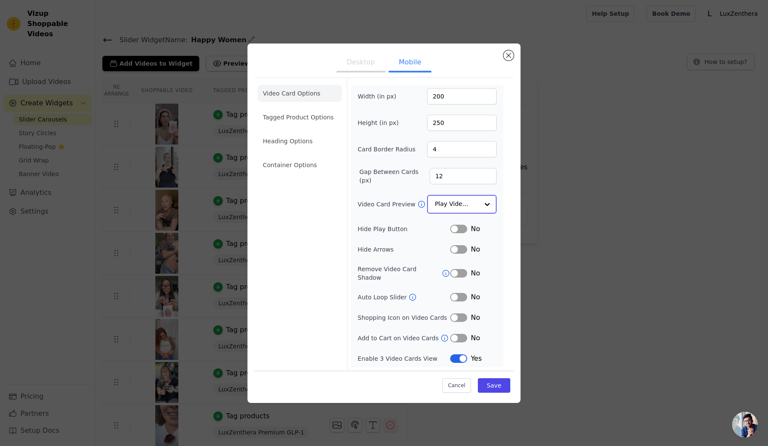
click at [461, 213] on input "Video Card Preview" at bounding box center [457, 204] width 44 height 17
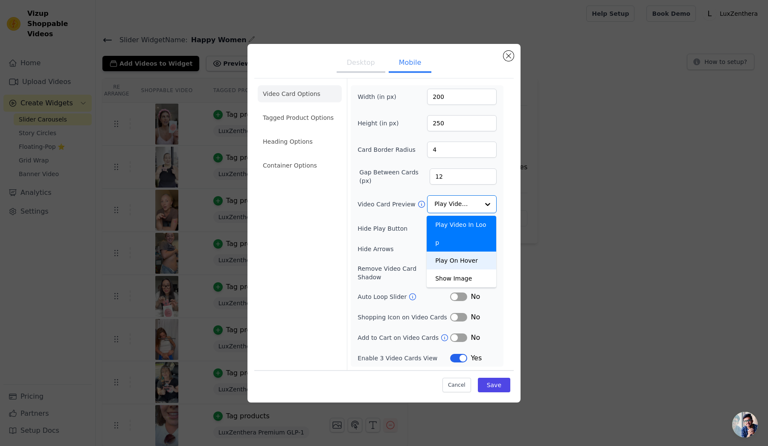
click at [509, 242] on div "Video Card Options Tagged Product Options Heading Options Container Options Wid…" at bounding box center [383, 224] width 259 height 292
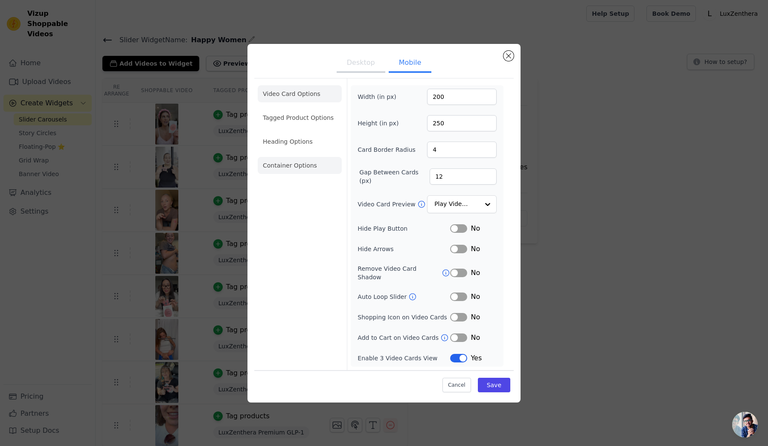
click at [302, 167] on li "Container Options" at bounding box center [300, 165] width 84 height 17
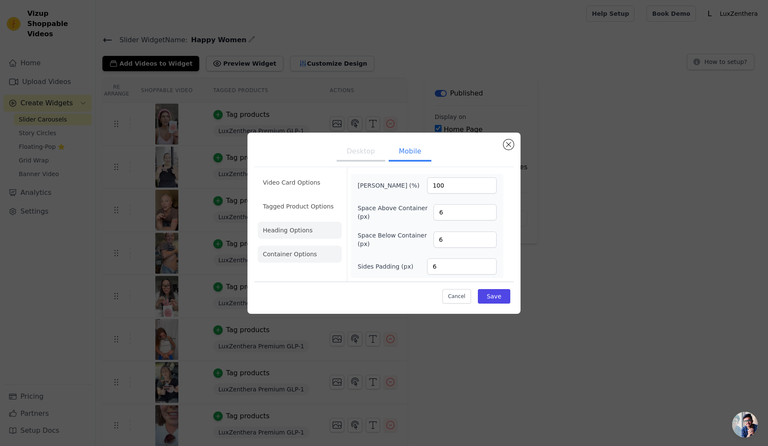
click at [286, 232] on li "Heading Options" at bounding box center [300, 230] width 84 height 17
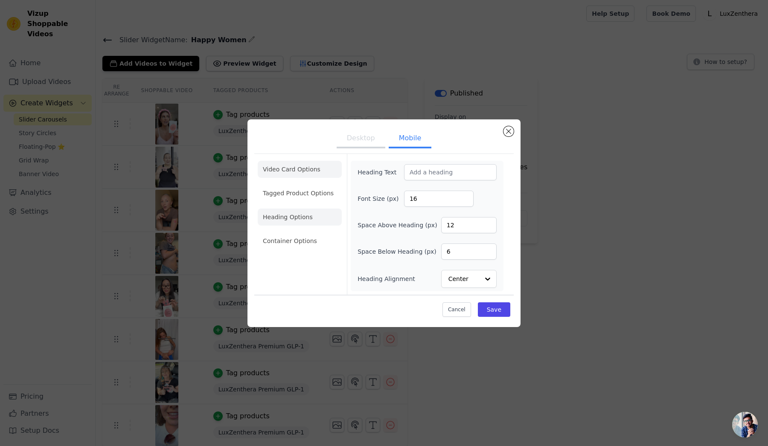
click at [303, 185] on li "Video Card Options" at bounding box center [300, 193] width 84 height 17
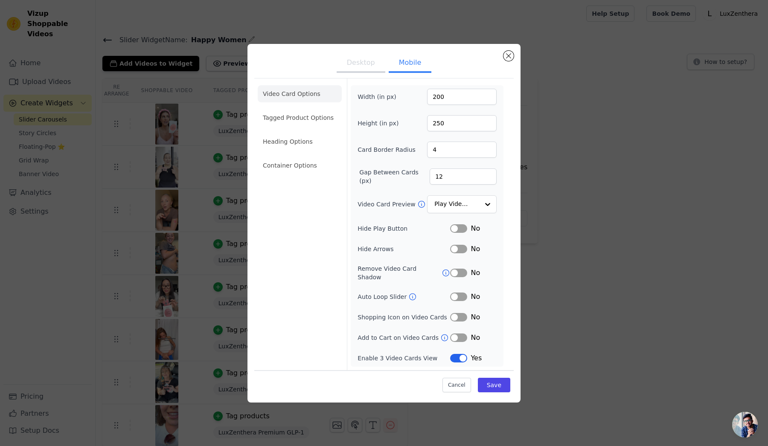
click at [444, 275] on icon at bounding box center [445, 273] width 9 height 9
click at [500, 390] on div "Cancel Save" at bounding box center [383, 383] width 259 height 26
click at [497, 380] on button "Save" at bounding box center [494, 385] width 32 height 15
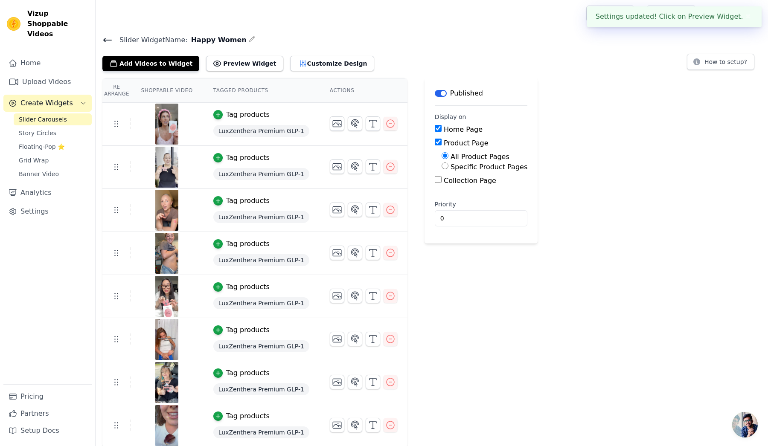
click at [370, 68] on div "Add Videos to Widget Preview Widget Customize Design How to setup?" at bounding box center [431, 61] width 659 height 19
click at [299, 65] on button "Customize Design" at bounding box center [332, 63] width 84 height 15
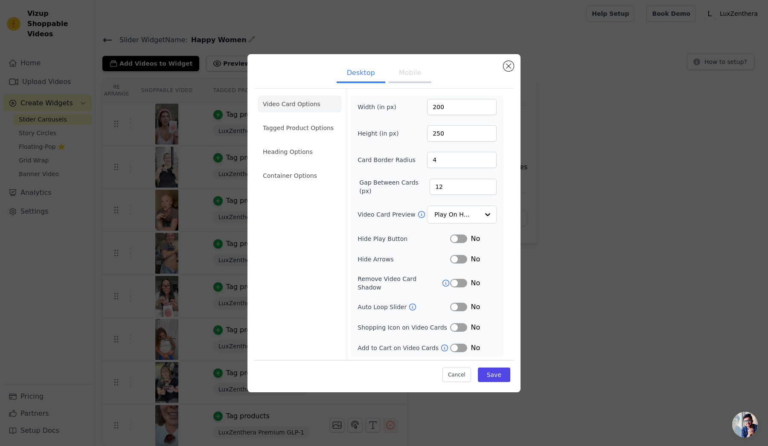
click at [461, 351] on div "Width (in px) 200 Height (in px) 250 Card Border Radius 4 Gap Between Cards (px…" at bounding box center [427, 226] width 153 height 261
click at [461, 346] on button "Label" at bounding box center [458, 348] width 17 height 9
click at [454, 217] on input "Video Card Preview" at bounding box center [457, 214] width 44 height 17
click at [537, 200] on div "Desktop Mobile Video Card Options Tagged Product Options Heading Options Contai…" at bounding box center [384, 224] width 740 height 366
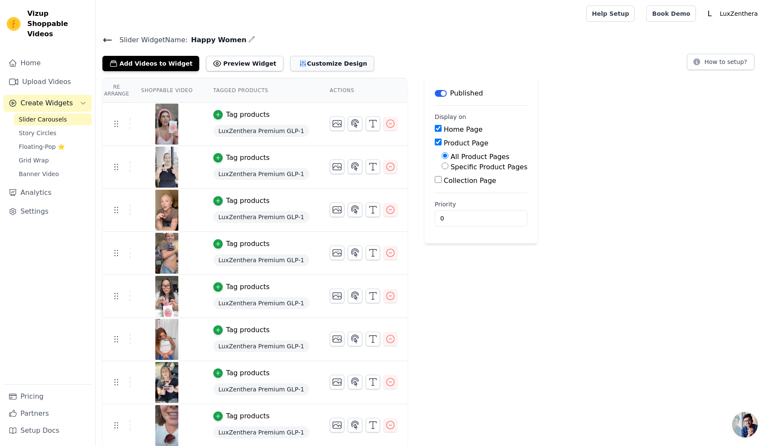
click at [331, 66] on button "Customize Design" at bounding box center [332, 63] width 84 height 15
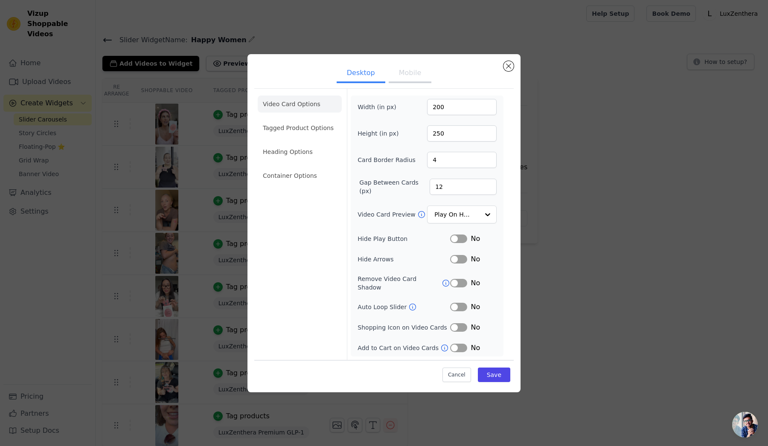
click at [456, 344] on button "Label" at bounding box center [458, 348] width 17 height 9
click at [465, 344] on button "Label" at bounding box center [458, 348] width 17 height 9
click at [491, 372] on button "Save" at bounding box center [494, 375] width 32 height 15
